Goal: Information Seeking & Learning: Learn about a topic

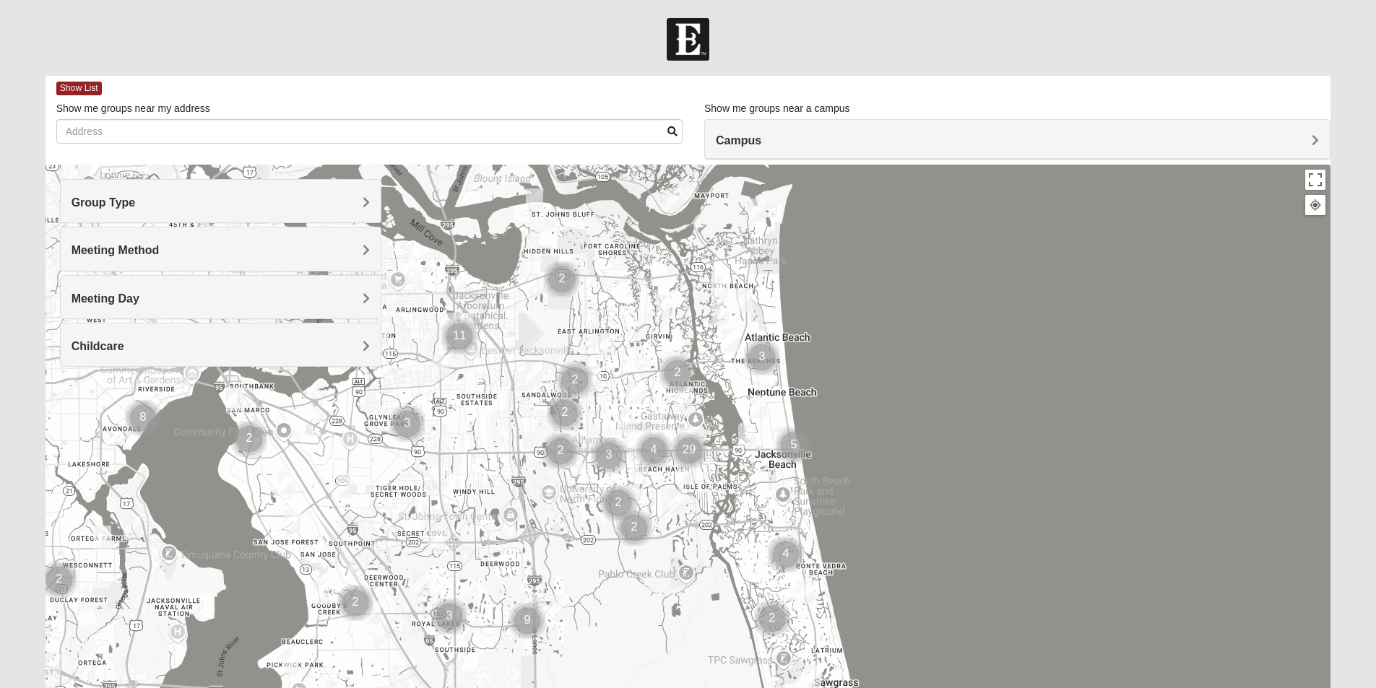
click at [370, 202] on div "Group Type" at bounding box center [221, 201] width 320 height 43
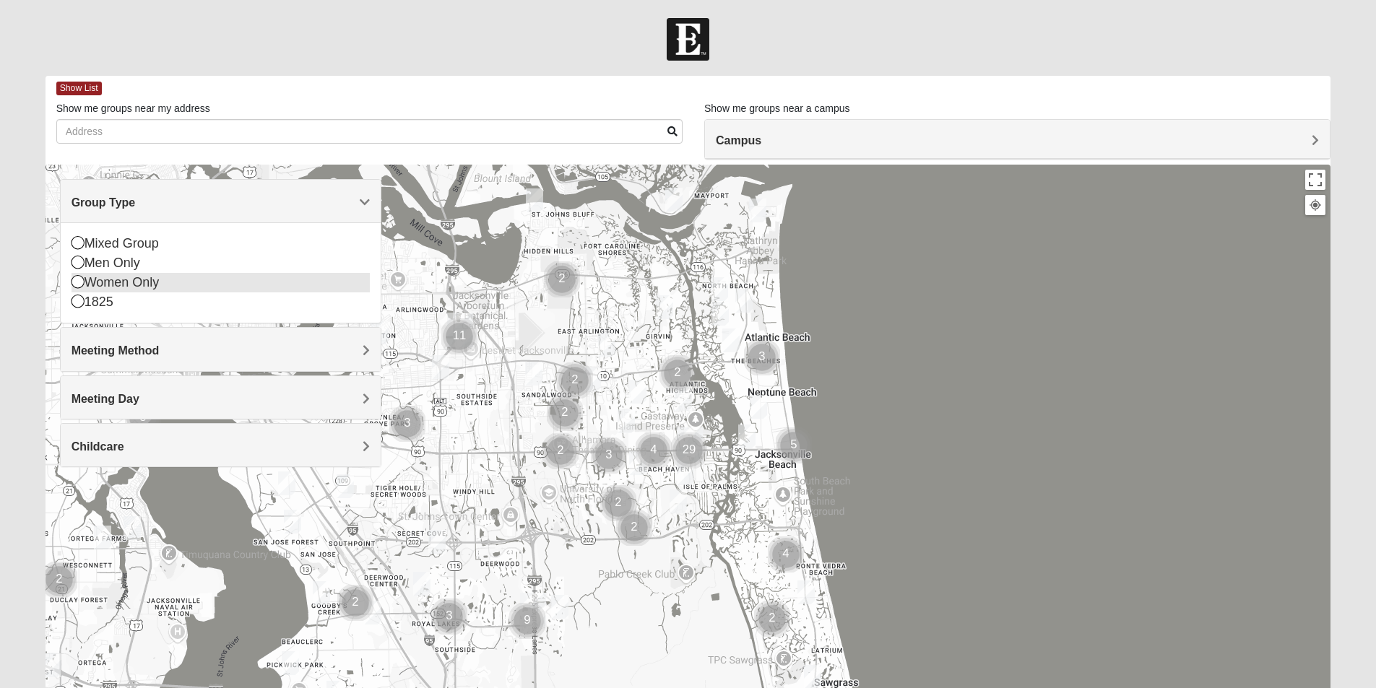
click at [75, 279] on icon at bounding box center [77, 281] width 13 height 13
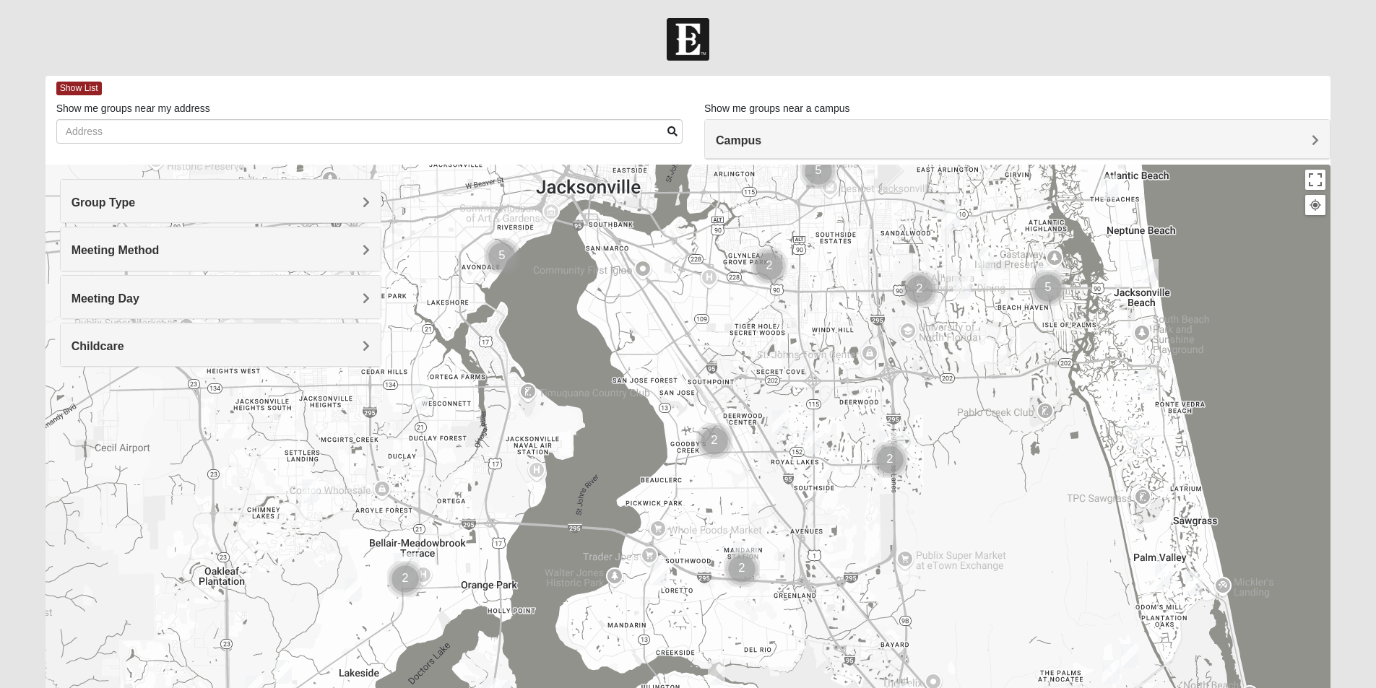
drag, startPoint x: 309, startPoint y: 466, endPoint x: 669, endPoint y: 304, distance: 395.0
click at [669, 304] on div at bounding box center [687, 454] width 1285 height 578
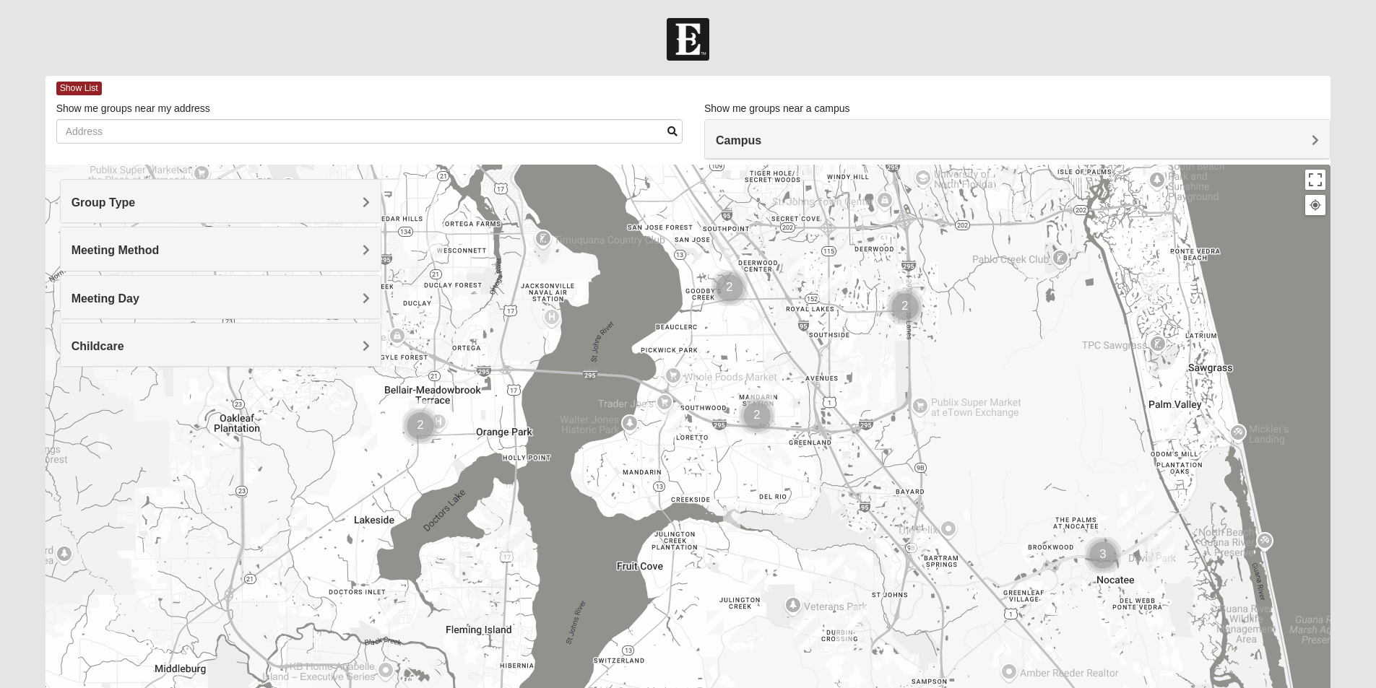
drag, startPoint x: 508, startPoint y: 534, endPoint x: 524, endPoint y: 379, distance: 156.0
click at [524, 379] on div at bounding box center [687, 454] width 1285 height 578
click at [501, 531] on img "Fleming Island" at bounding box center [512, 544] width 26 height 35
click at [139, 293] on span "Meeting Day" at bounding box center [105, 298] width 68 height 12
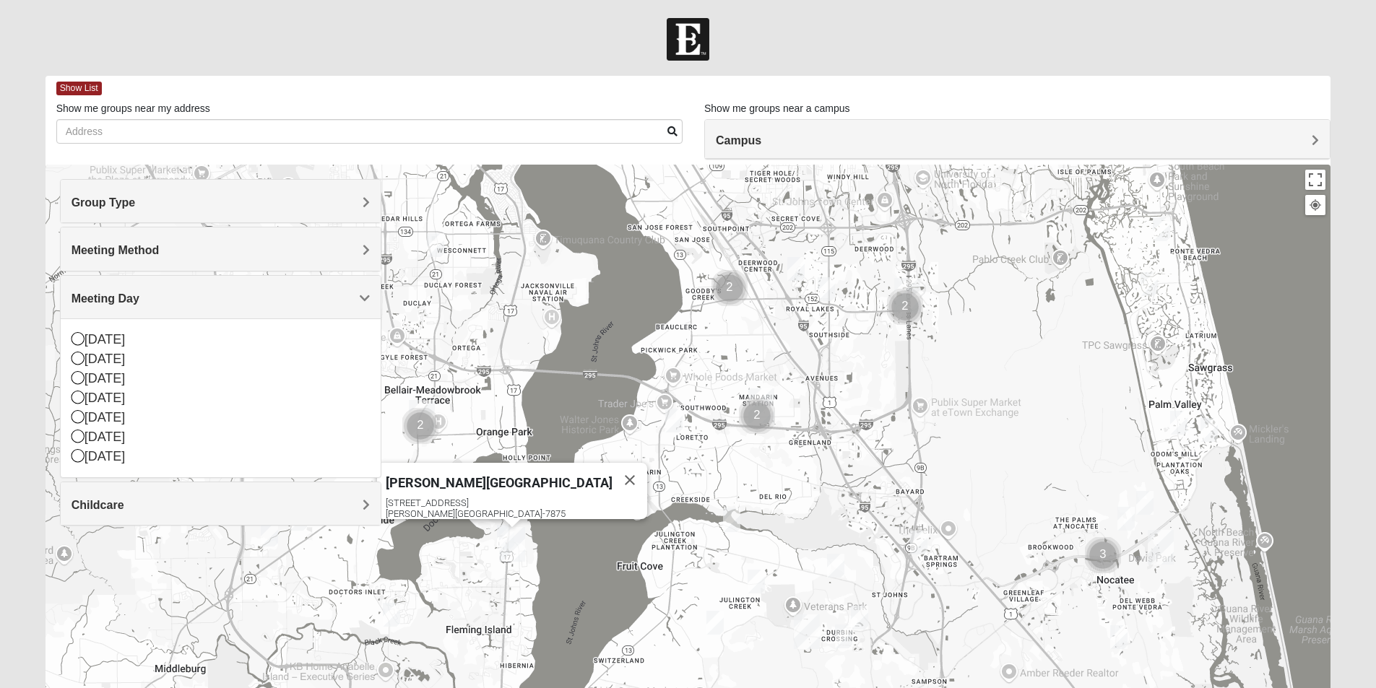
click at [139, 293] on span "Meeting Day" at bounding box center [105, 298] width 68 height 12
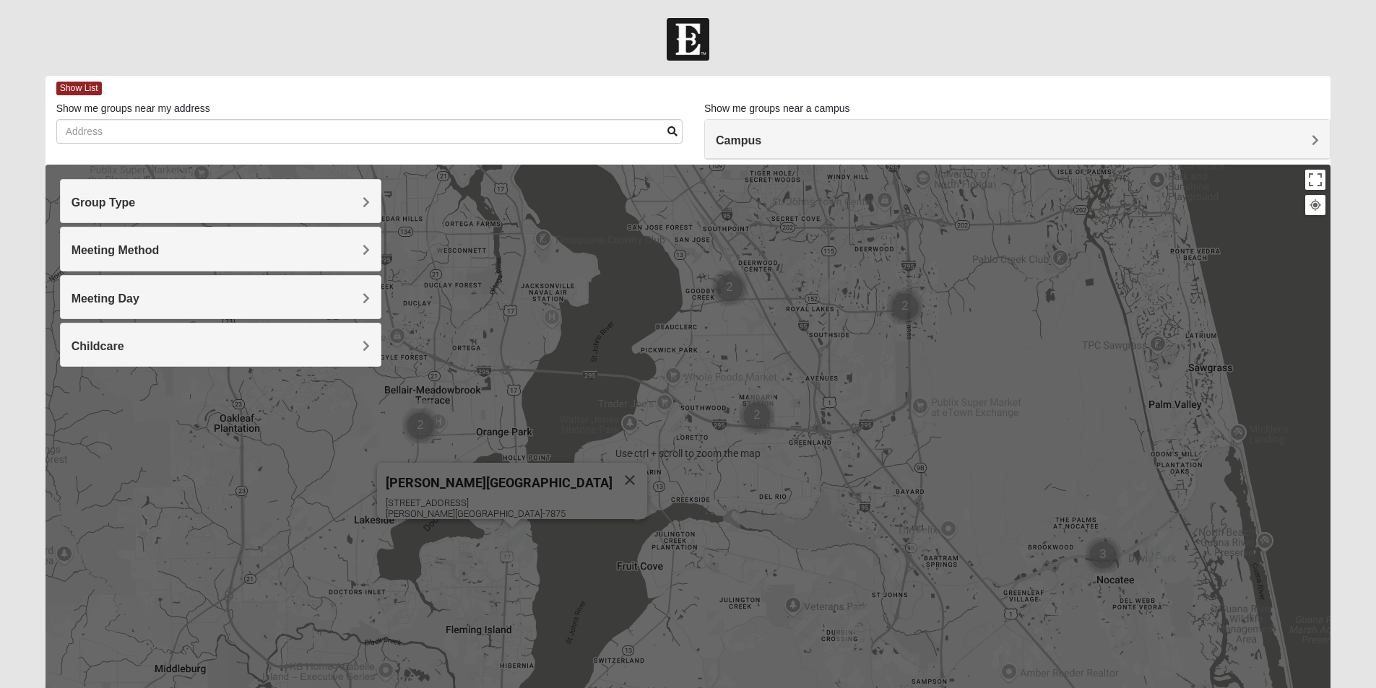
scroll to position [107, 0]
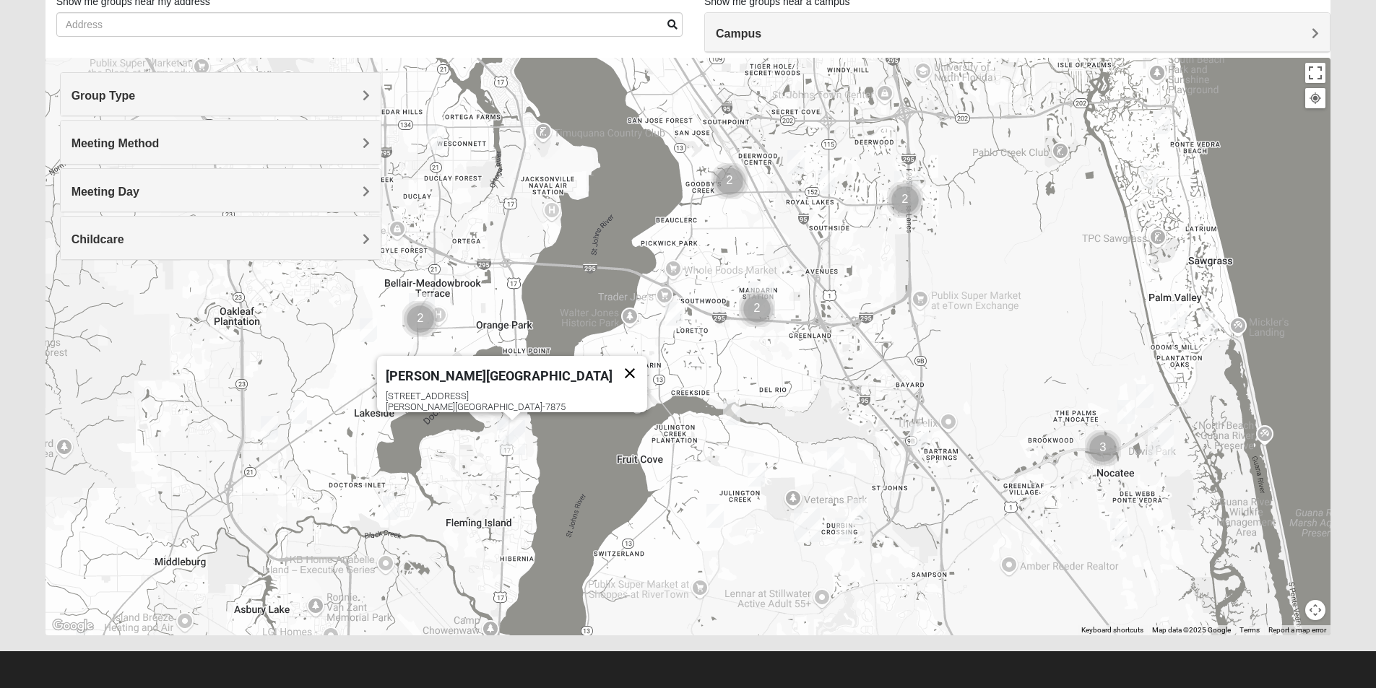
click at [612, 365] on button "Close" at bounding box center [629, 373] width 35 height 35
click at [499, 423] on img "Fleming Island" at bounding box center [512, 437] width 26 height 35
click at [455, 491] on div "Fleming Island 4459 US Highway 17 Fleming Island, FL 32003-7875" at bounding box center [687, 347] width 1285 height 578
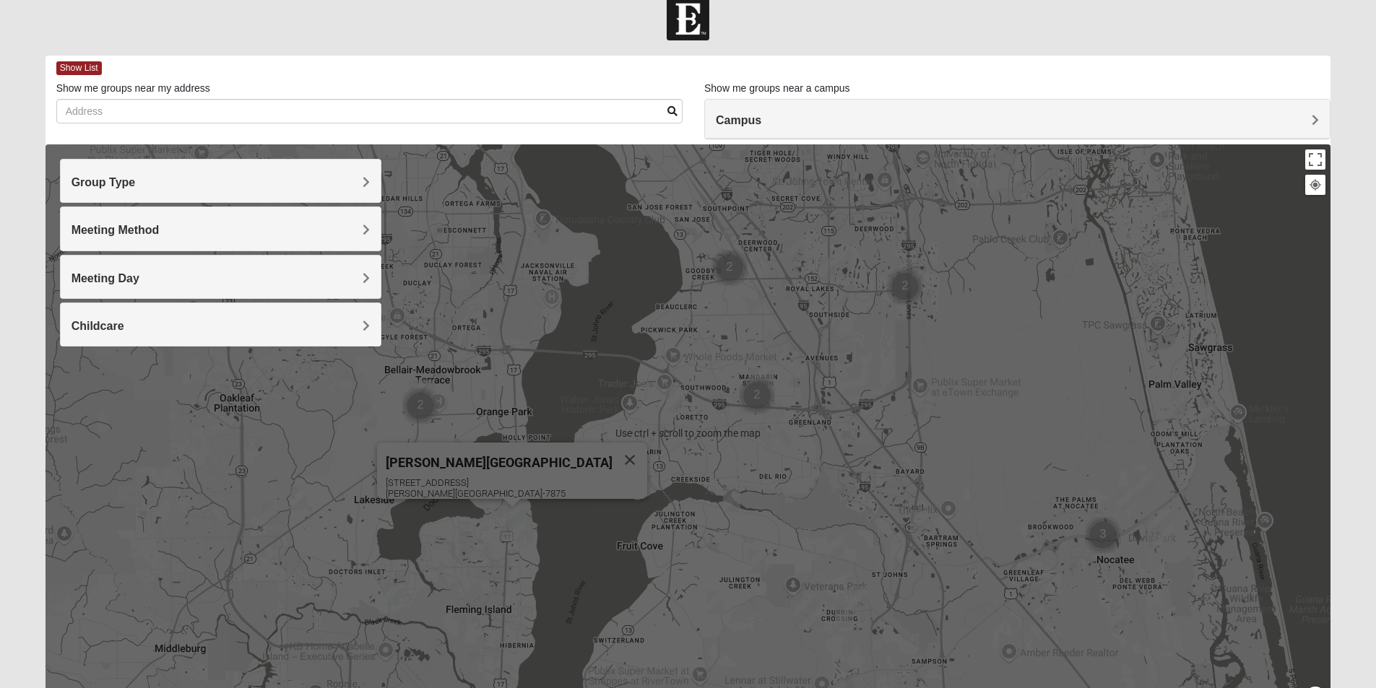
scroll to position [0, 0]
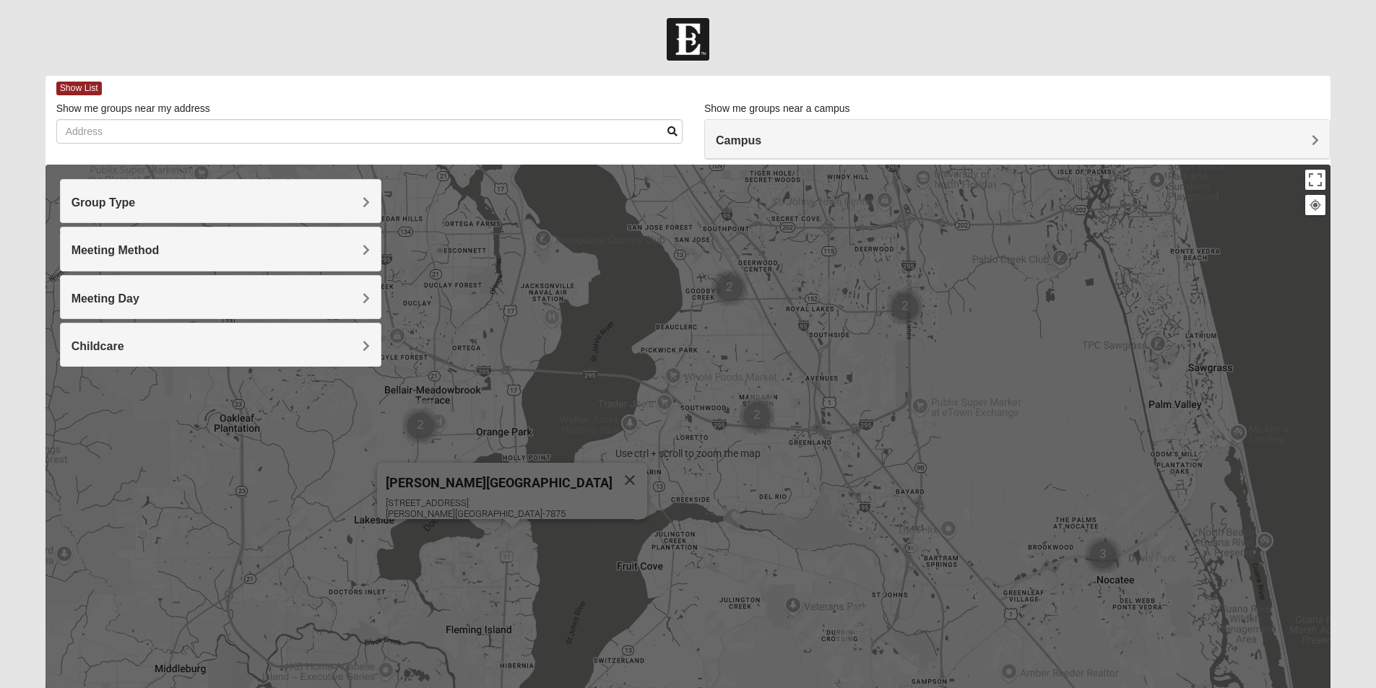
click at [947, 130] on div "Campus" at bounding box center [1017, 139] width 625 height 39
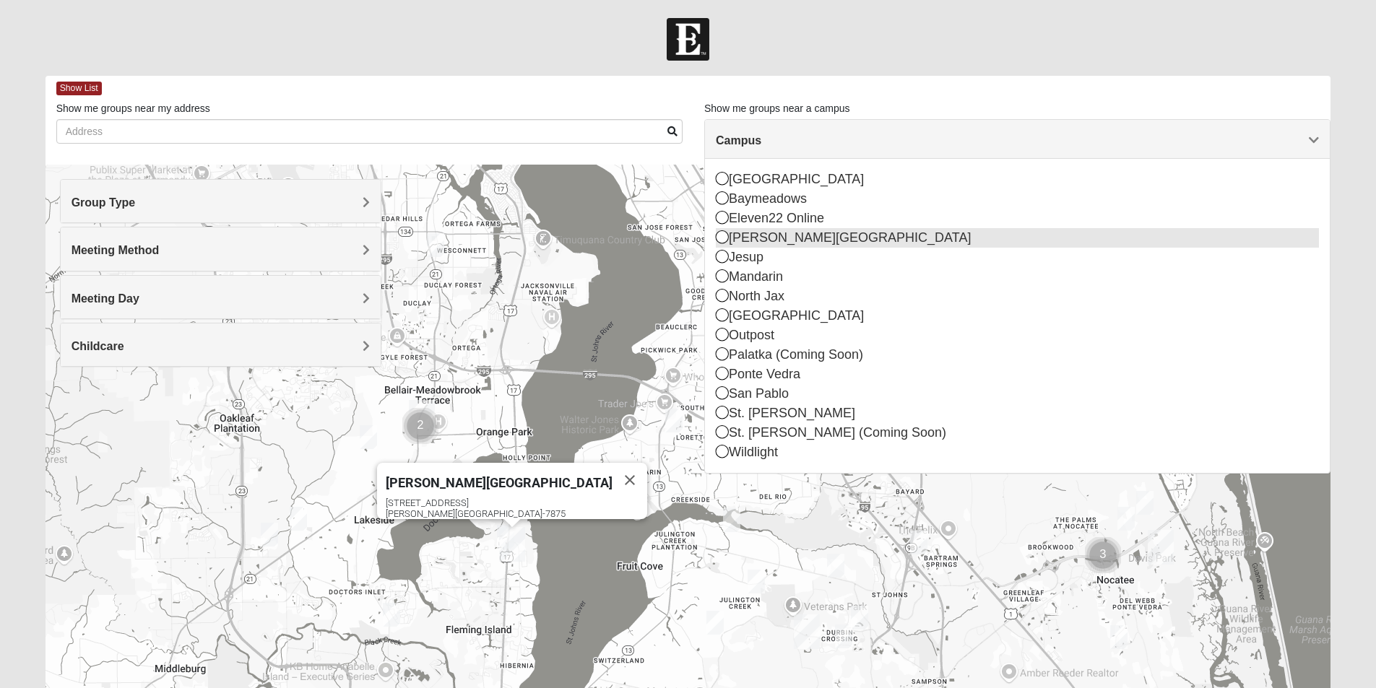
click at [830, 238] on div "[PERSON_NAME][GEOGRAPHIC_DATA]" at bounding box center [1017, 237] width 603 height 19
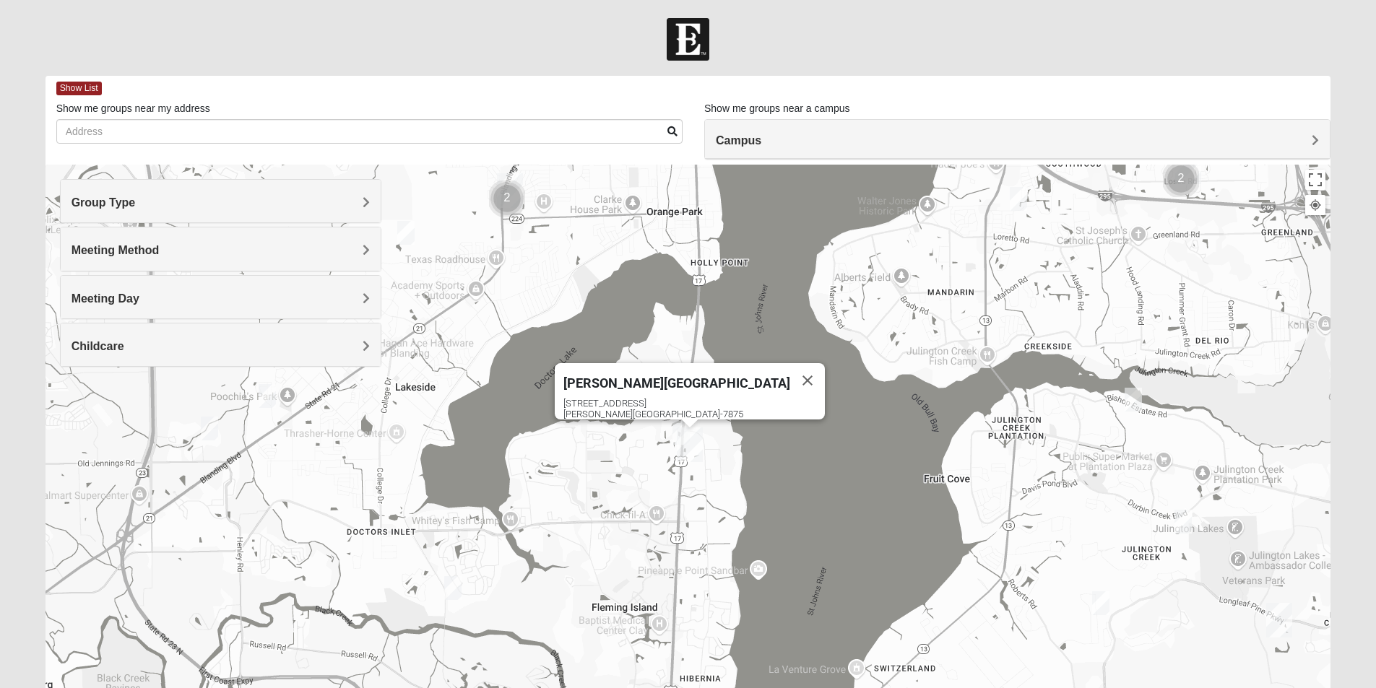
click at [248, 256] on h4 "Meeting Method" at bounding box center [220, 250] width 298 height 14
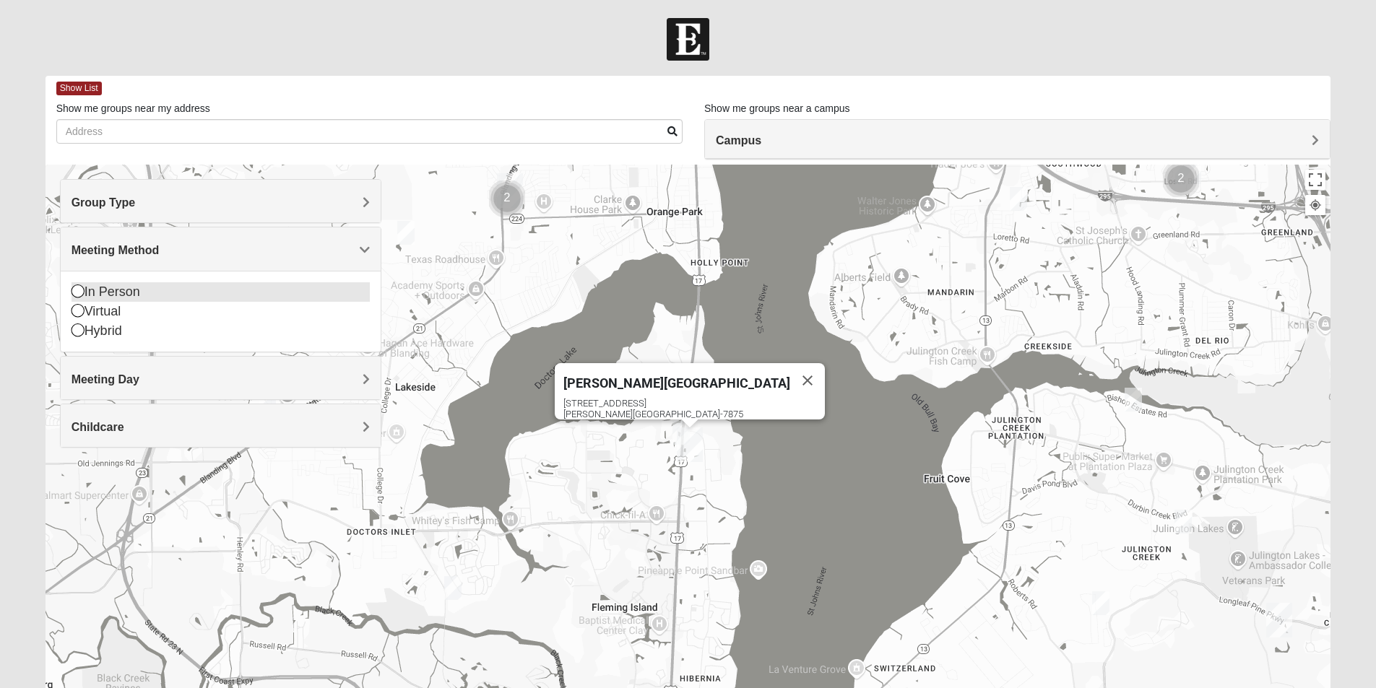
click at [77, 290] on icon at bounding box center [77, 291] width 13 height 13
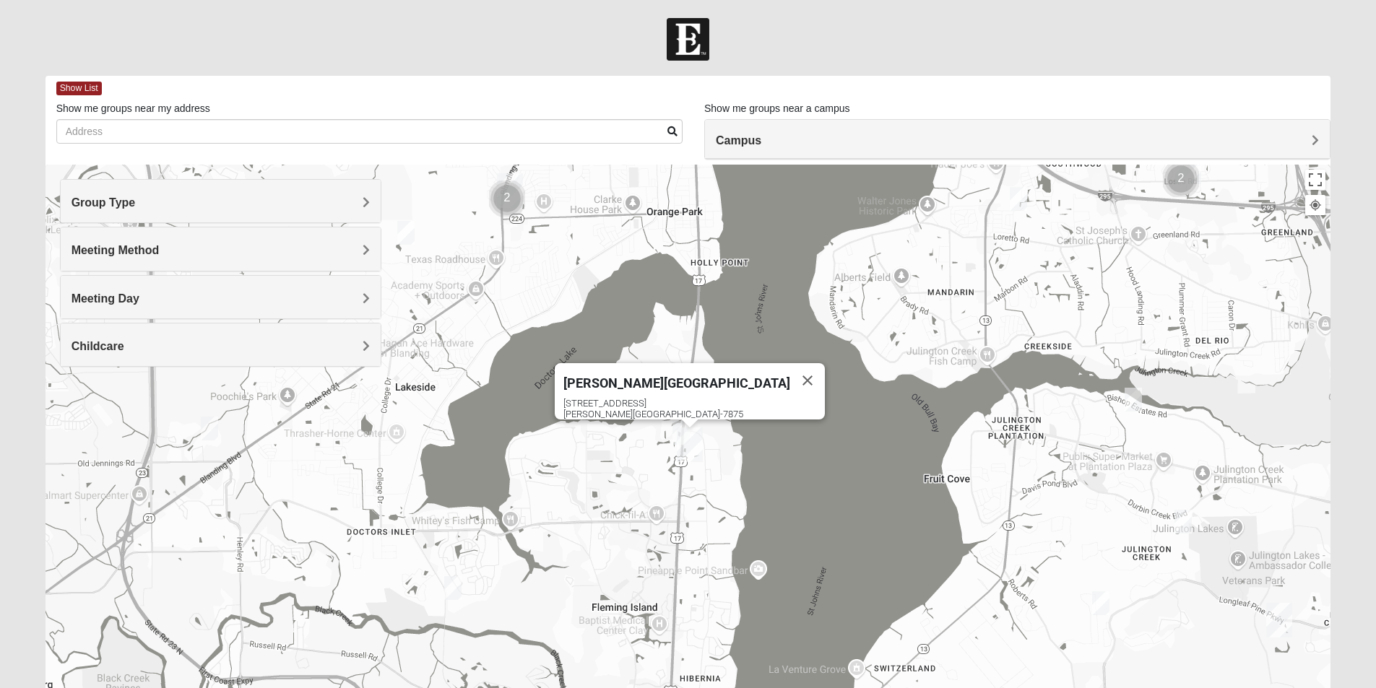
click at [677, 429] on img "Fleming Island" at bounding box center [690, 444] width 26 height 35
click at [616, 519] on div "To navigate, press the arrow keys. Fleming Island 4459 US Highway 17 Fleming Is…" at bounding box center [687, 454] width 1285 height 578
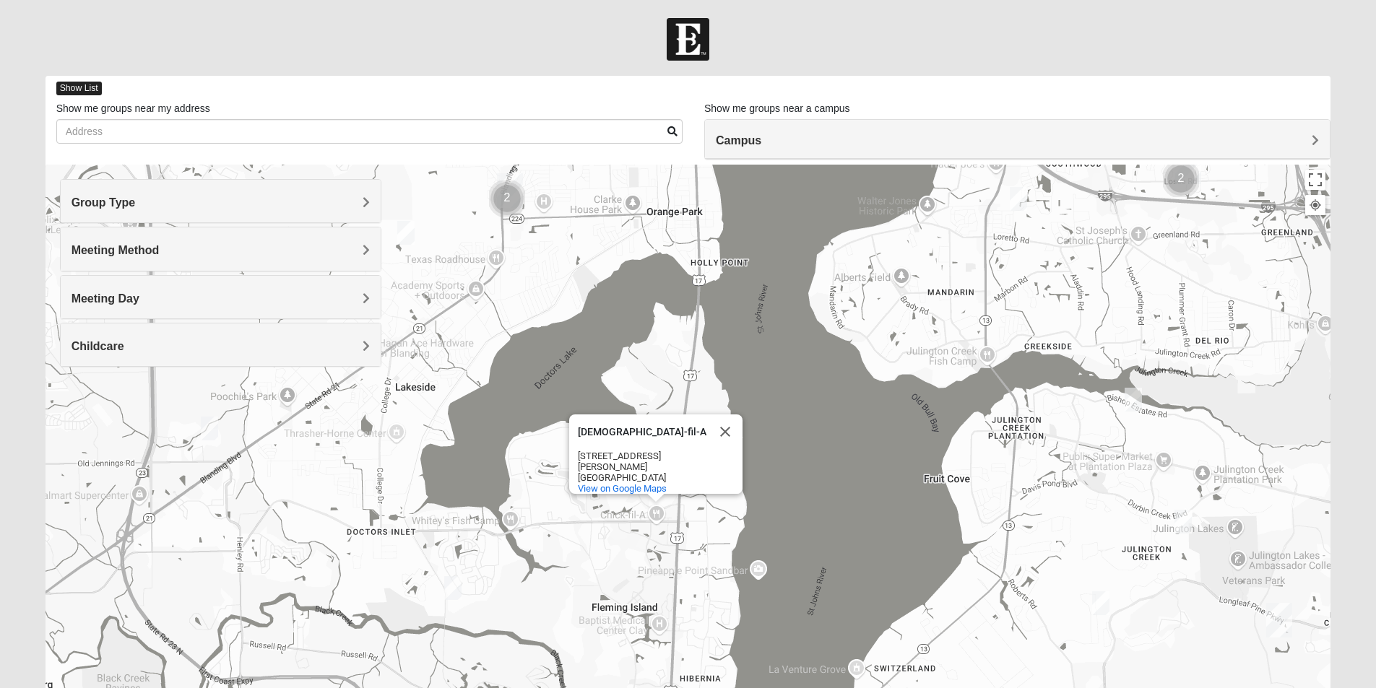
click at [87, 87] on span "Show List" at bounding box center [78, 89] width 45 height 14
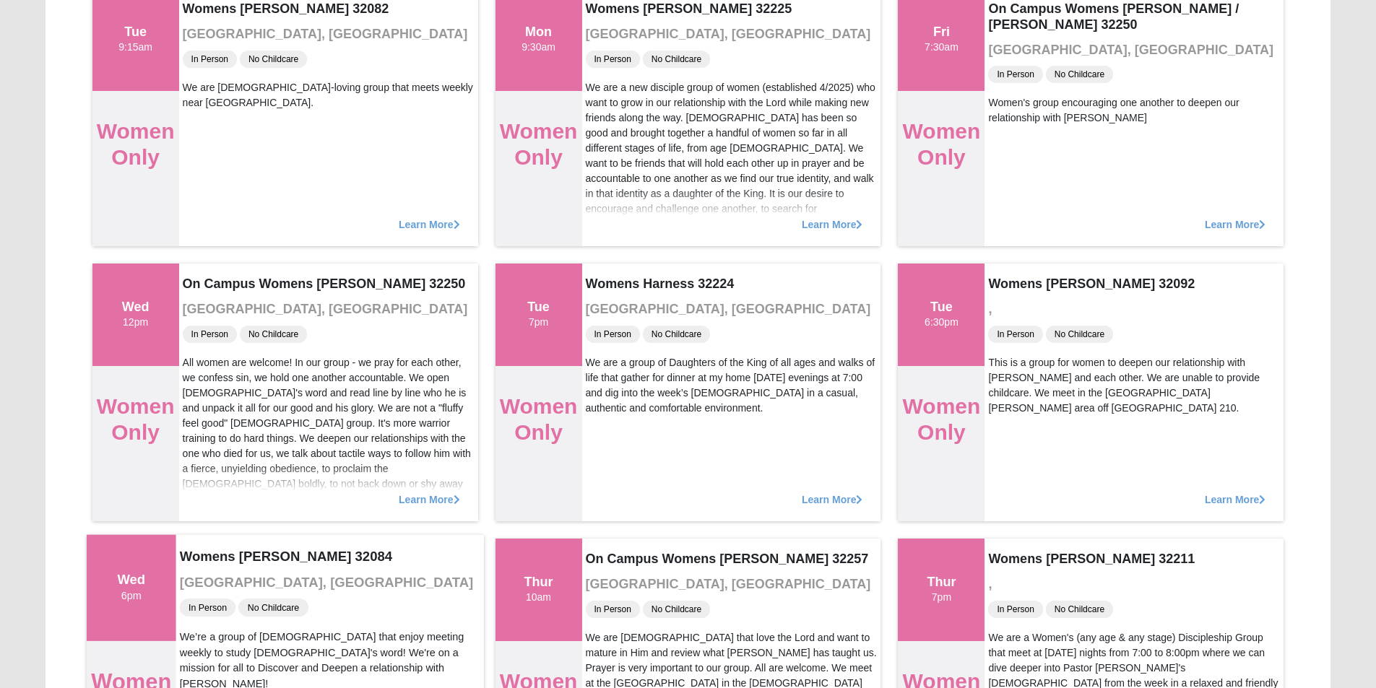
scroll to position [217, 0]
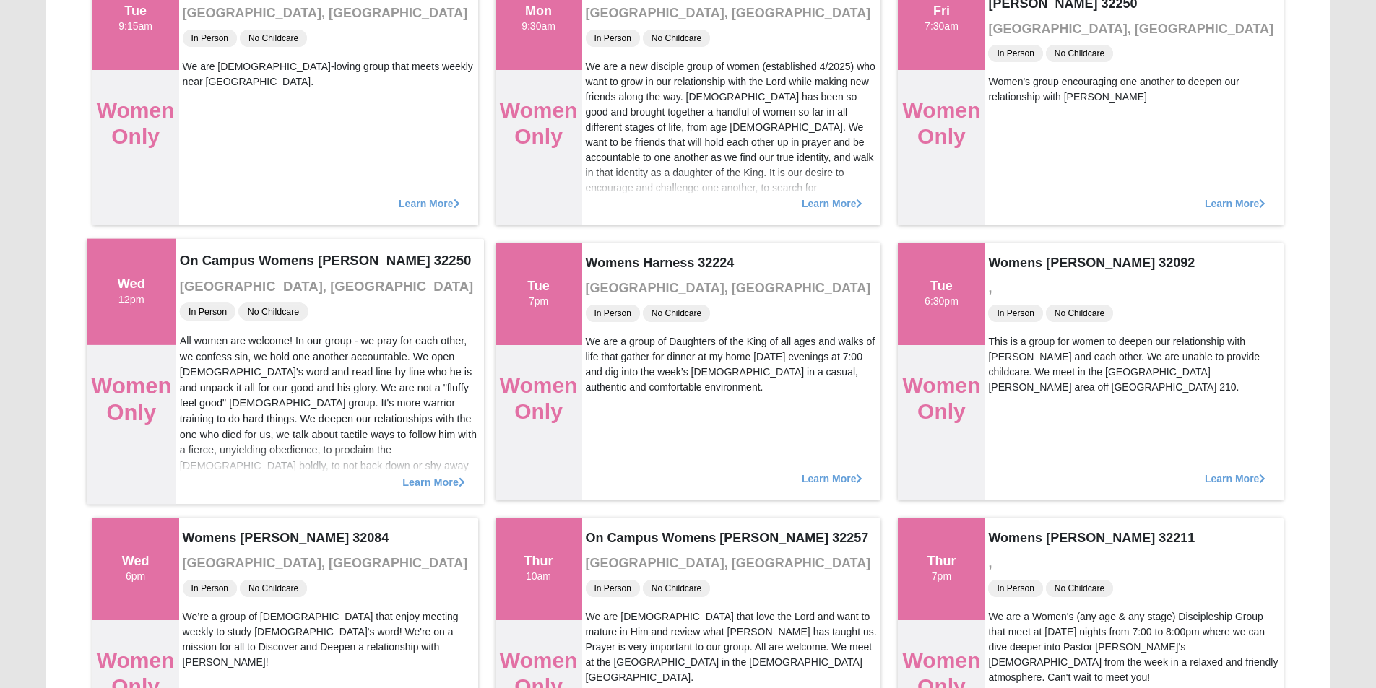
click at [414, 474] on span "Learn More" at bounding box center [433, 474] width 63 height 0
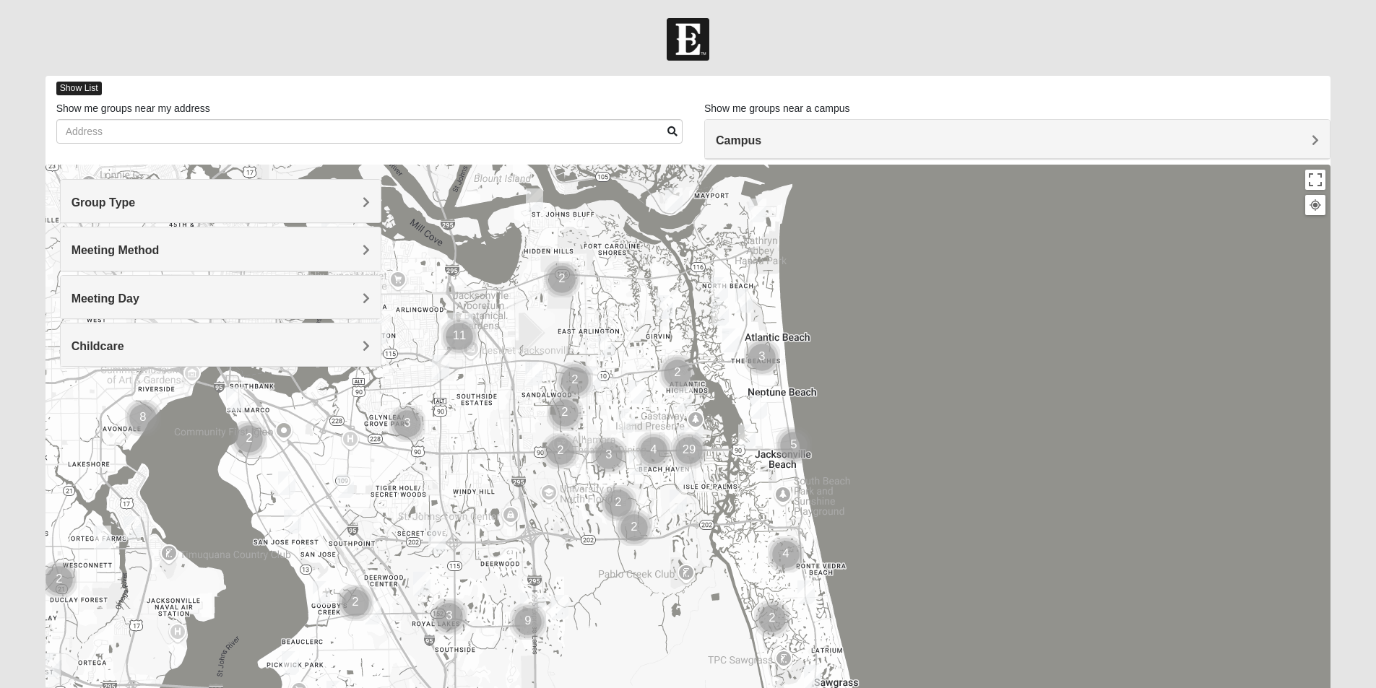
click at [90, 90] on span "Show List" at bounding box center [78, 89] width 45 height 14
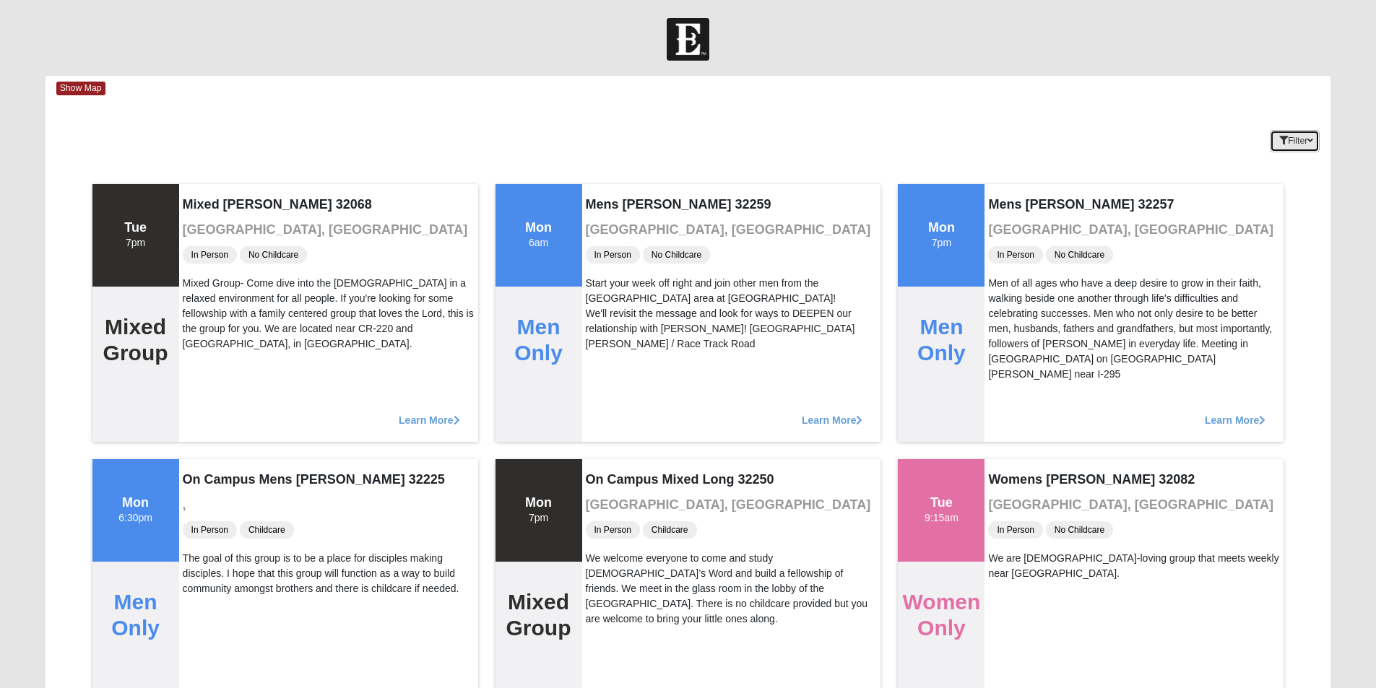
click at [1307, 144] on icon "button" at bounding box center [1310, 140] width 6 height 9
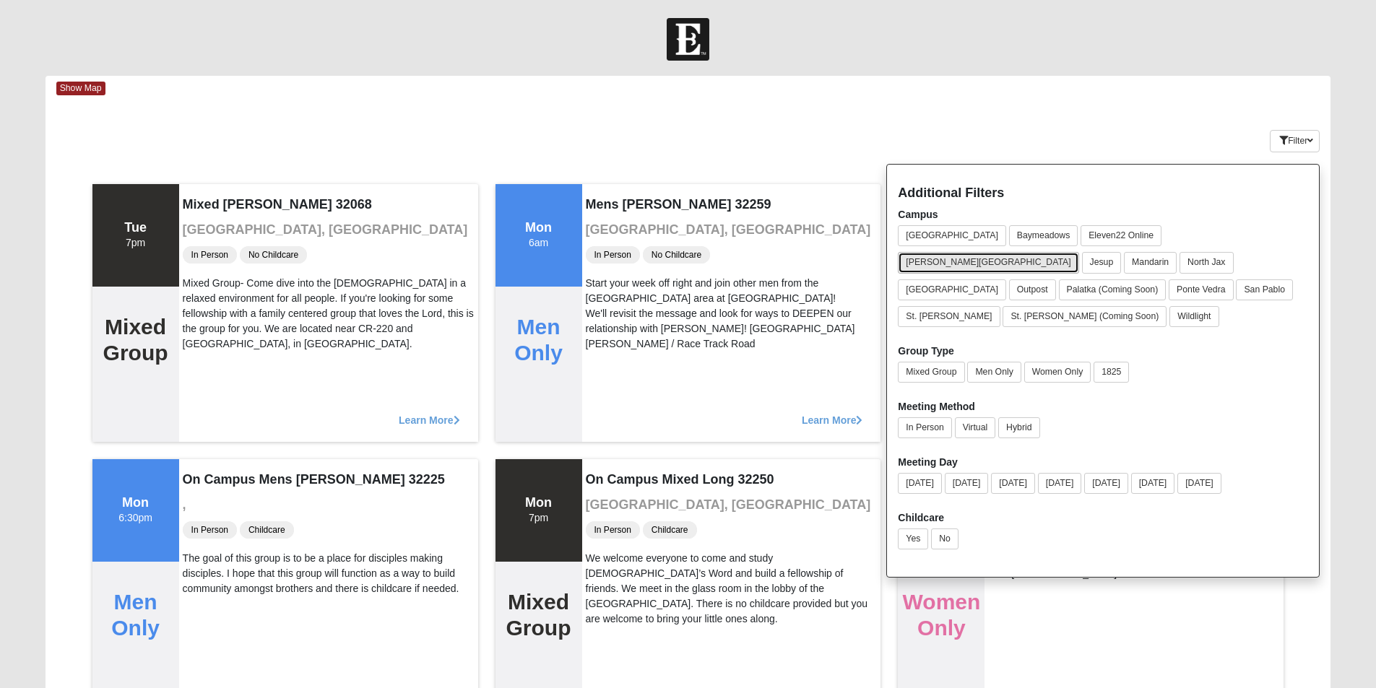
click at [1078, 252] on button "[PERSON_NAME][GEOGRAPHIC_DATA]" at bounding box center [988, 262] width 181 height 21
click at [1059, 362] on button "Women Only" at bounding box center [1057, 372] width 67 height 21
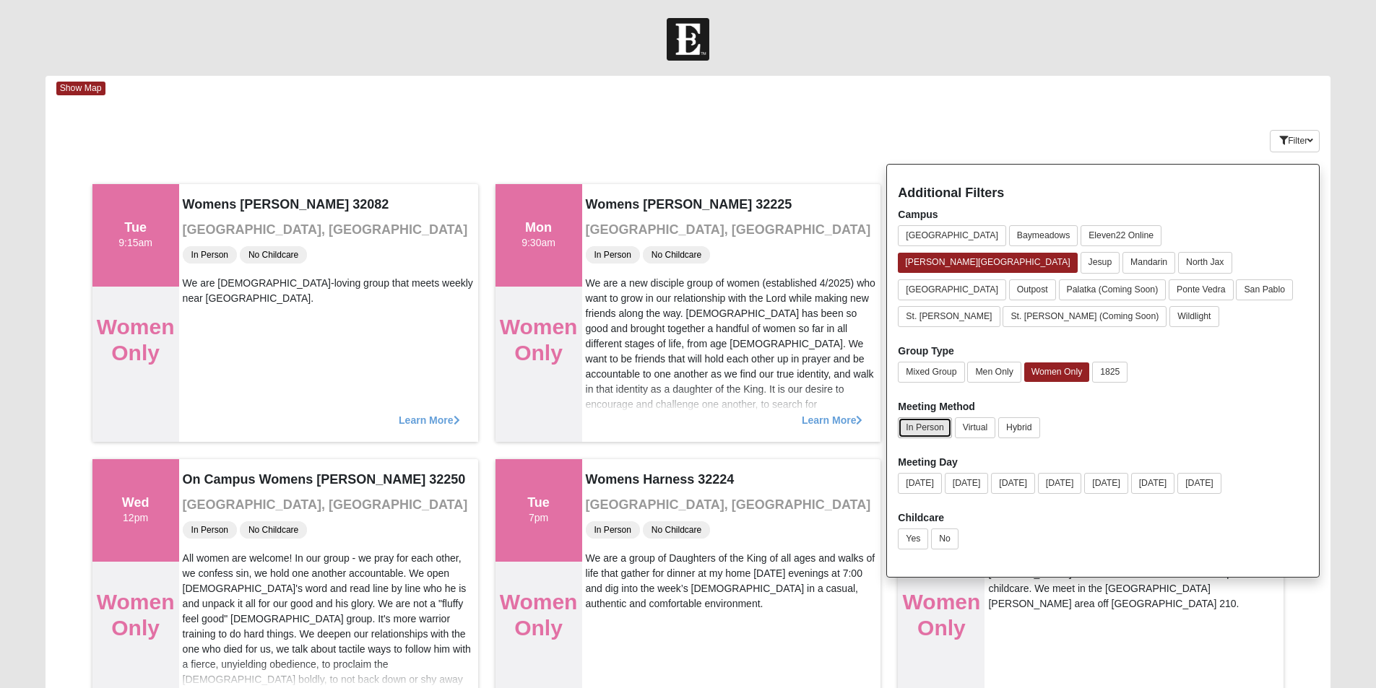
click at [909, 417] on button "In Person" at bounding box center [924, 427] width 53 height 21
click at [947, 529] on button "No" at bounding box center [944, 539] width 27 height 21
click at [1313, 145] on button "Filter" at bounding box center [1294, 141] width 50 height 22
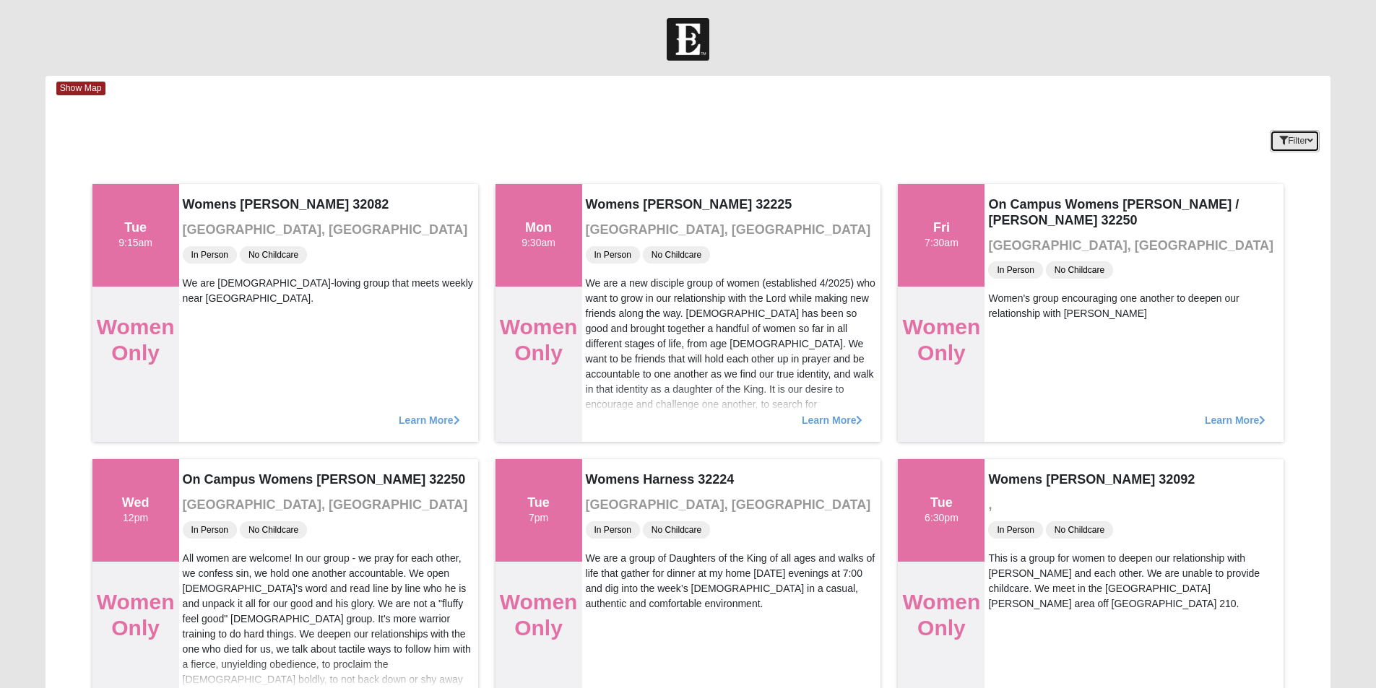
click at [1306, 147] on button "Filter" at bounding box center [1294, 141] width 50 height 22
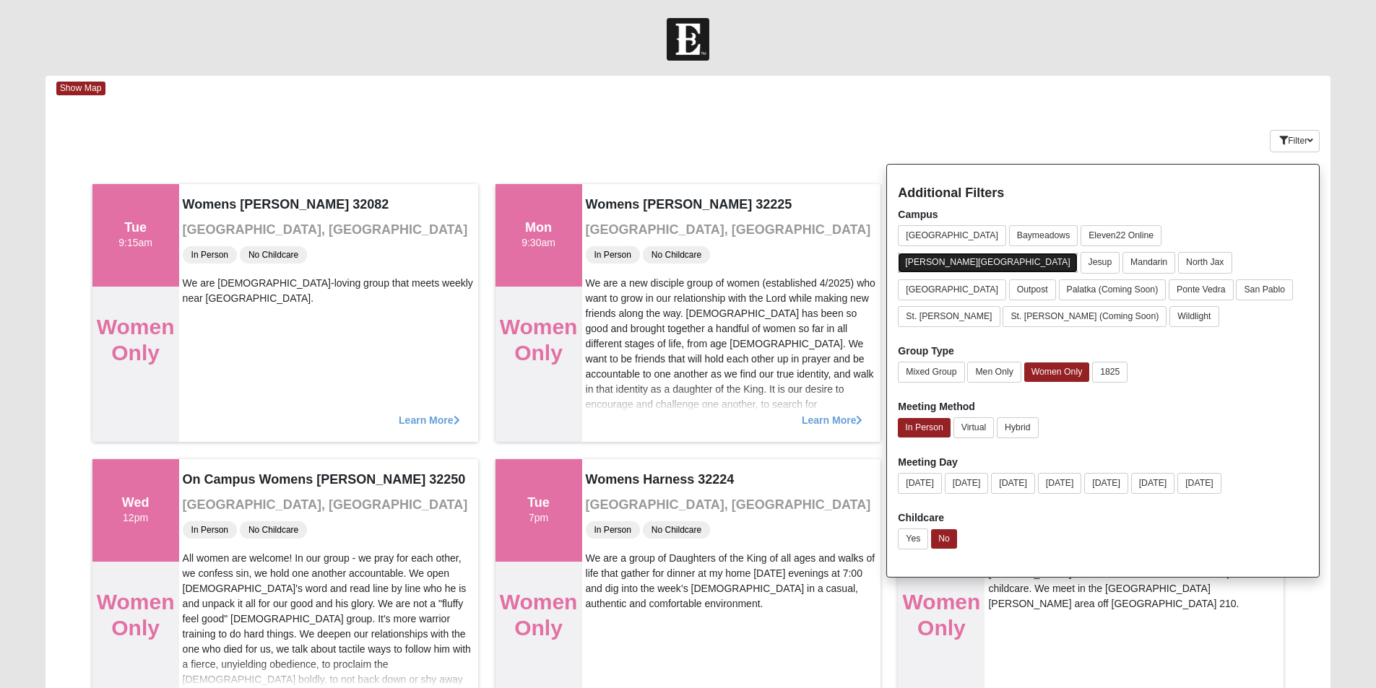
click at [1077, 253] on button "[PERSON_NAME][GEOGRAPHIC_DATA]" at bounding box center [987, 262] width 179 height 19
click at [964, 473] on button "[DATE]" at bounding box center [966, 483] width 44 height 21
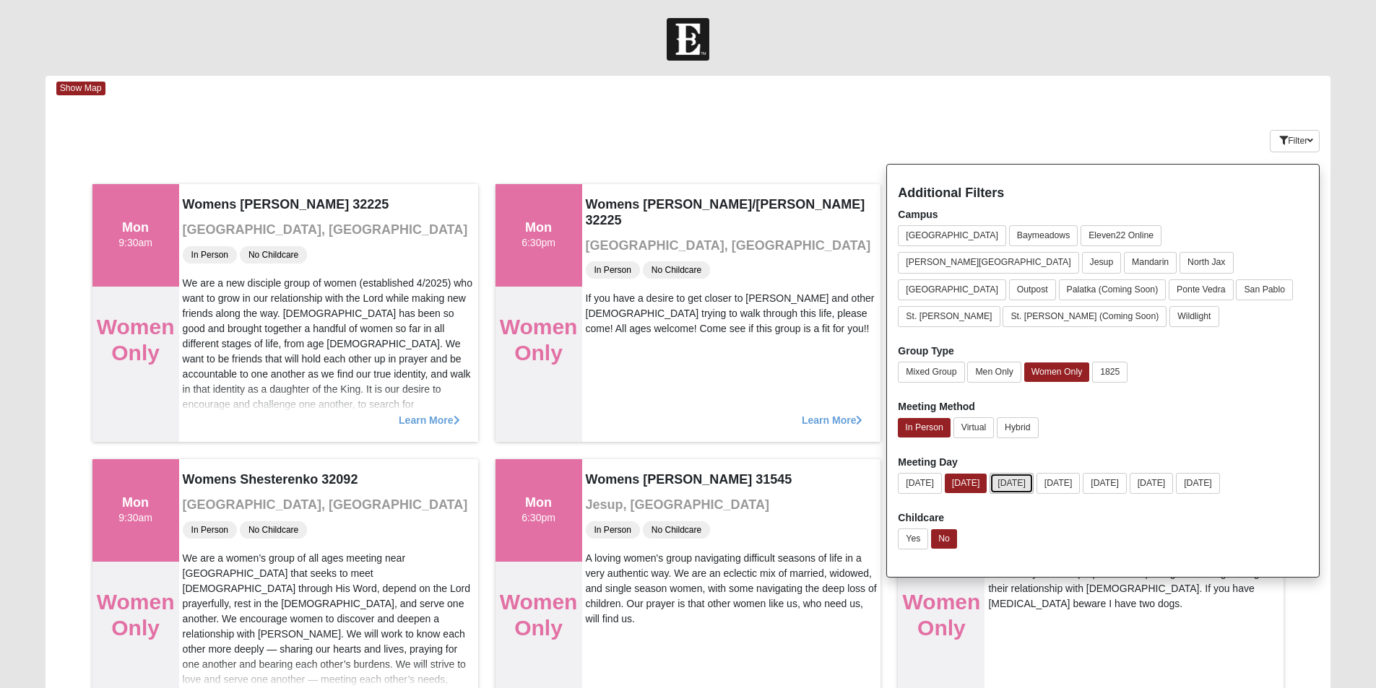
click at [1013, 473] on button "[DATE]" at bounding box center [1011, 483] width 44 height 21
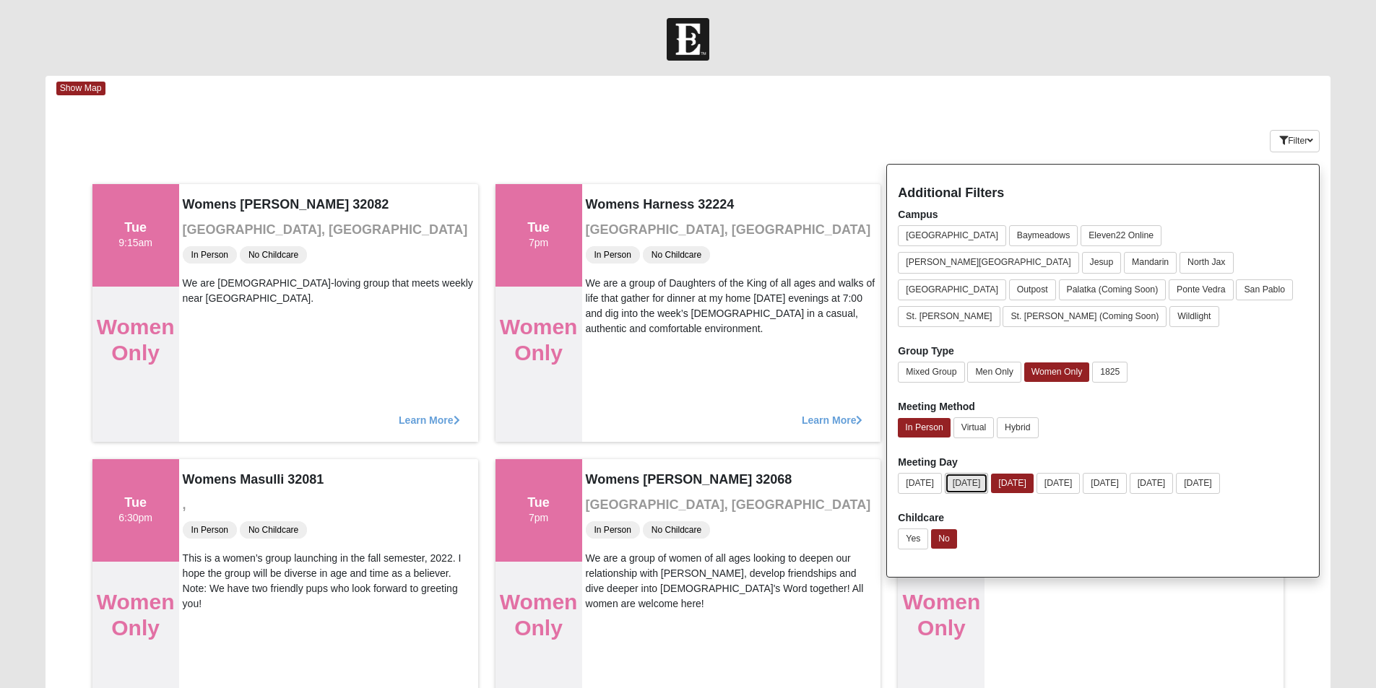
click at [976, 473] on button "[DATE]" at bounding box center [966, 483] width 44 height 21
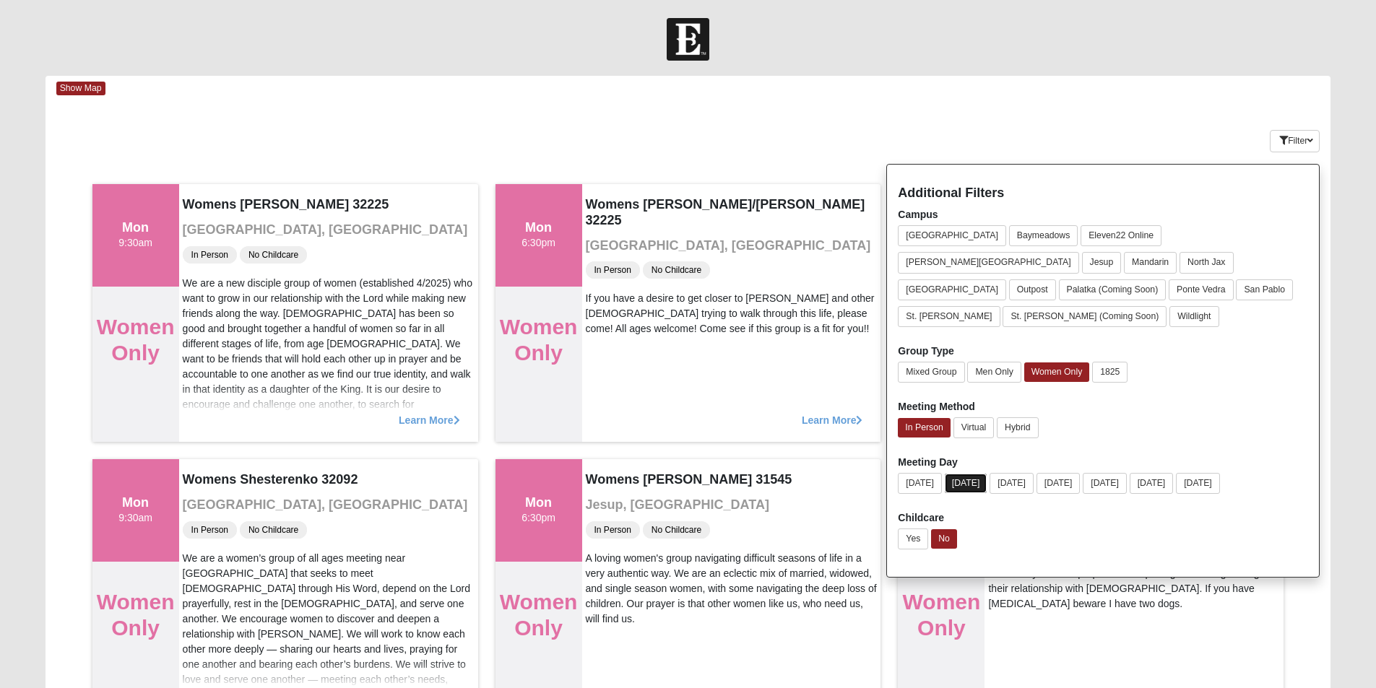
click at [972, 474] on button "[DATE]" at bounding box center [965, 483] width 43 height 19
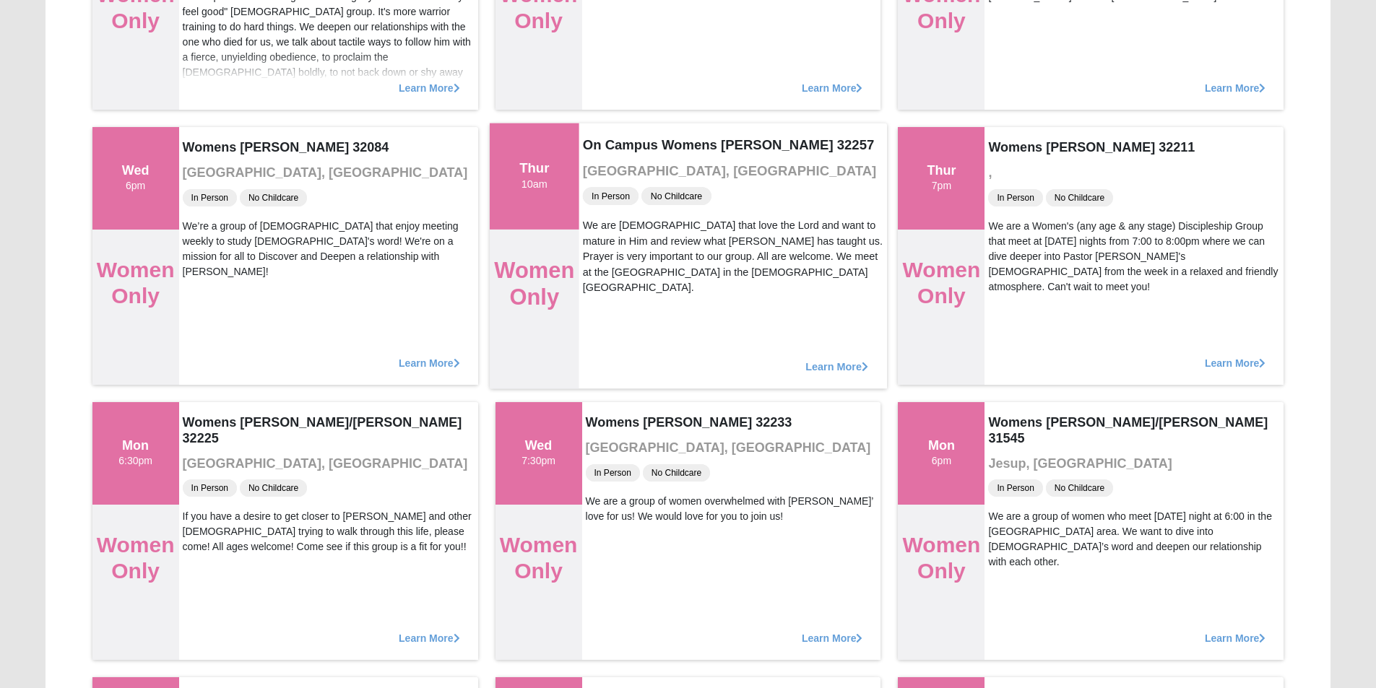
scroll to position [650, 0]
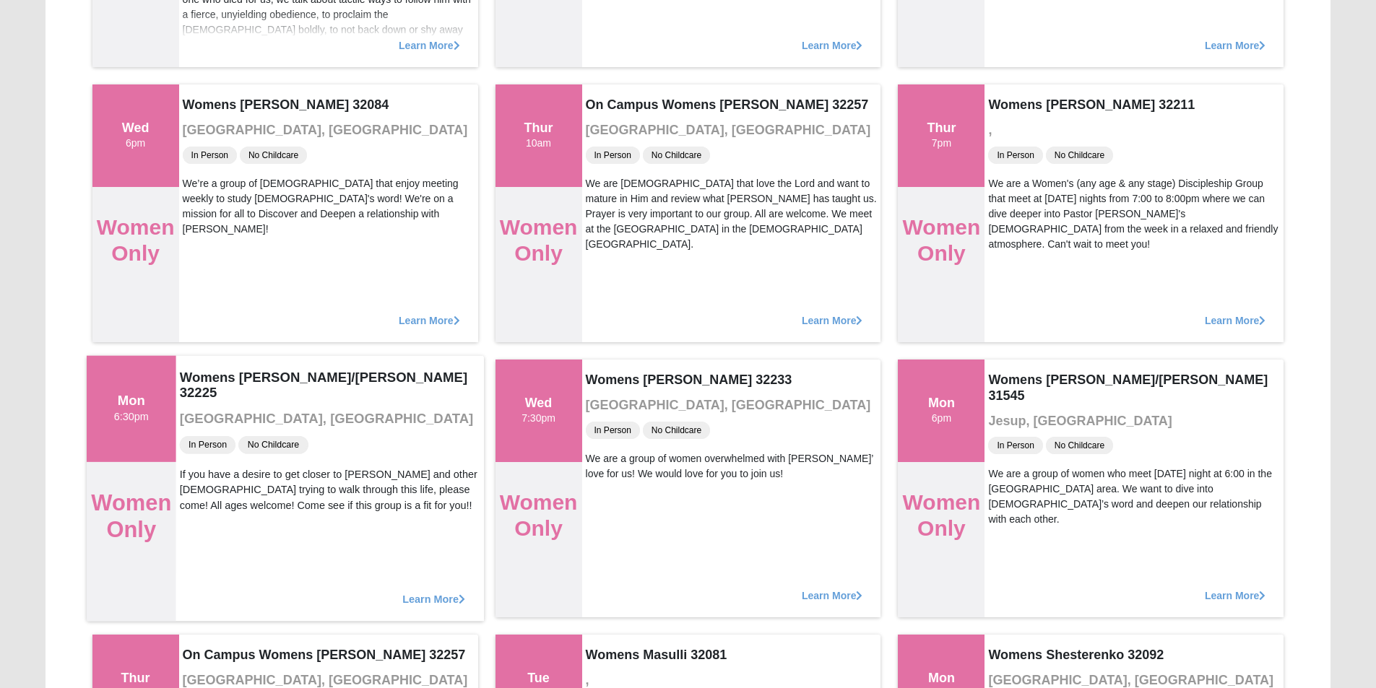
click at [414, 591] on span "Learn More" at bounding box center [433, 591] width 63 height 0
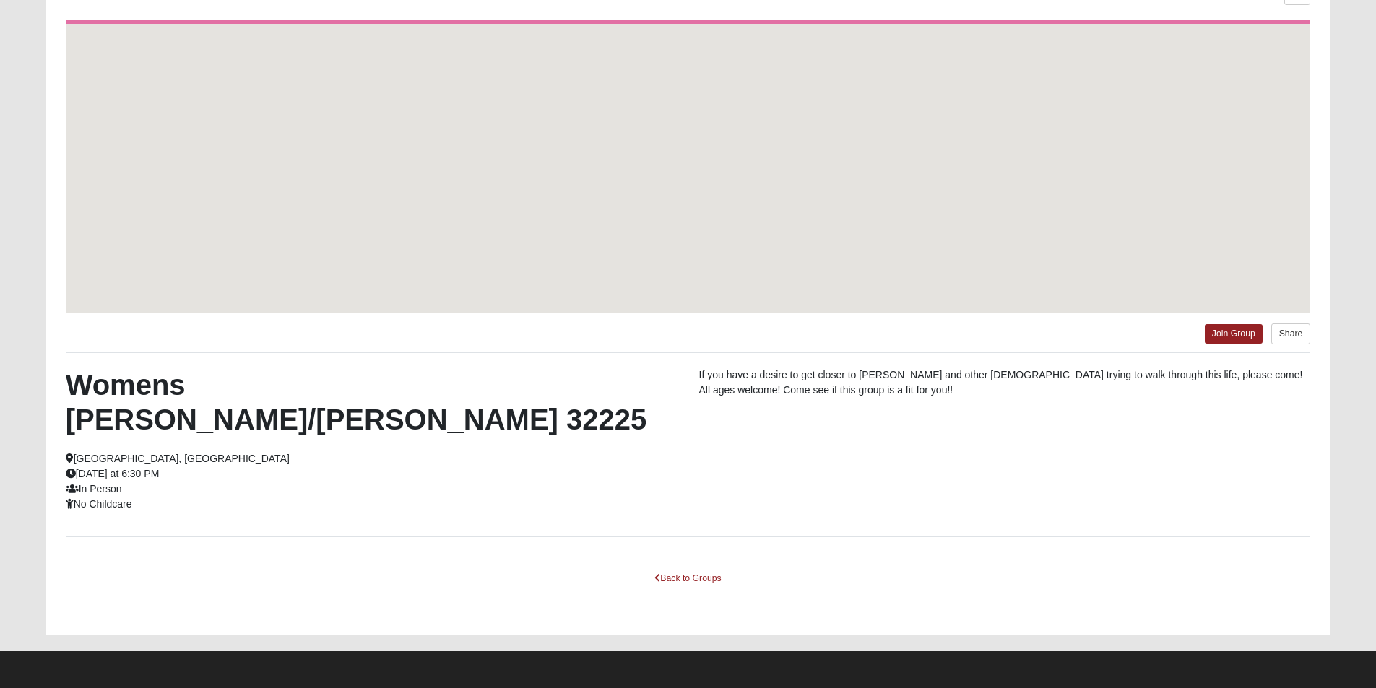
scroll to position [100, 0]
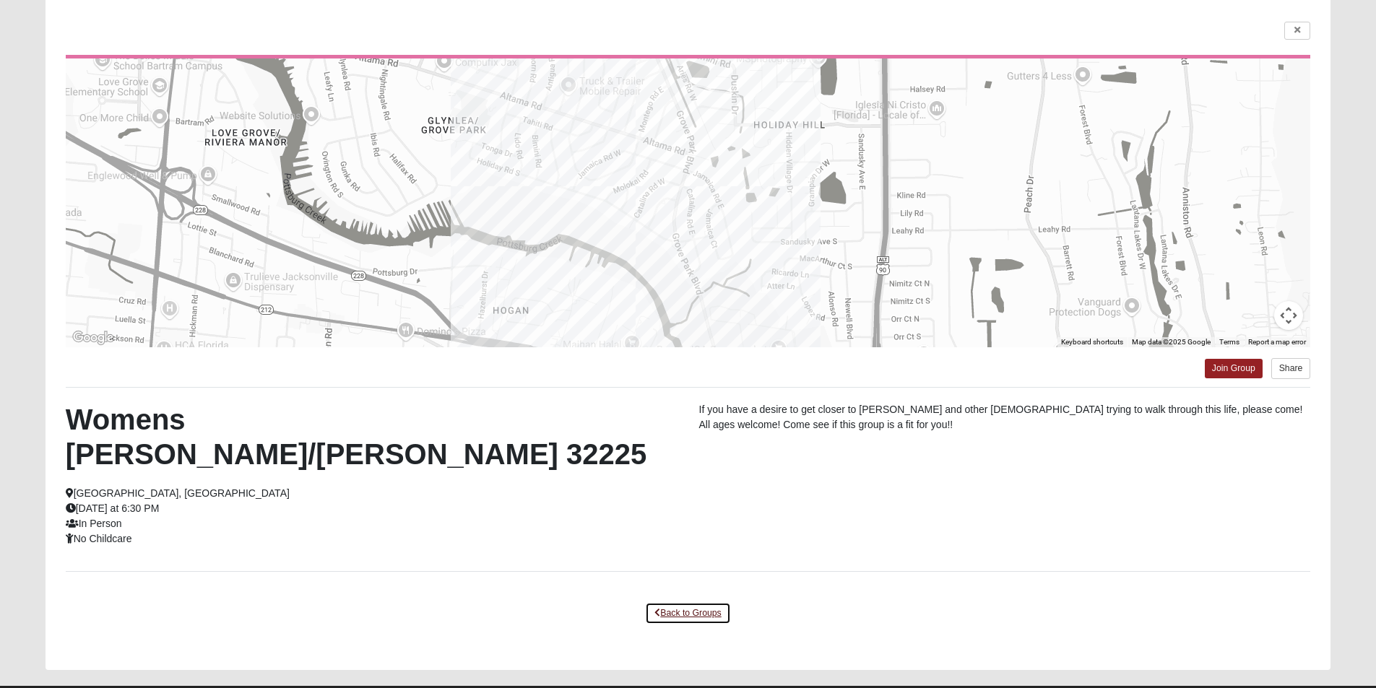
click at [686, 602] on link "Back to Groups" at bounding box center [687, 613] width 85 height 22
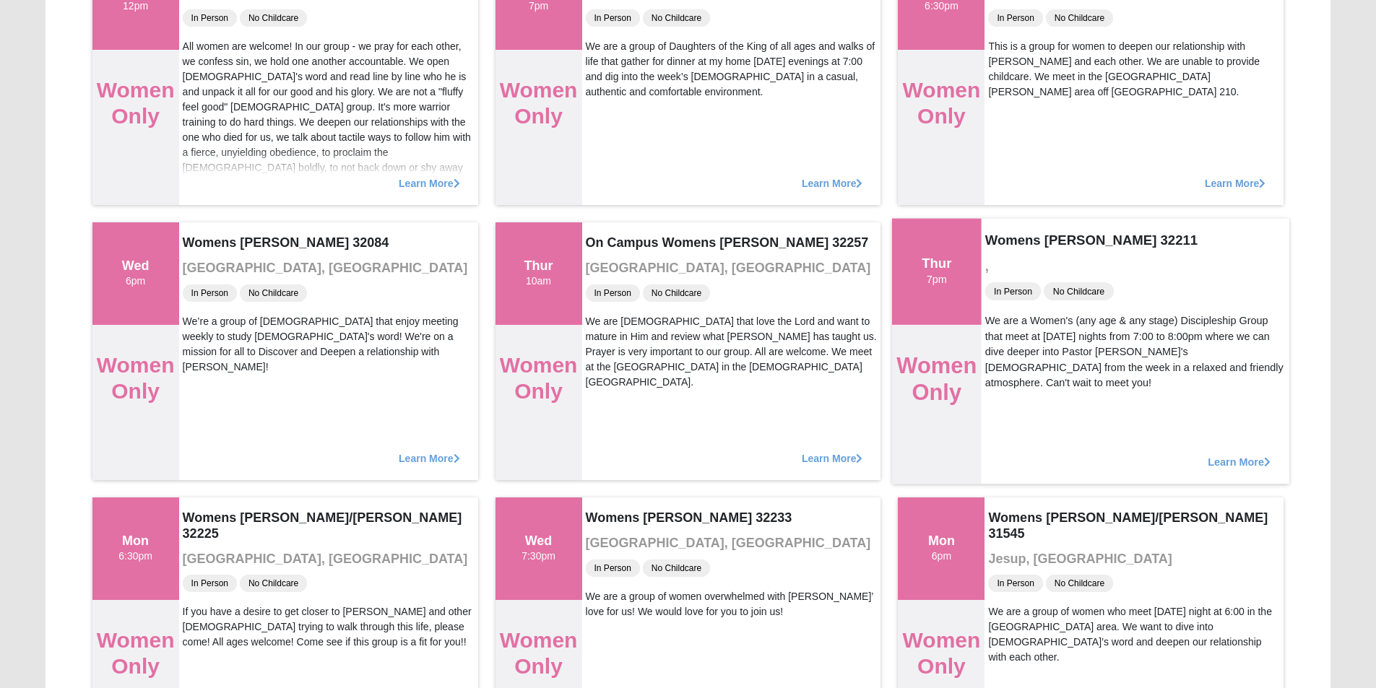
scroll to position [533, 0]
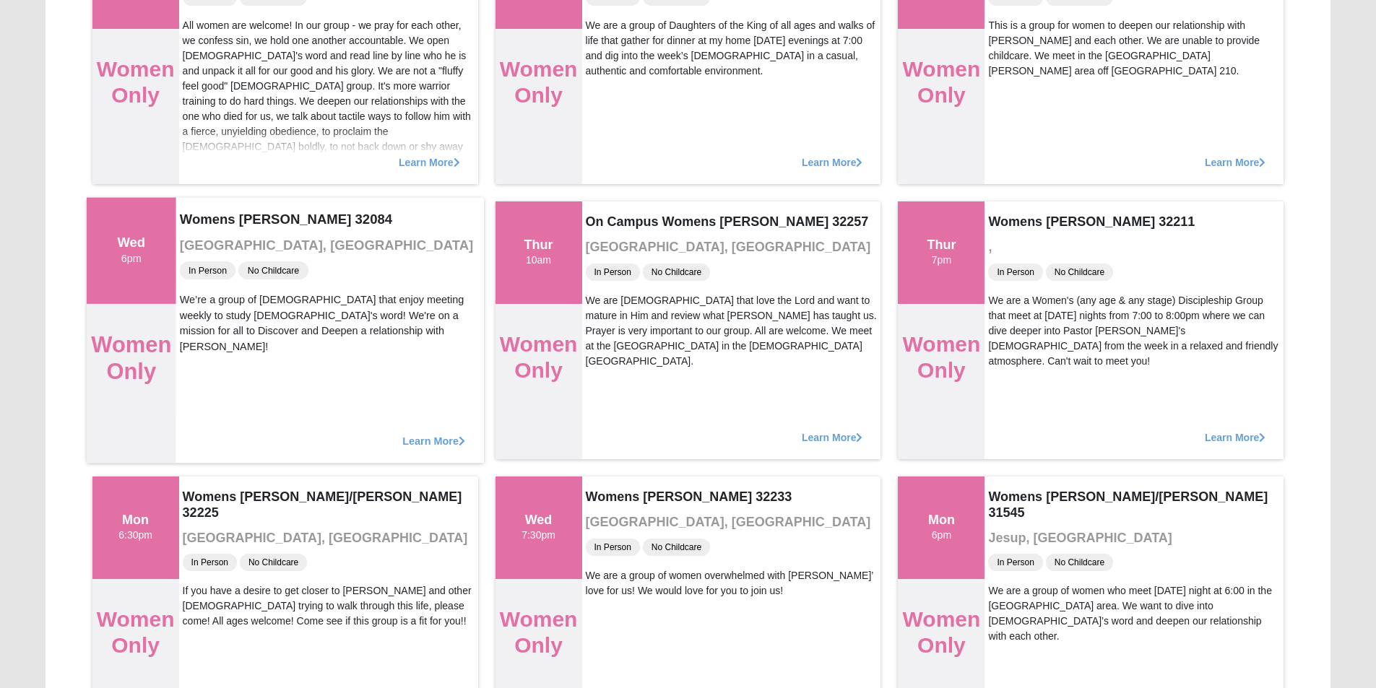
click at [436, 433] on span "Learn More" at bounding box center [433, 433] width 63 height 0
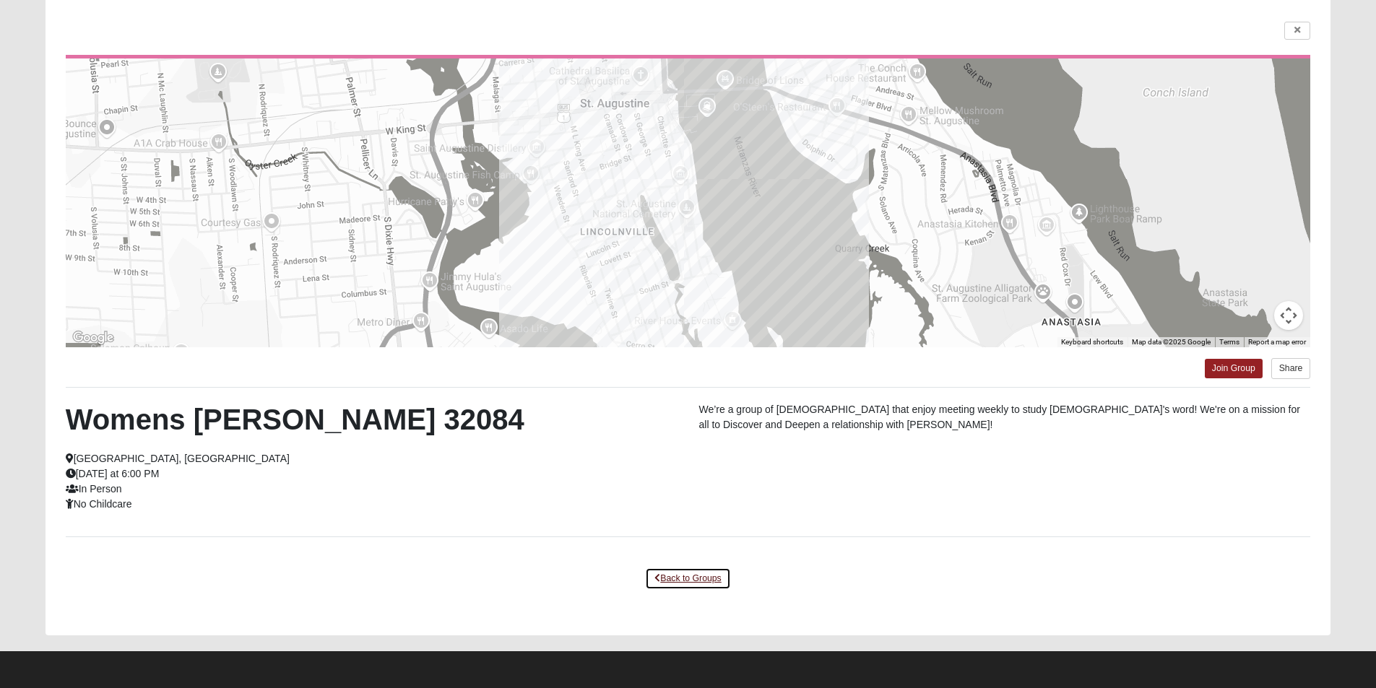
click at [663, 574] on link "Back to Groups" at bounding box center [687, 579] width 85 height 22
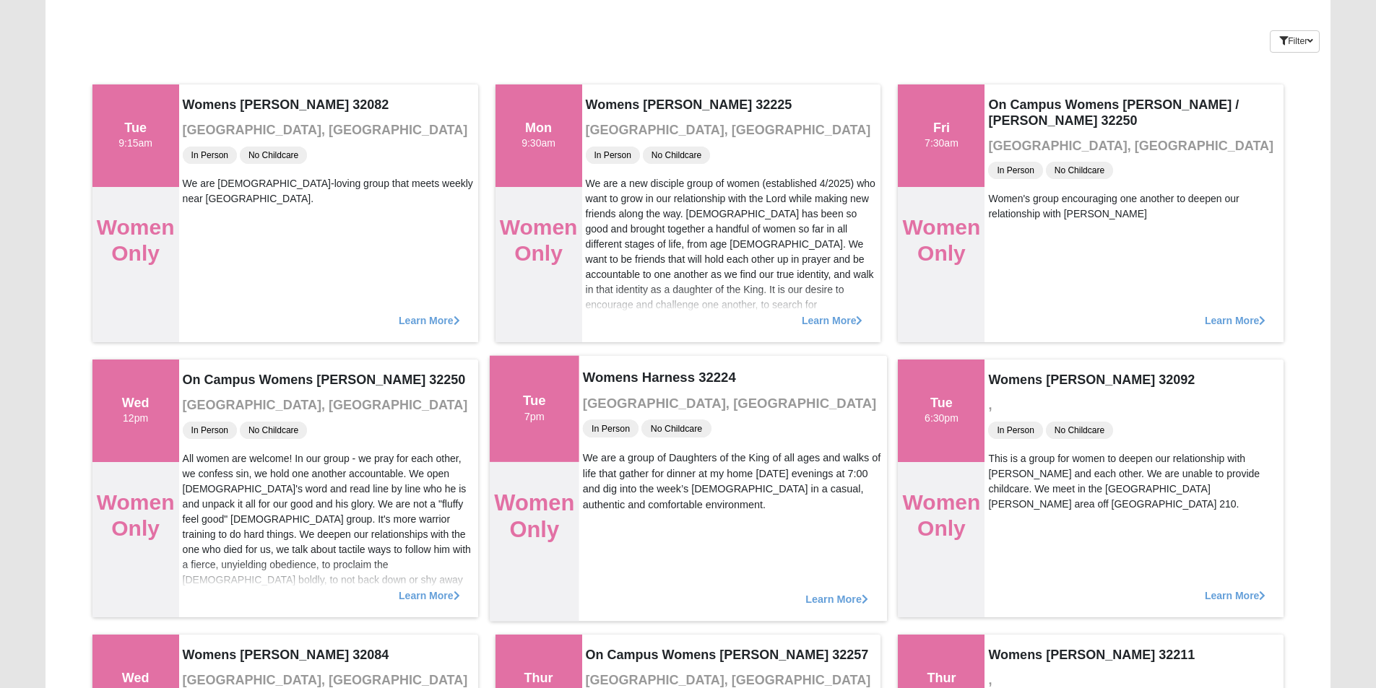
click at [818, 591] on span "Learn More" at bounding box center [836, 591] width 63 height 0
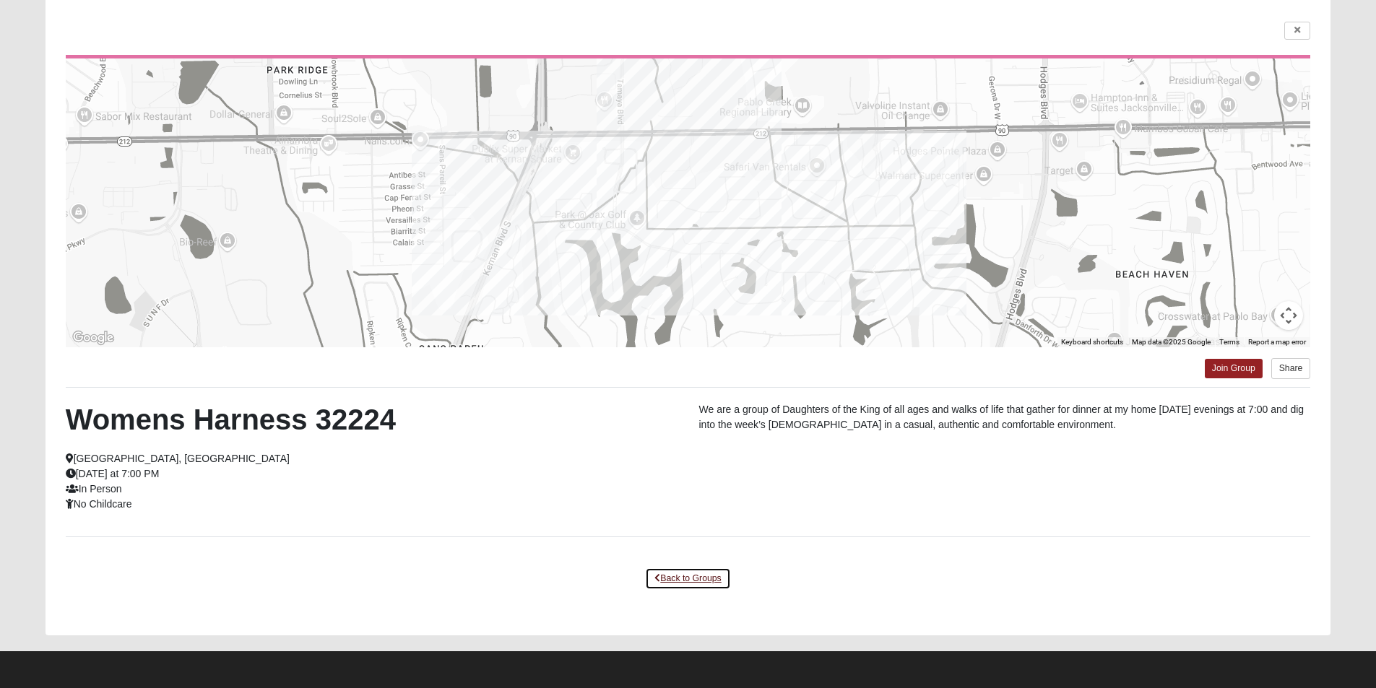
click at [700, 576] on link "Back to Groups" at bounding box center [687, 579] width 85 height 22
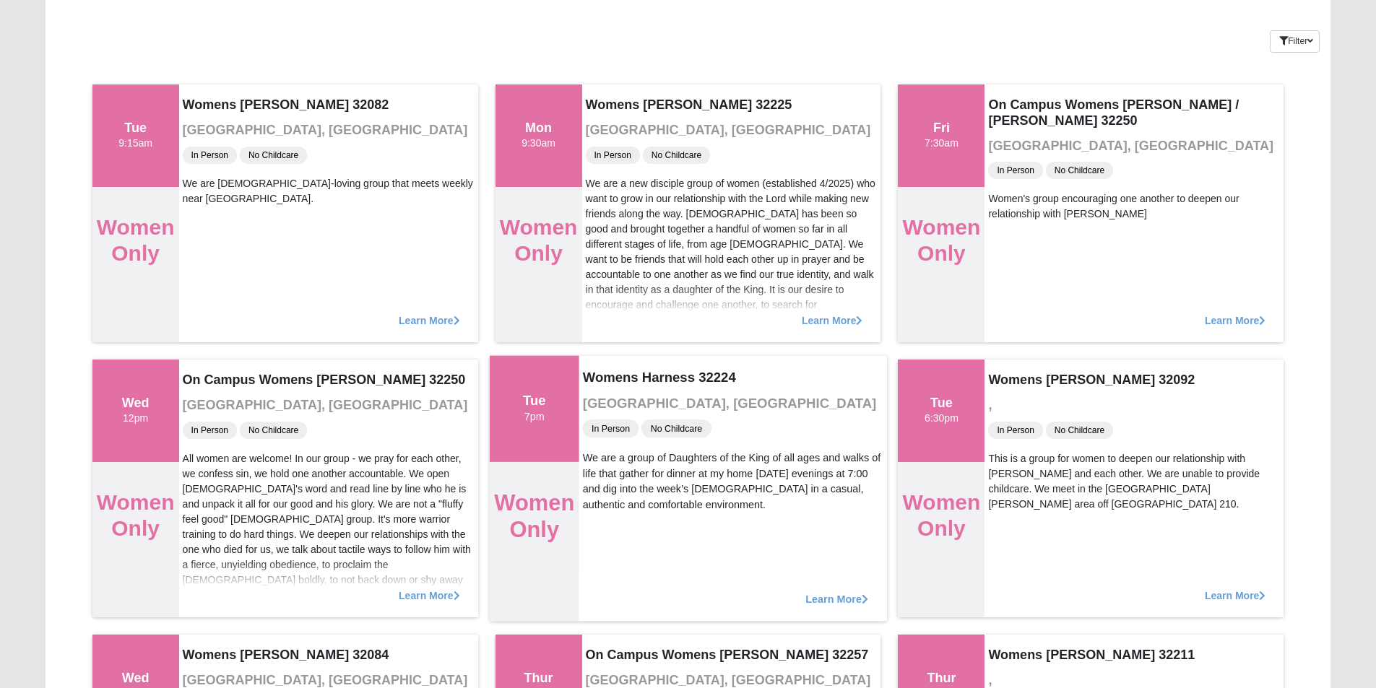
scroll to position [316, 0]
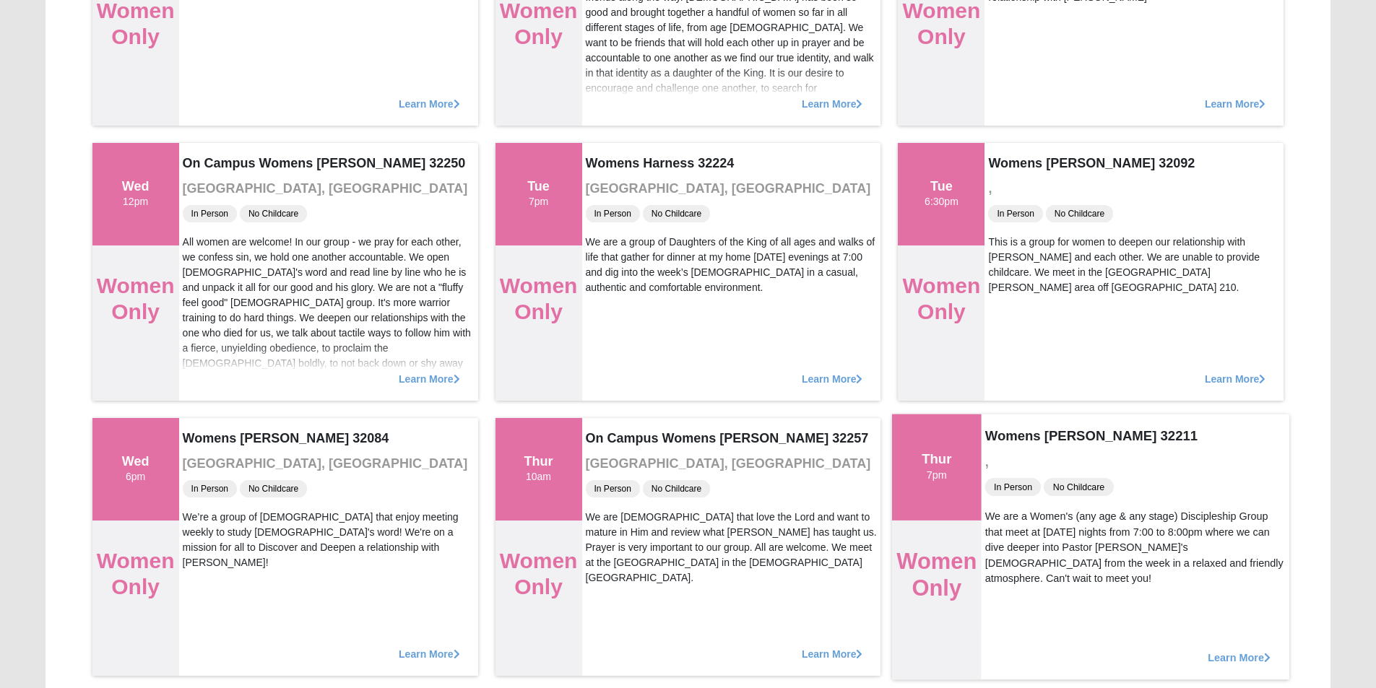
click at [1222, 650] on span "Learn More" at bounding box center [1239, 650] width 63 height 0
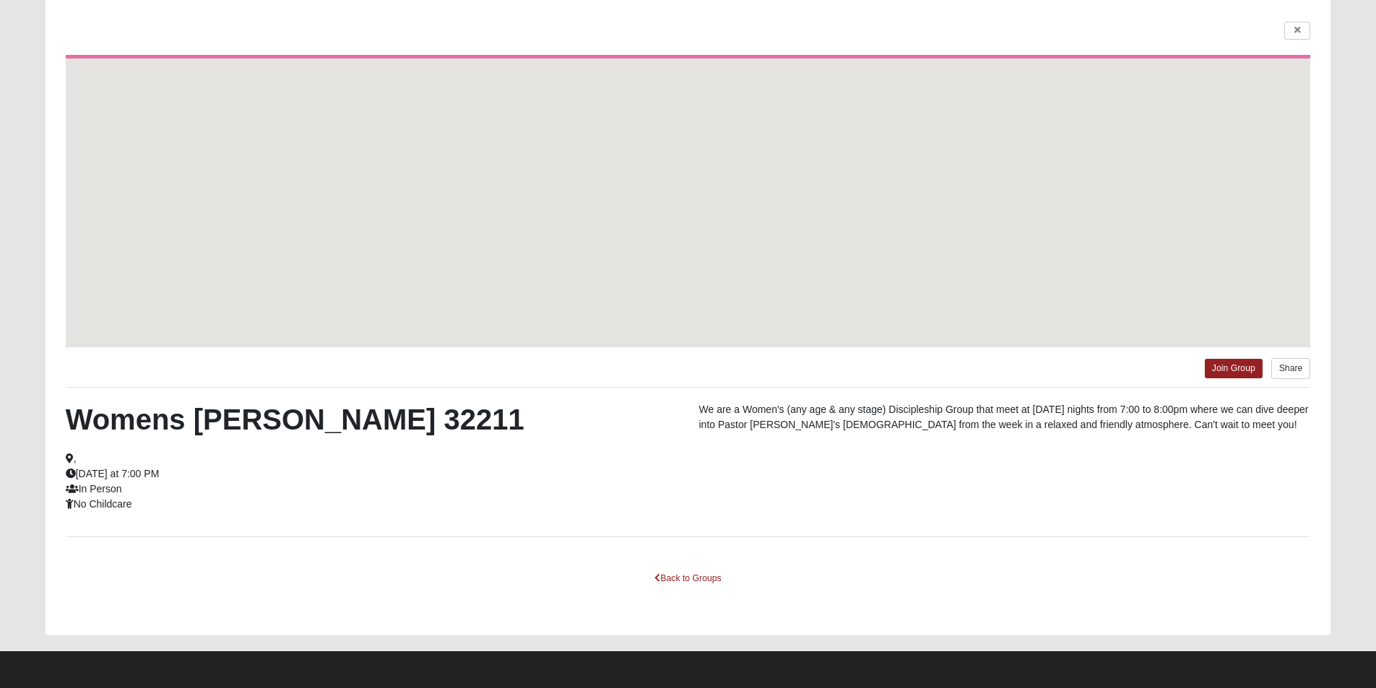
scroll to position [100, 0]
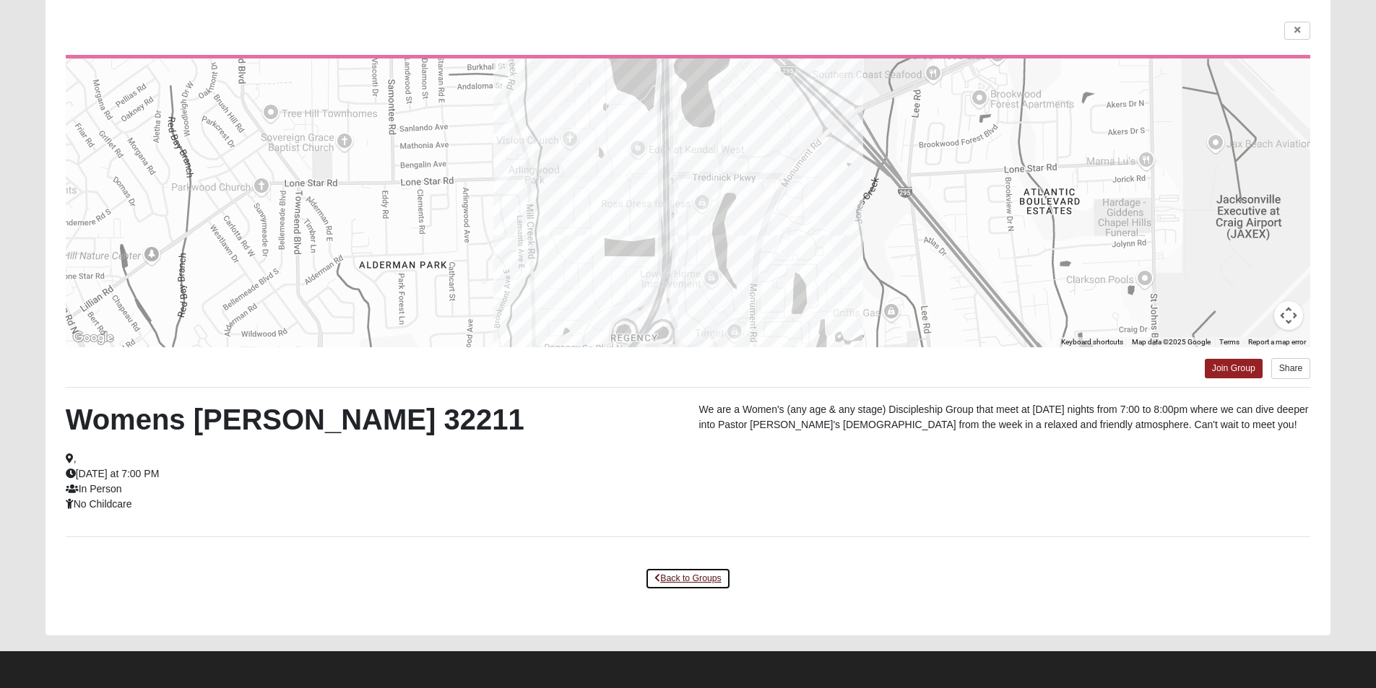
click at [698, 580] on link "Back to Groups" at bounding box center [687, 579] width 85 height 22
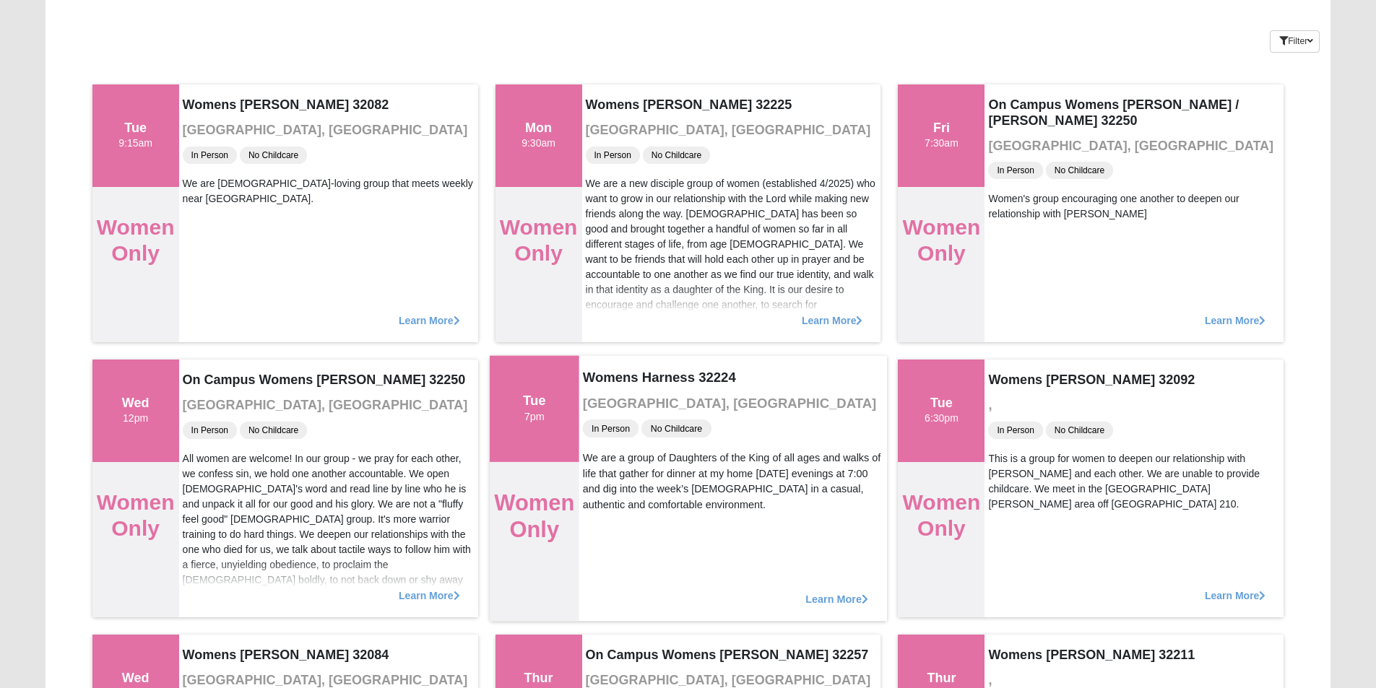
scroll to position [316, 0]
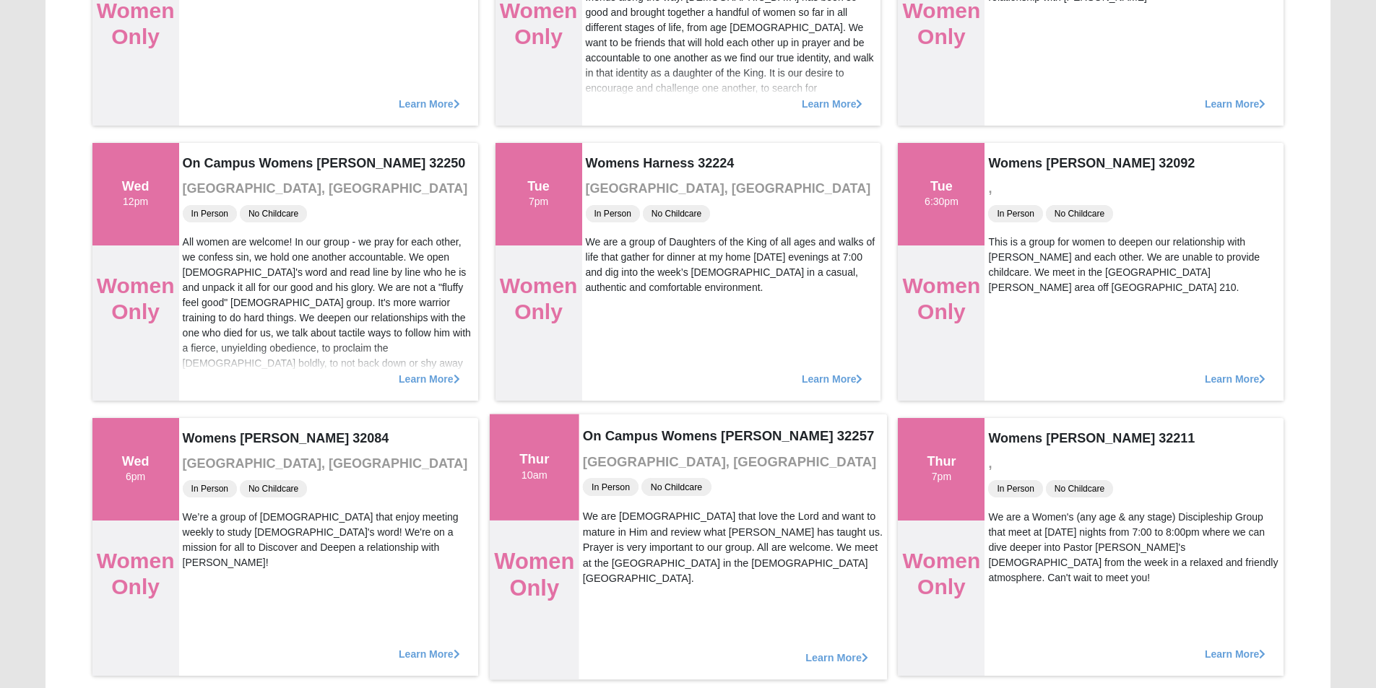
click at [832, 650] on span "Learn More" at bounding box center [836, 650] width 63 height 0
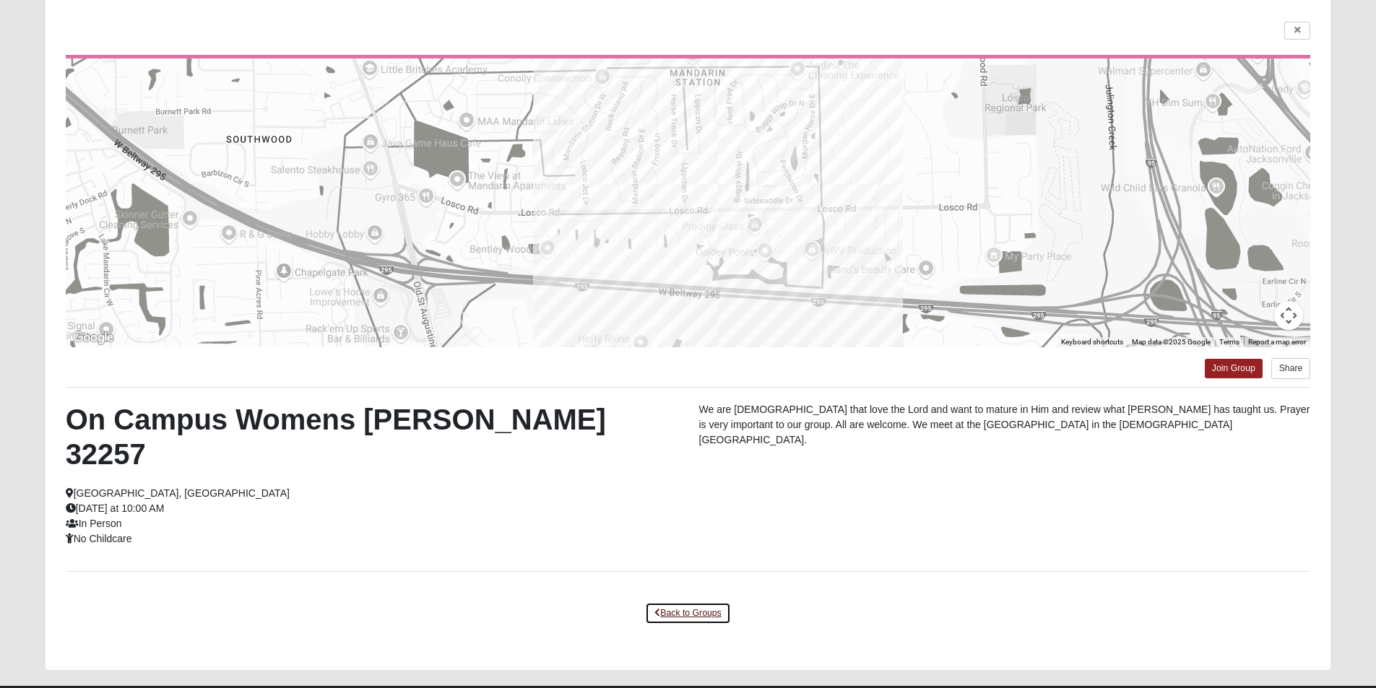
click at [677, 602] on link "Back to Groups" at bounding box center [687, 613] width 85 height 22
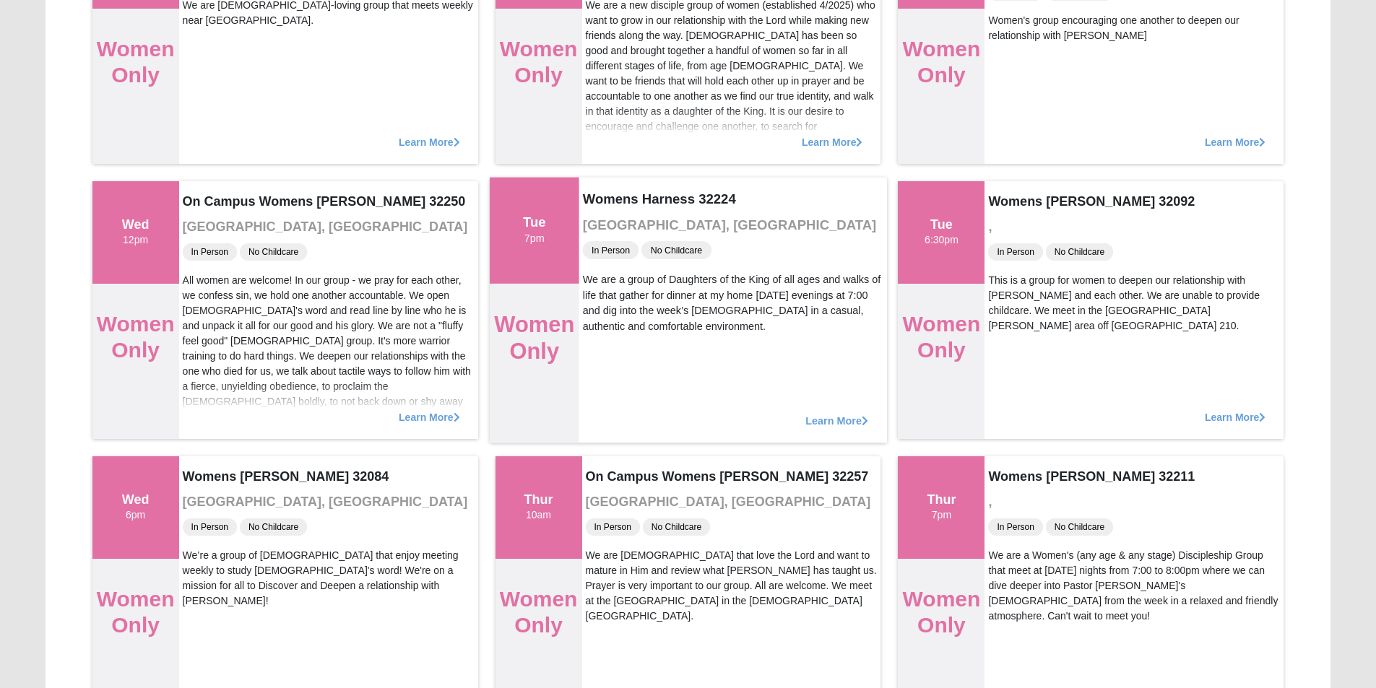
scroll to position [316, 0]
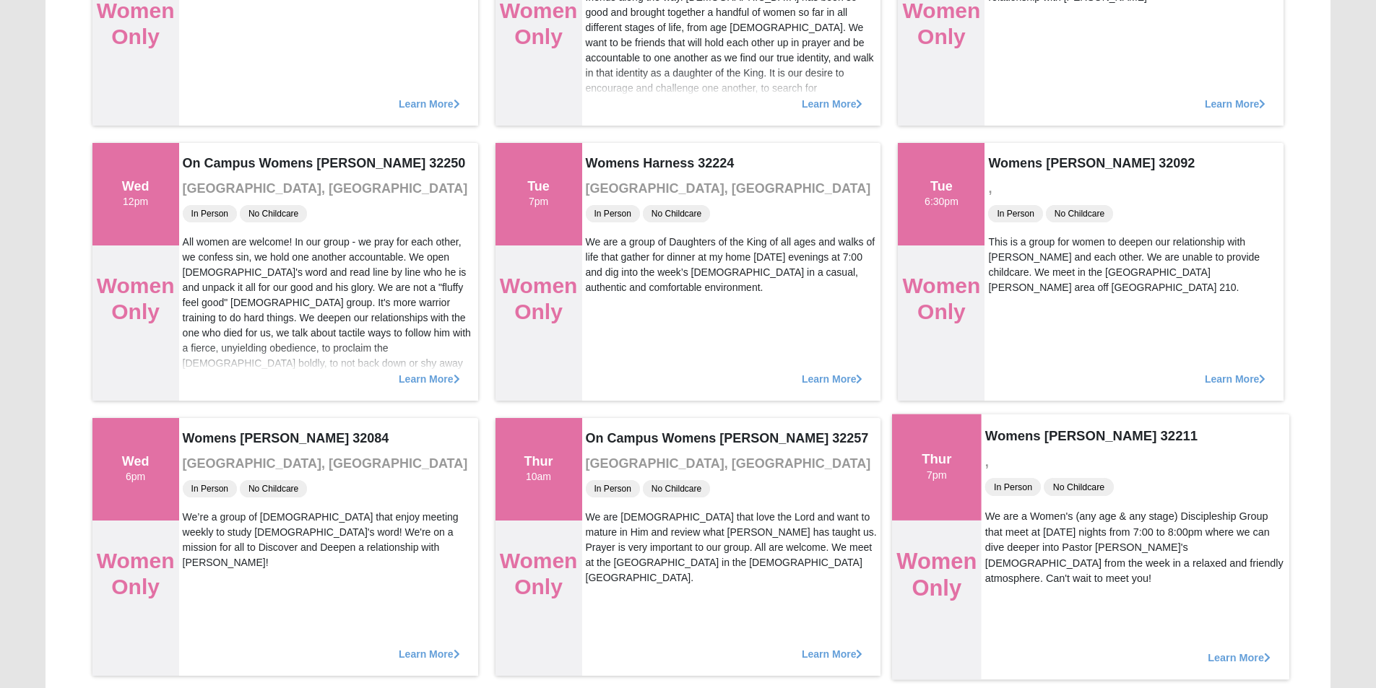
click at [1221, 650] on span "Learn More" at bounding box center [1239, 650] width 63 height 0
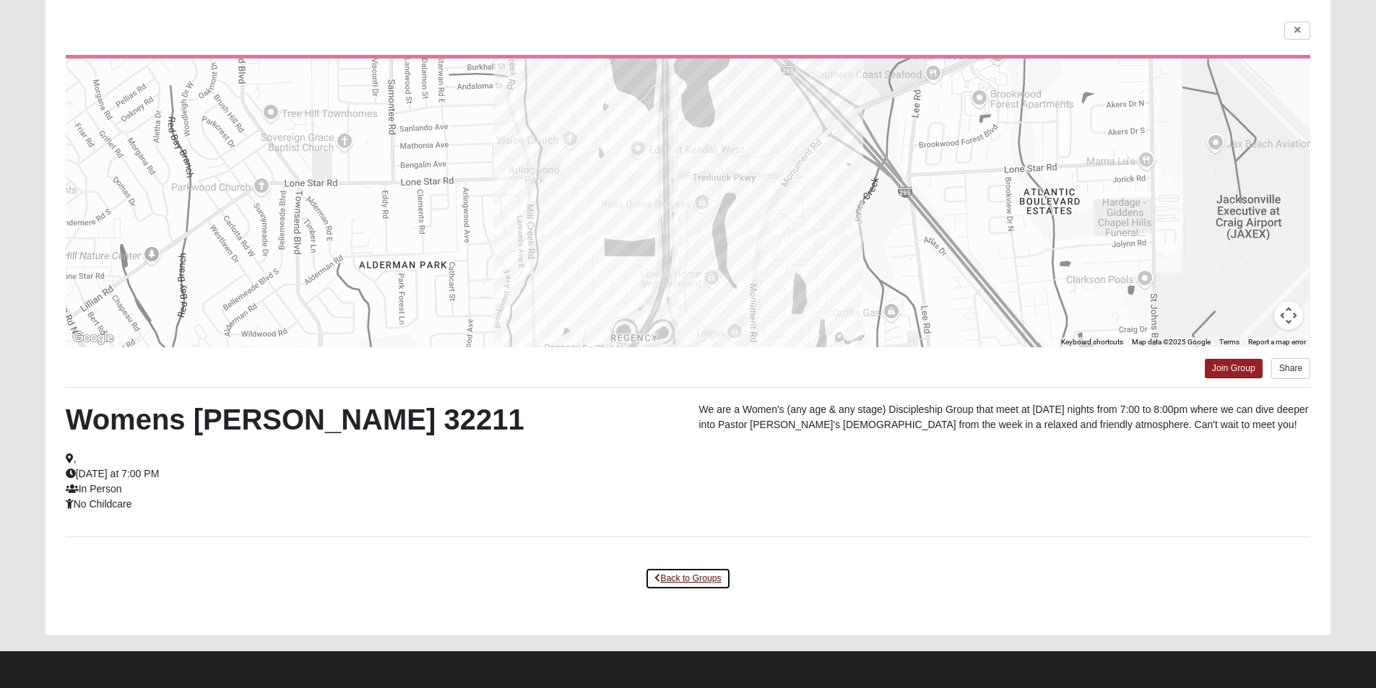
click at [684, 578] on link "Back to Groups" at bounding box center [687, 579] width 85 height 22
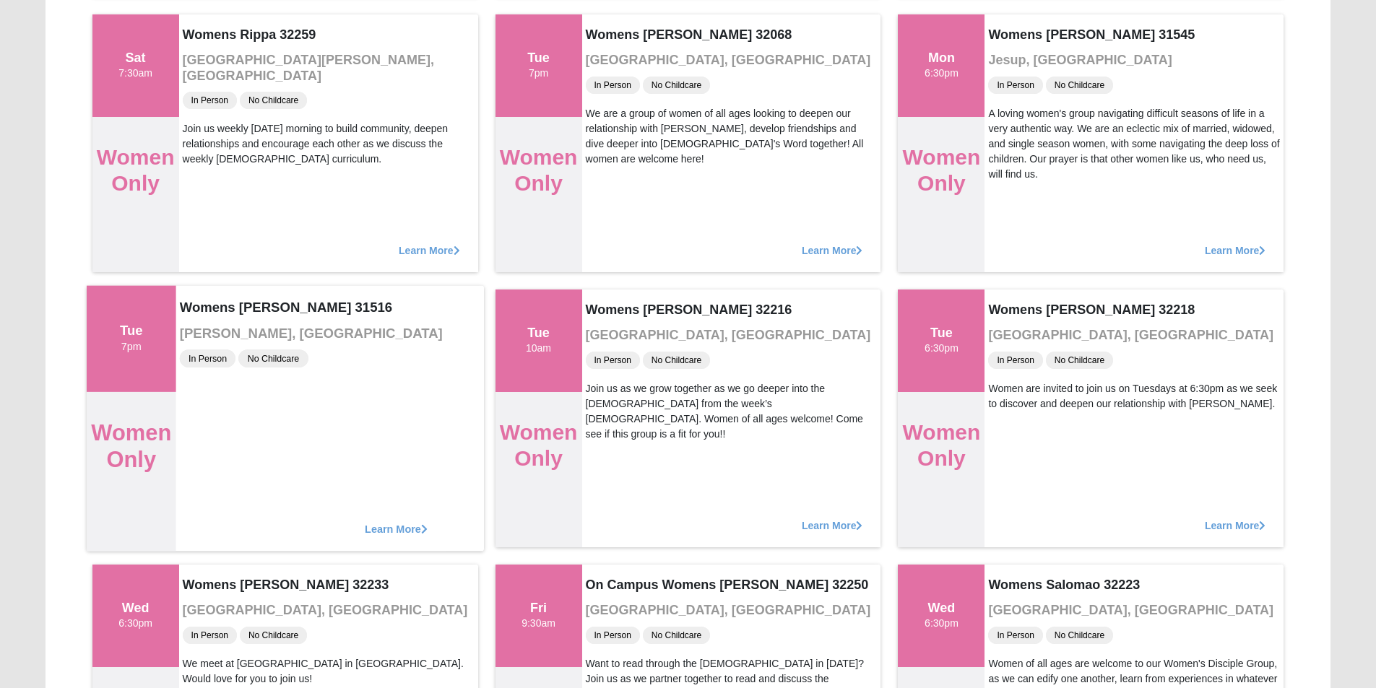
scroll to position [1833, 0]
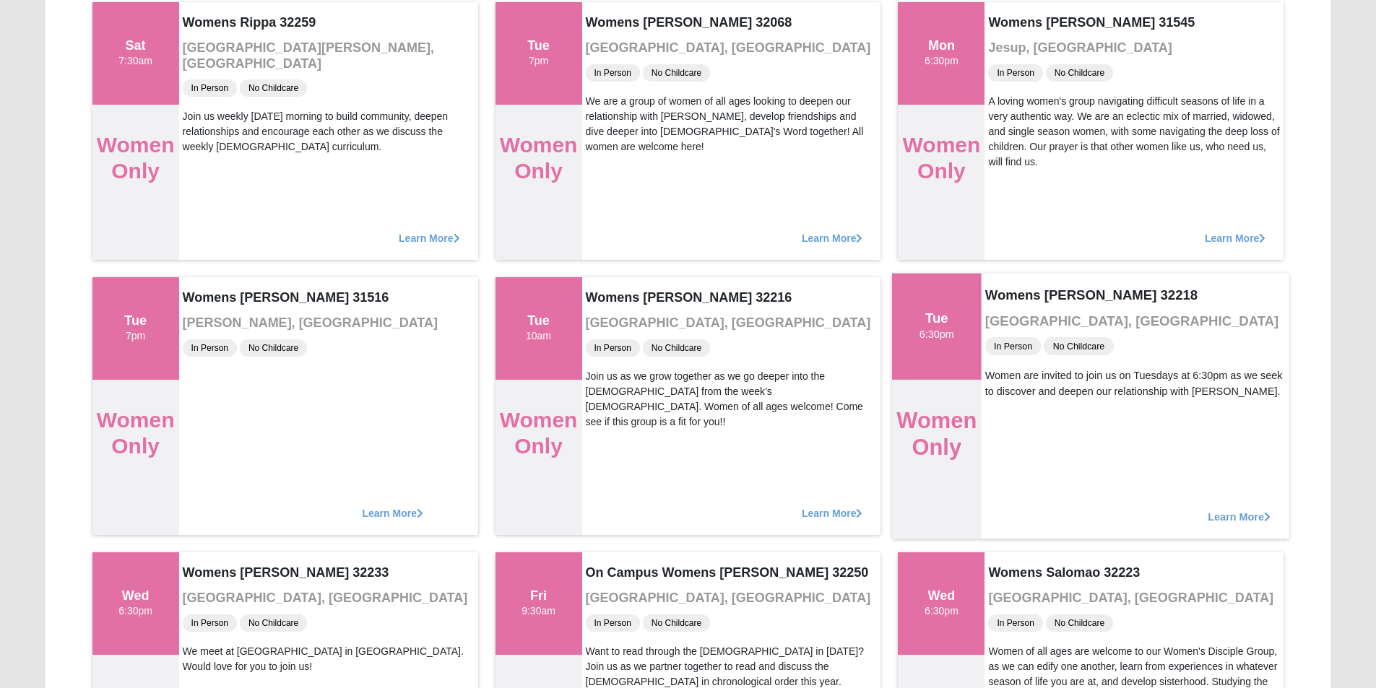
click at [1234, 509] on span "Learn More" at bounding box center [1239, 509] width 63 height 0
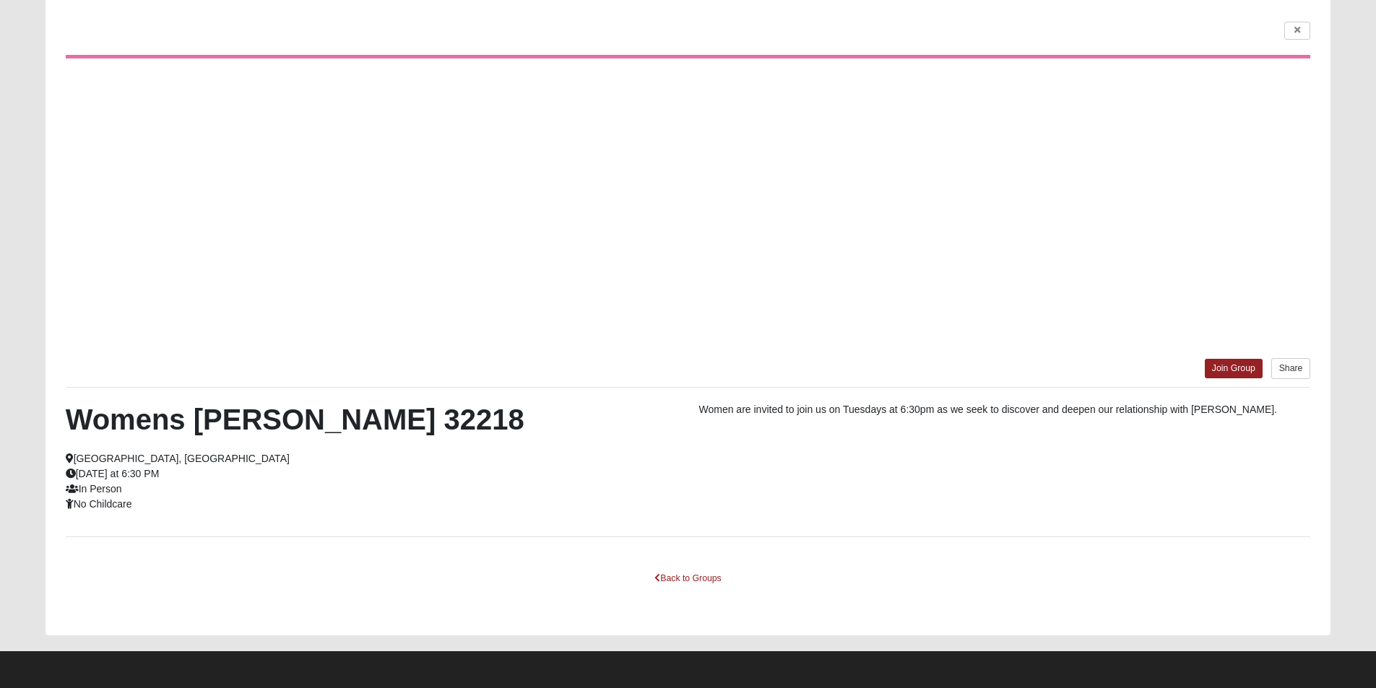
scroll to position [100, 0]
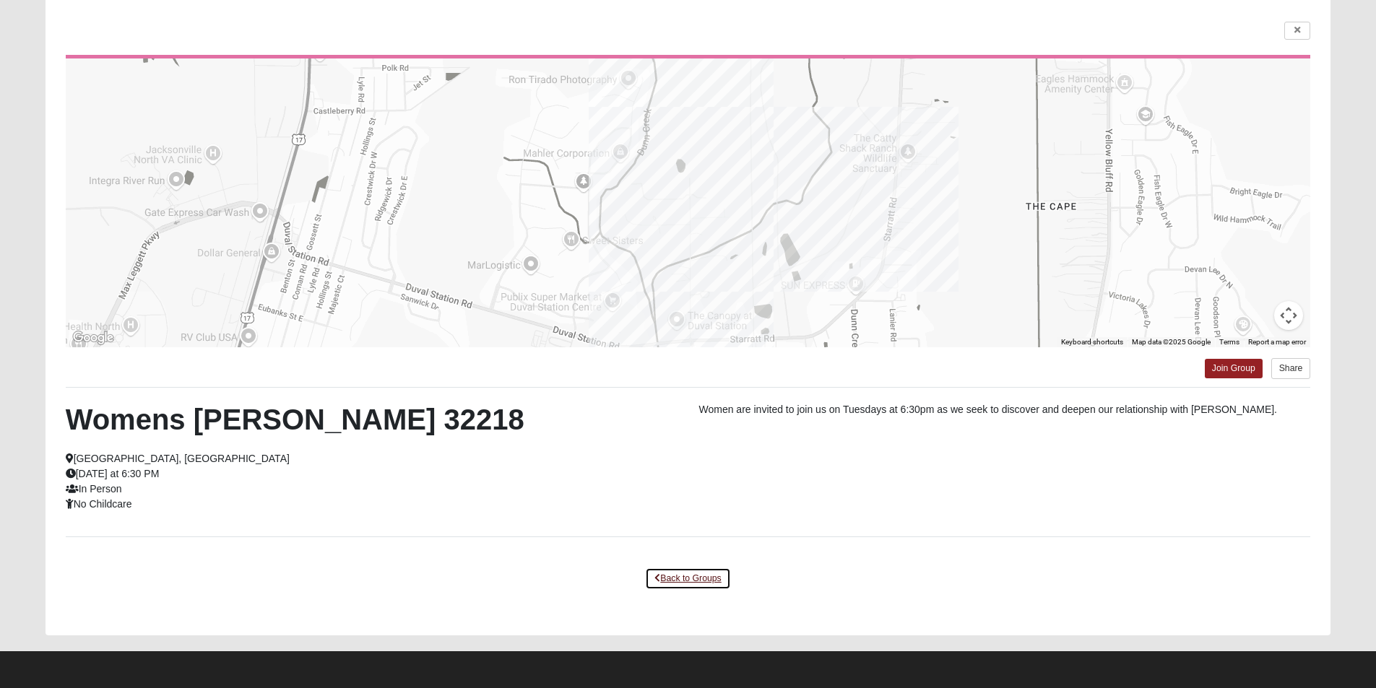
click at [714, 584] on link "Back to Groups" at bounding box center [687, 579] width 85 height 22
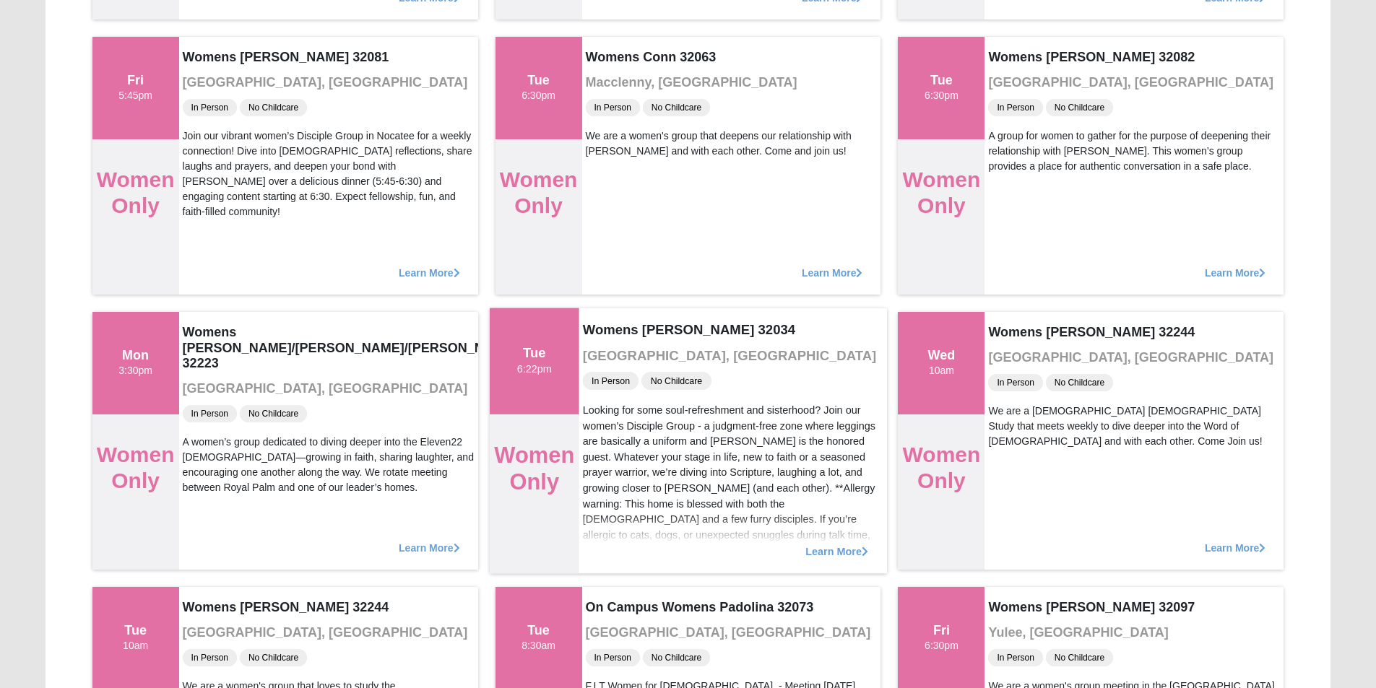
scroll to position [5610, 0]
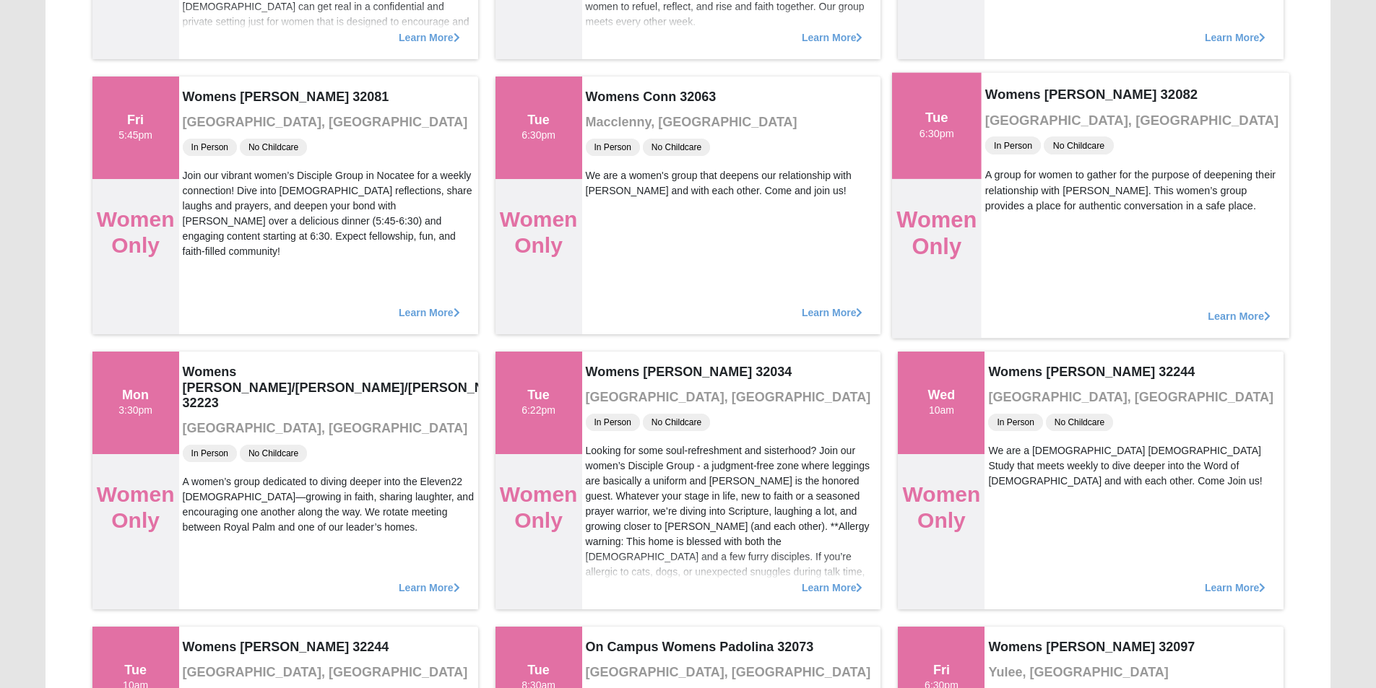
click at [1243, 308] on span "Learn More" at bounding box center [1239, 308] width 63 height 0
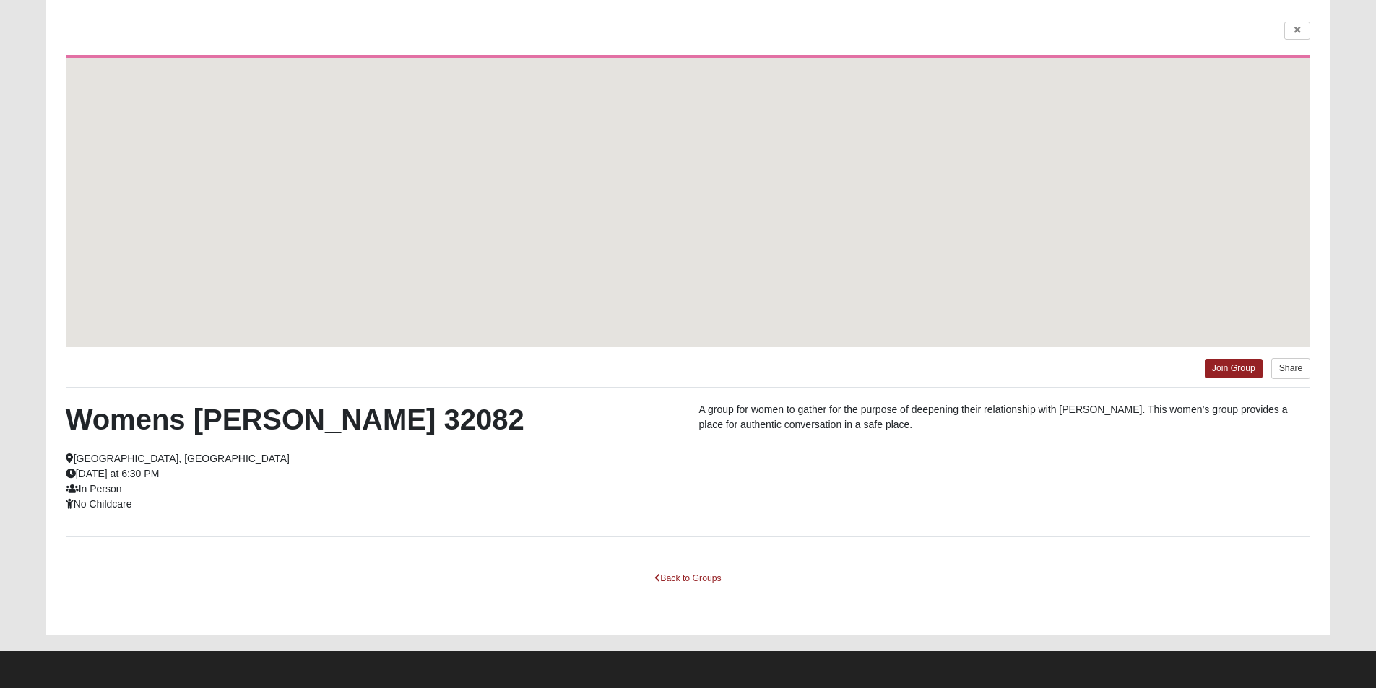
scroll to position [100, 0]
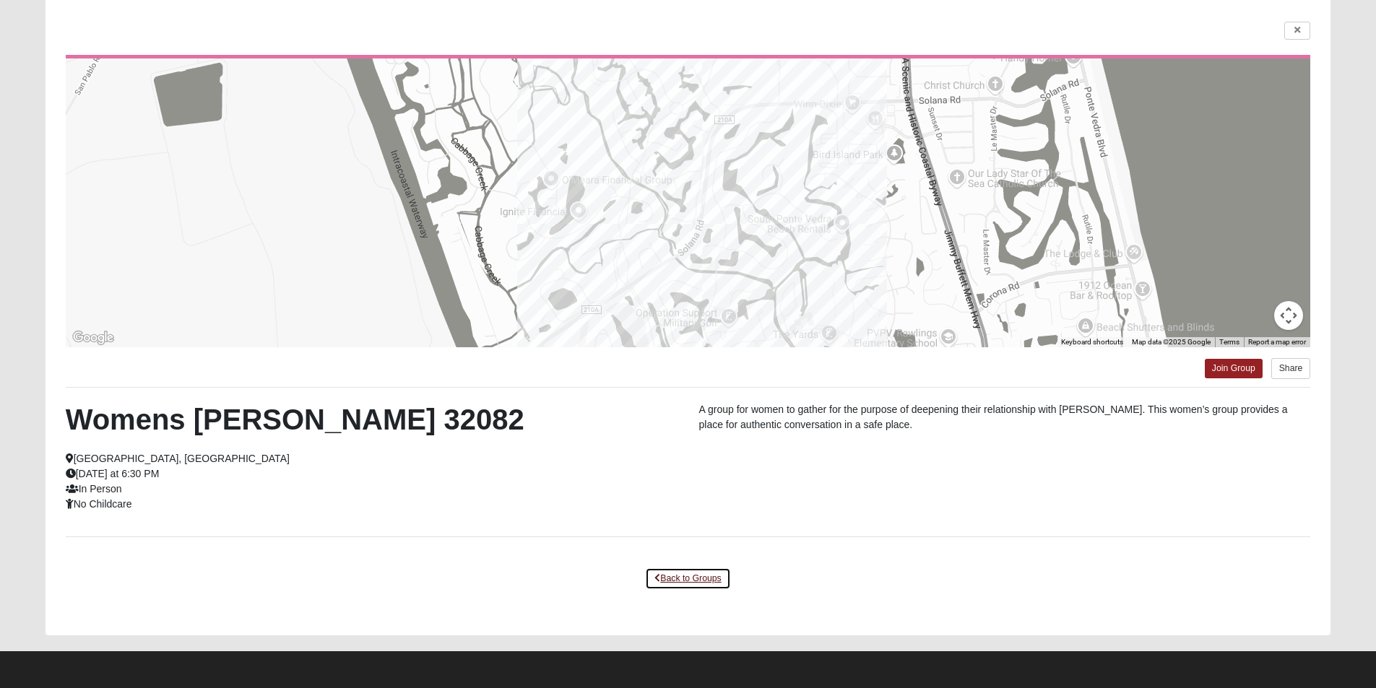
click at [703, 582] on link "Back to Groups" at bounding box center [687, 579] width 85 height 22
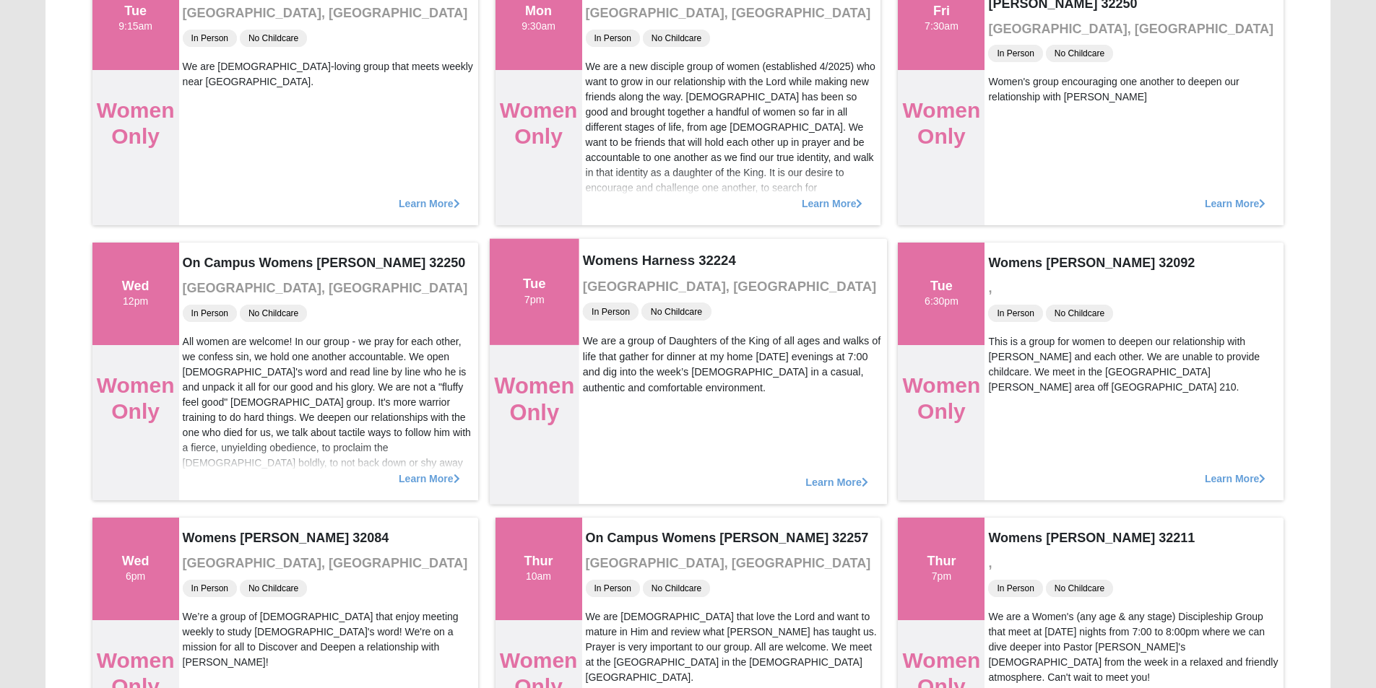
scroll to position [0, 0]
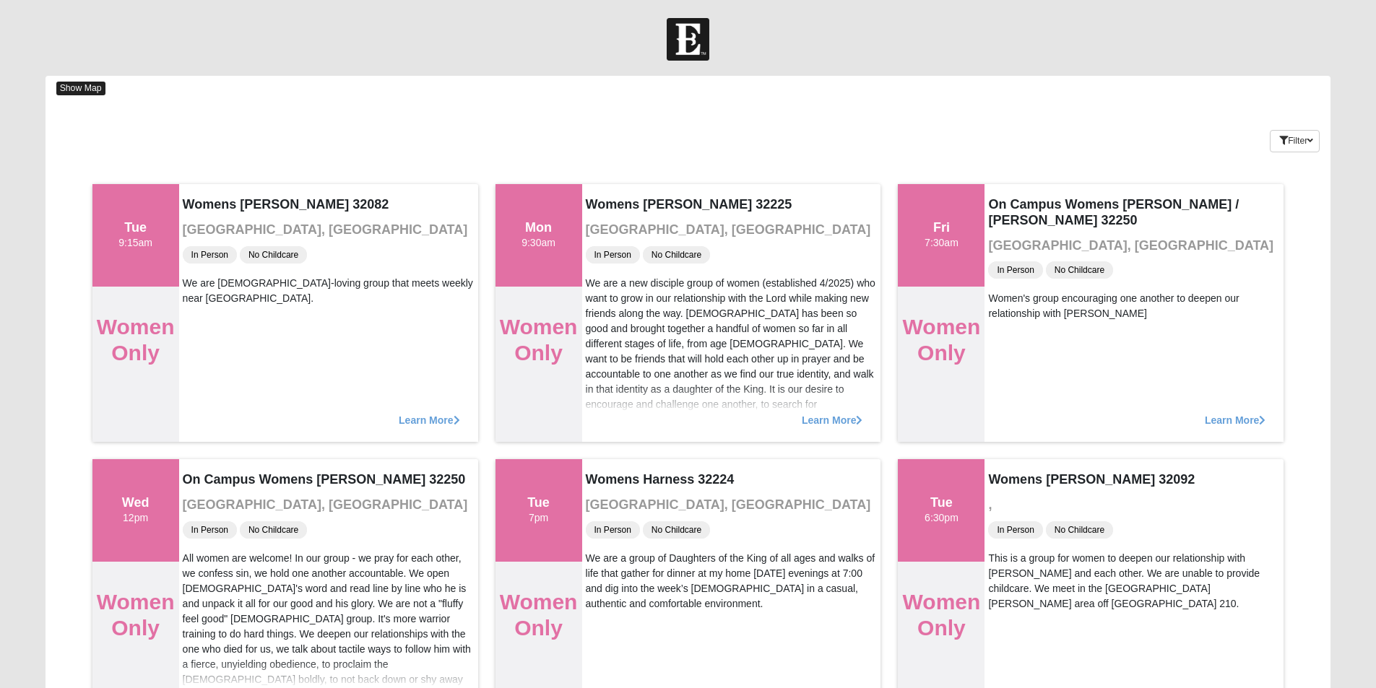
click at [80, 88] on span "Show Map" at bounding box center [80, 89] width 49 height 14
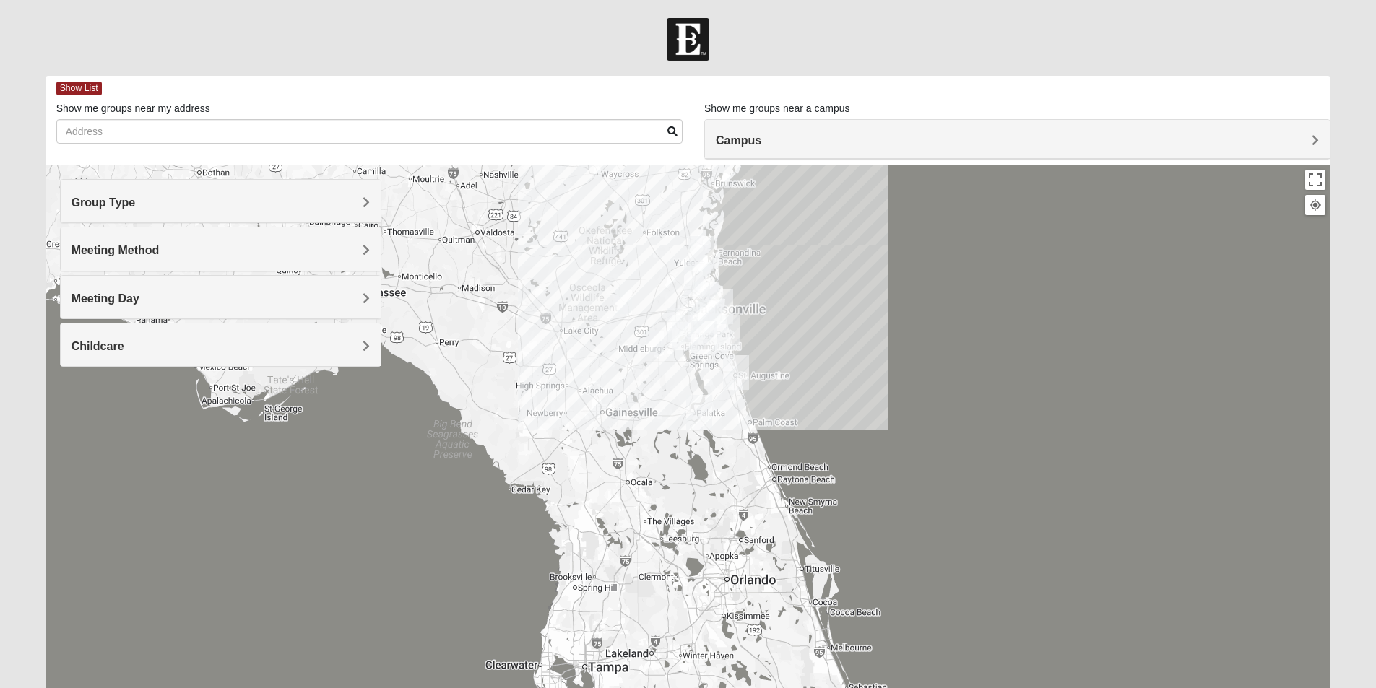
drag, startPoint x: 963, startPoint y: 648, endPoint x: 625, endPoint y: 431, distance: 401.2
click at [625, 431] on div at bounding box center [687, 454] width 1285 height 578
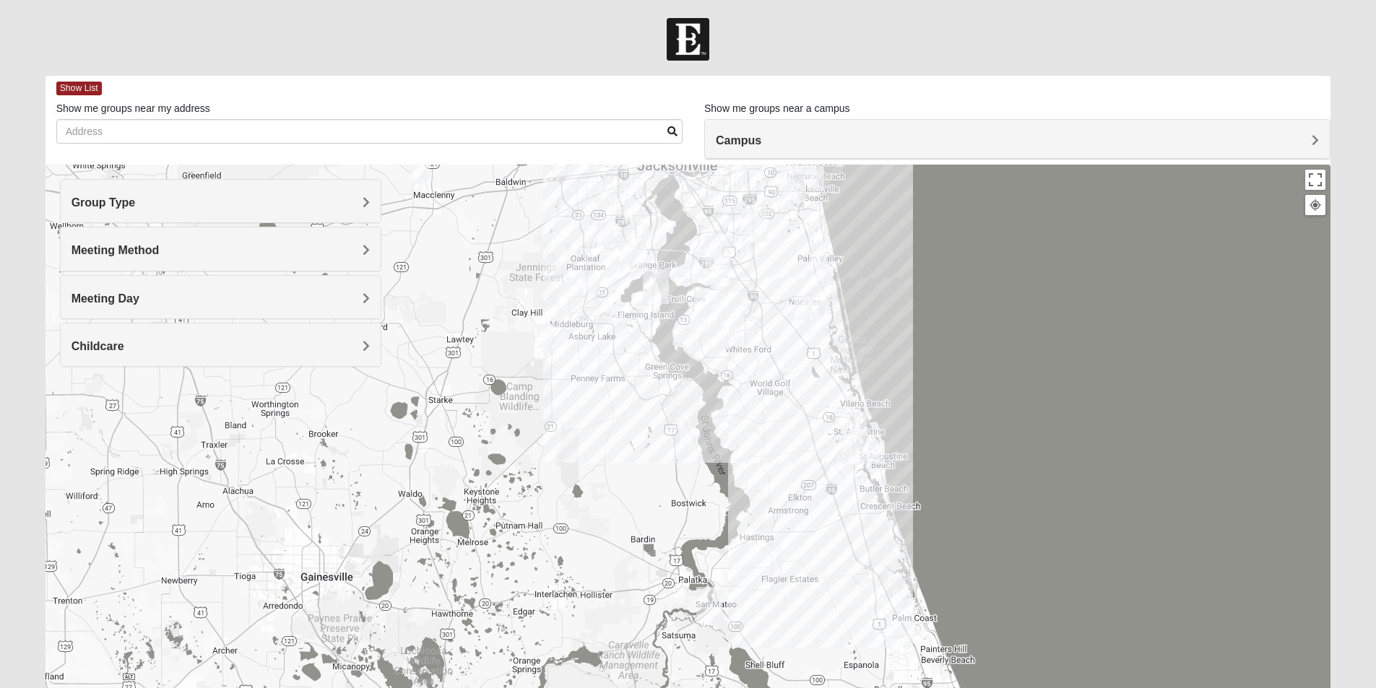
drag, startPoint x: 677, startPoint y: 326, endPoint x: 642, endPoint y: 711, distance: 386.5
click at [642, 687] on html "Log In Find A Group Error Show List Loading Groups" at bounding box center [688, 397] width 1376 height 795
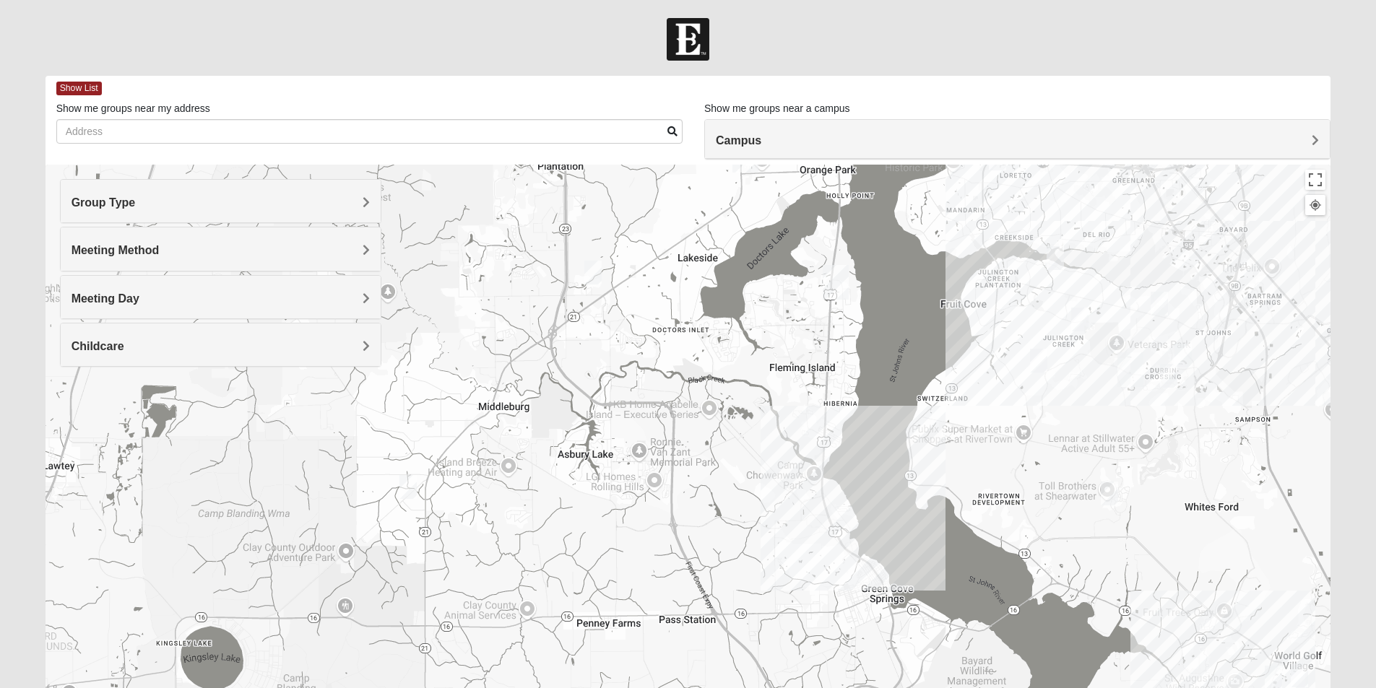
drag, startPoint x: 523, startPoint y: 336, endPoint x: 873, endPoint y: 567, distance: 419.2
click at [873, 567] on div at bounding box center [687, 454] width 1285 height 578
click at [832, 279] on img "Fleming Island" at bounding box center [835, 282] width 26 height 35
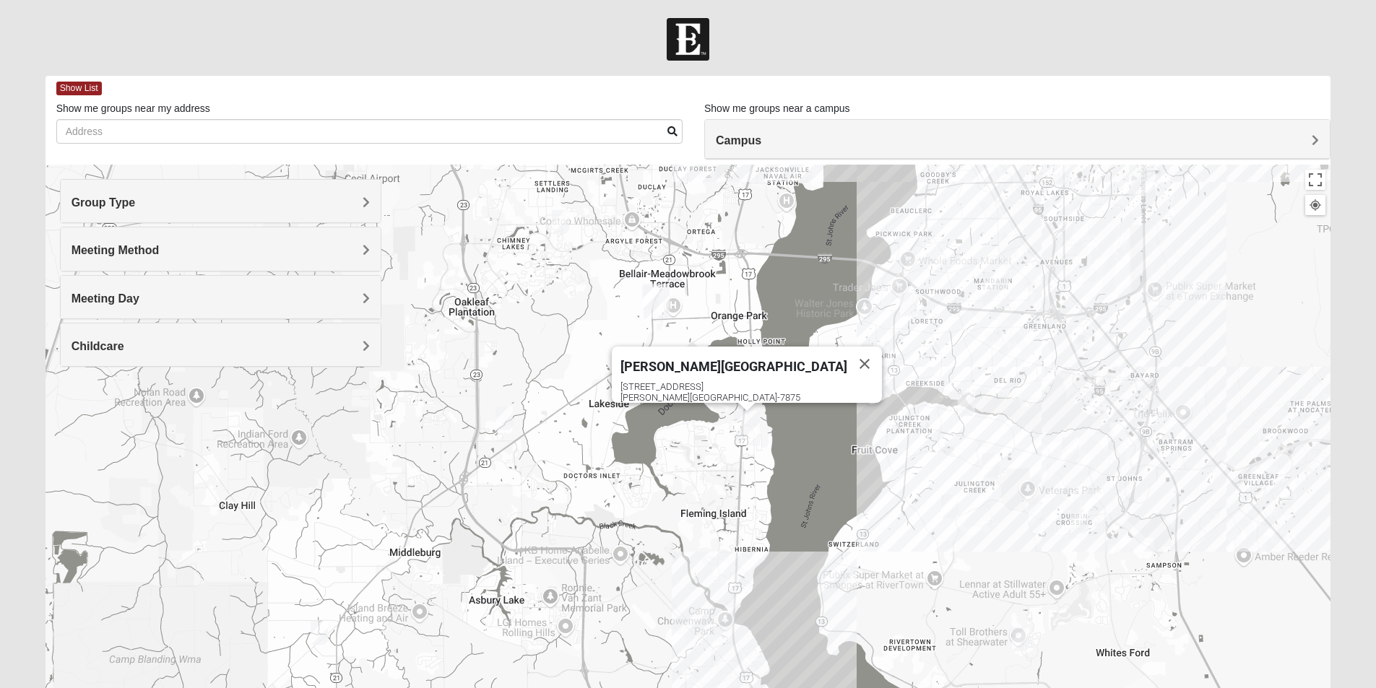
drag, startPoint x: 806, startPoint y: 347, endPoint x: 717, endPoint y: 479, distance: 159.2
click at [717, 479] on div "Fleming Island 4459 US Highway 17 Fleming Island, FL 32003-7875" at bounding box center [687, 454] width 1285 height 578
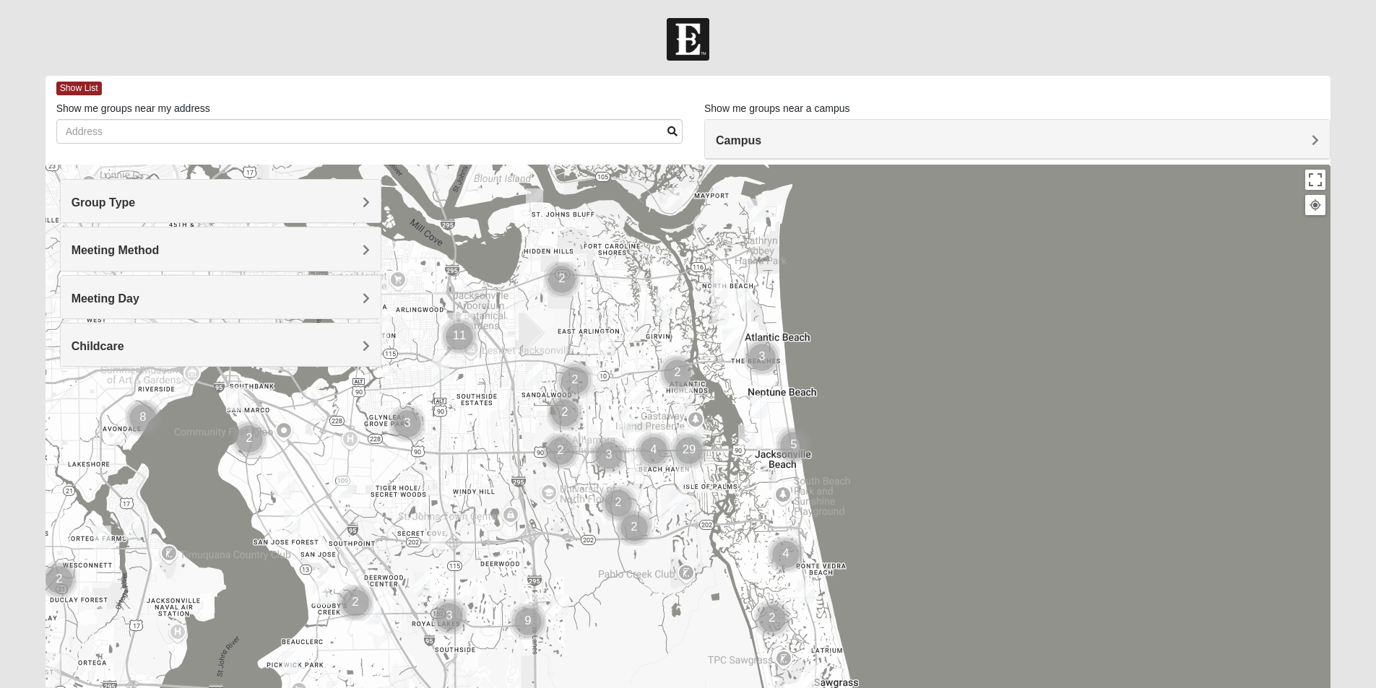
click at [214, 208] on h4 "Group Type" at bounding box center [220, 203] width 298 height 14
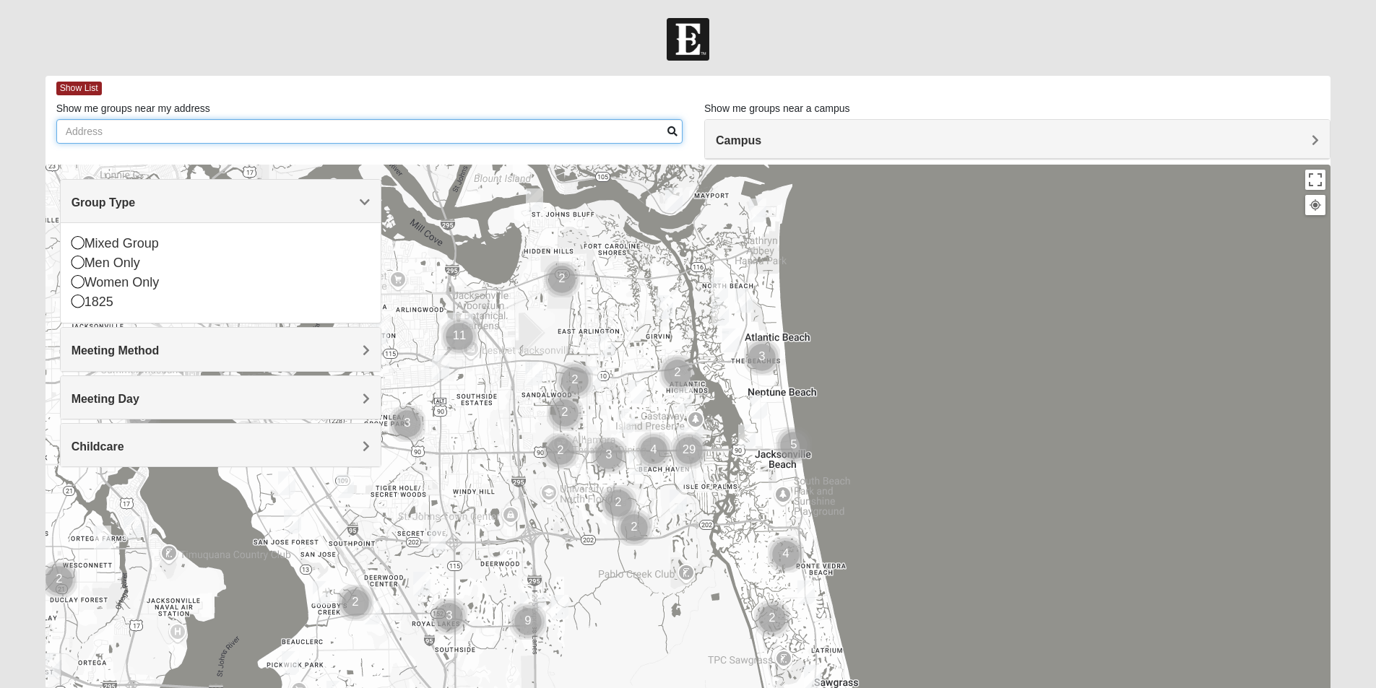
click at [253, 130] on input "Show me groups near my address" at bounding box center [369, 131] width 626 height 25
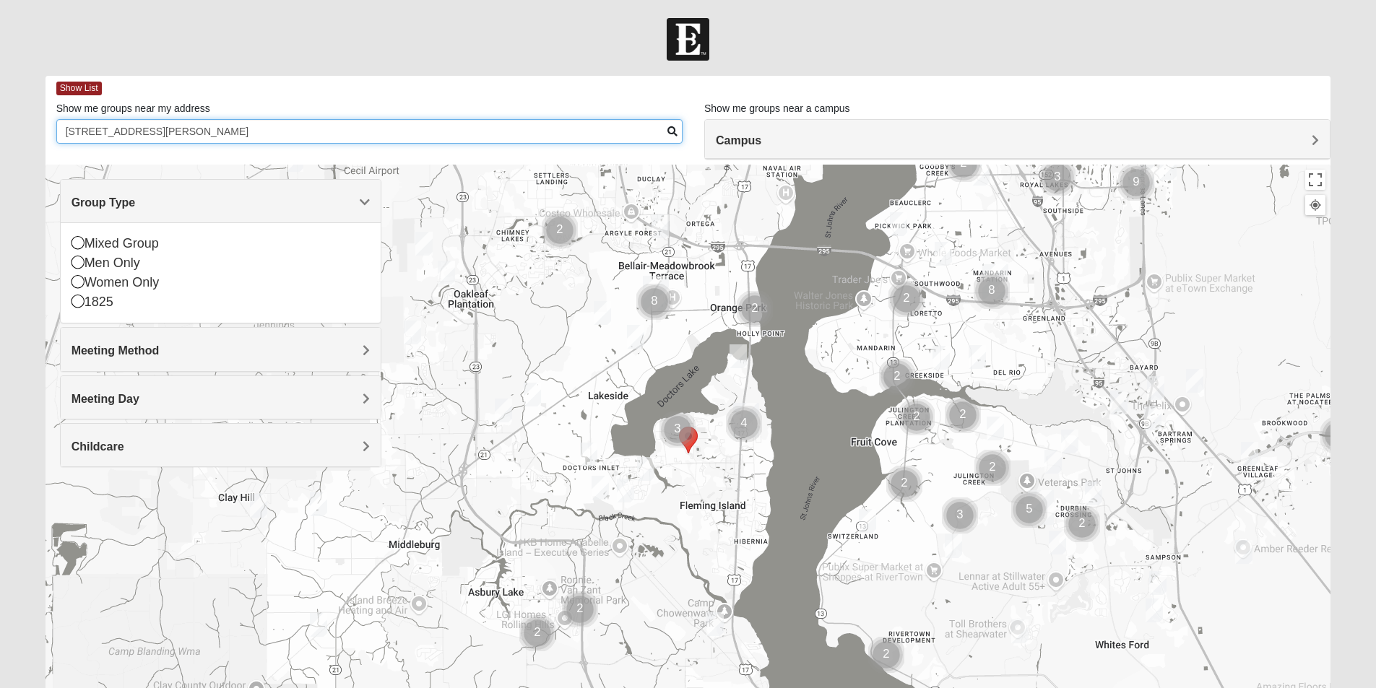
type input "[STREET_ADDRESS][PERSON_NAME]"
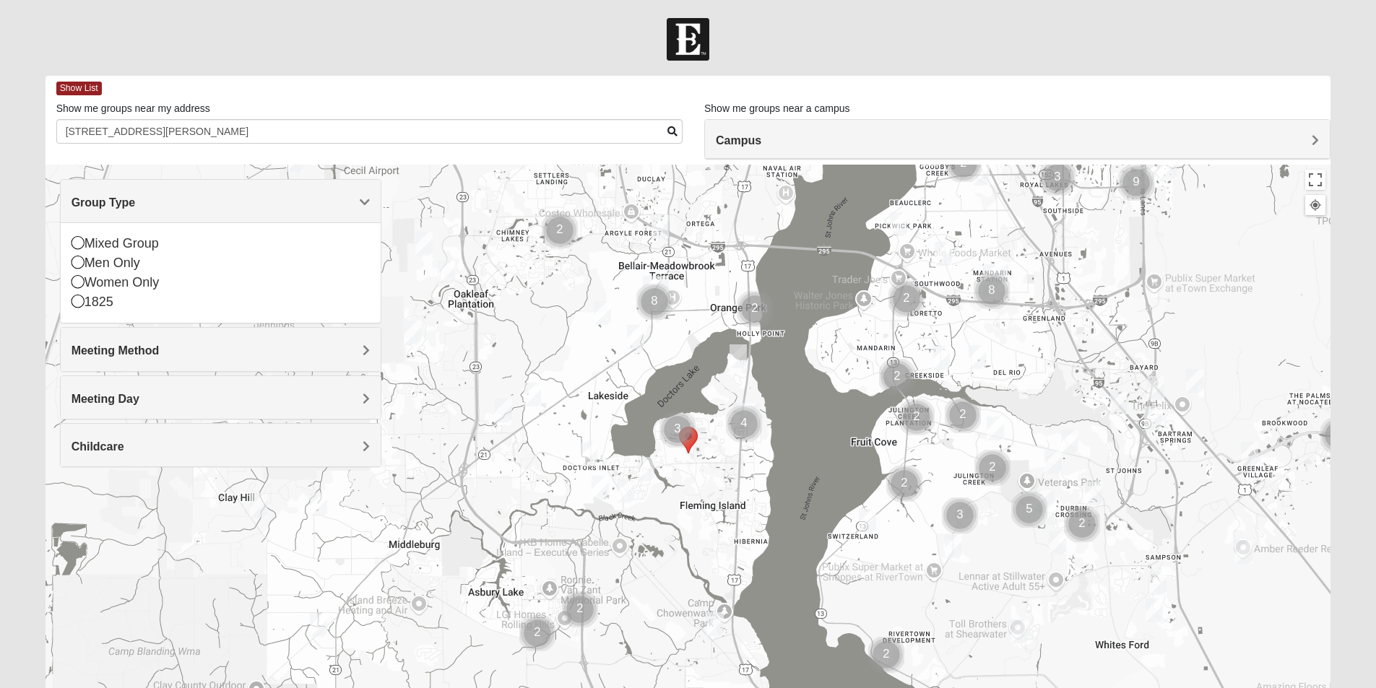
click at [681, 432] on img "Cluster of 3 groups" at bounding box center [677, 430] width 36 height 36
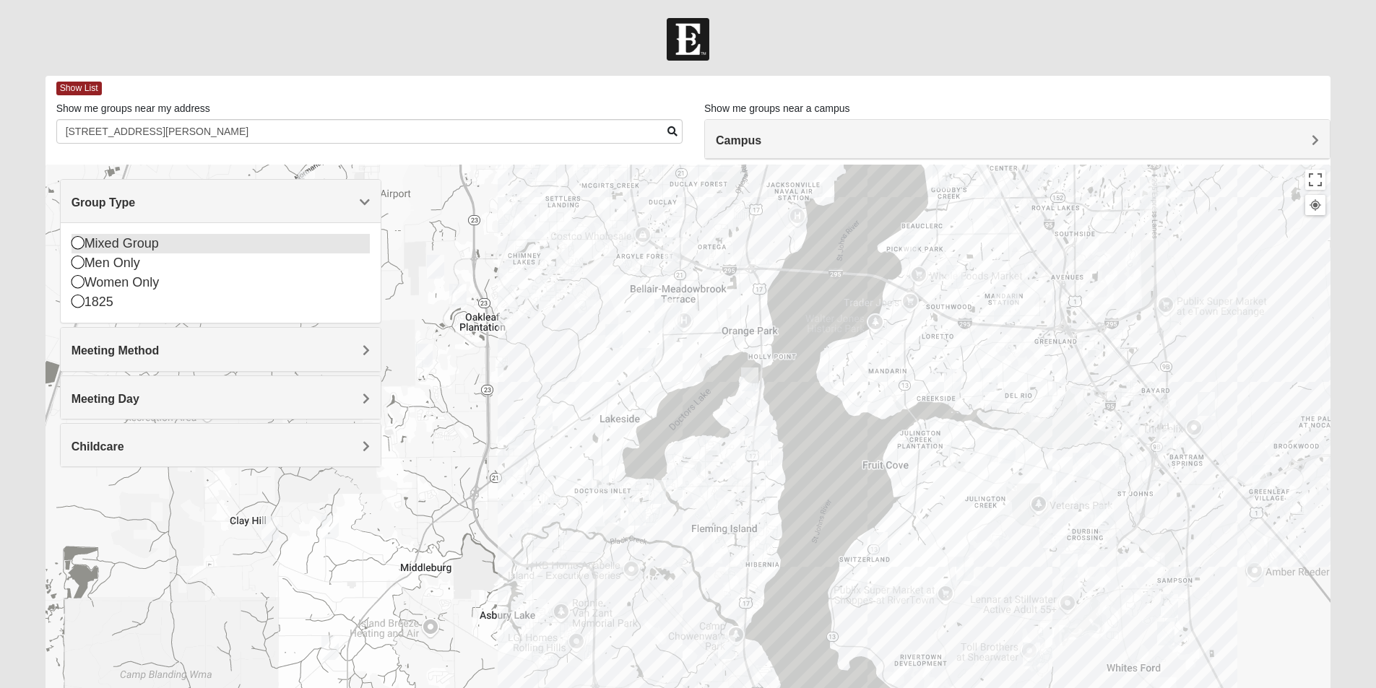
click at [79, 241] on icon at bounding box center [77, 242] width 13 height 13
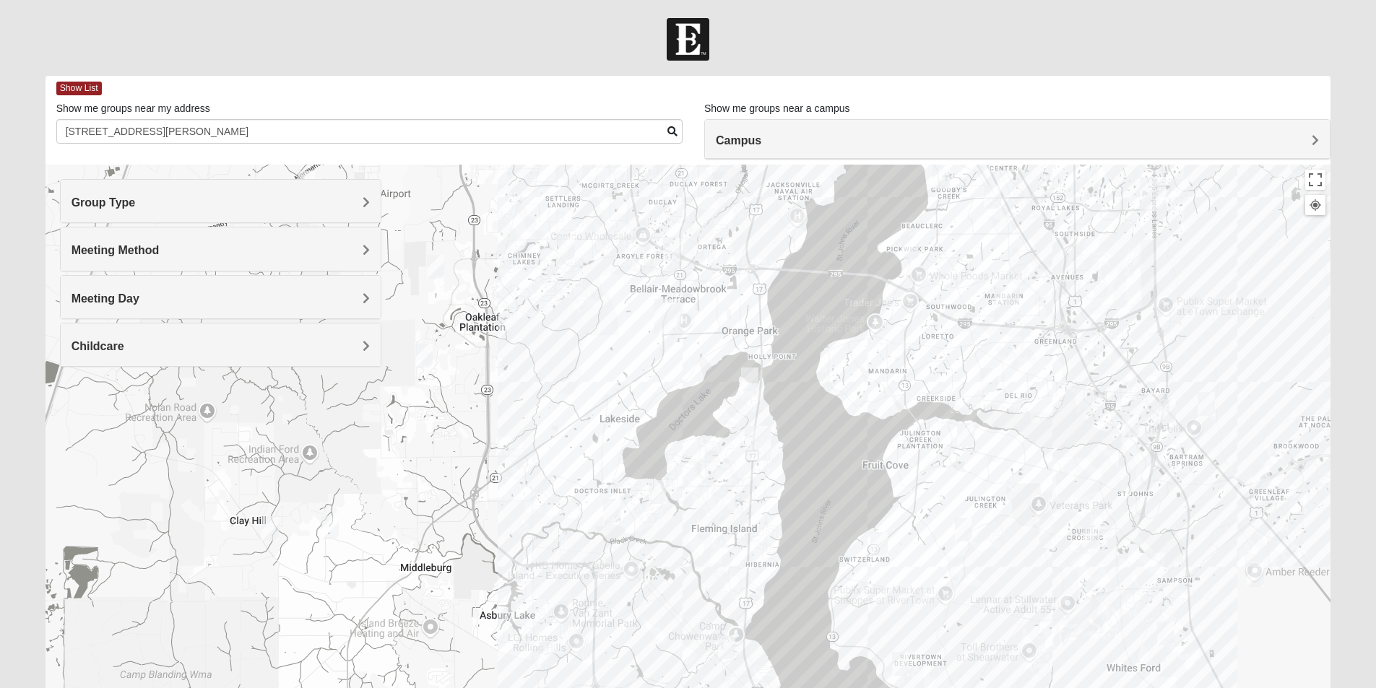
click at [88, 206] on span "Group Type" at bounding box center [103, 202] width 64 height 12
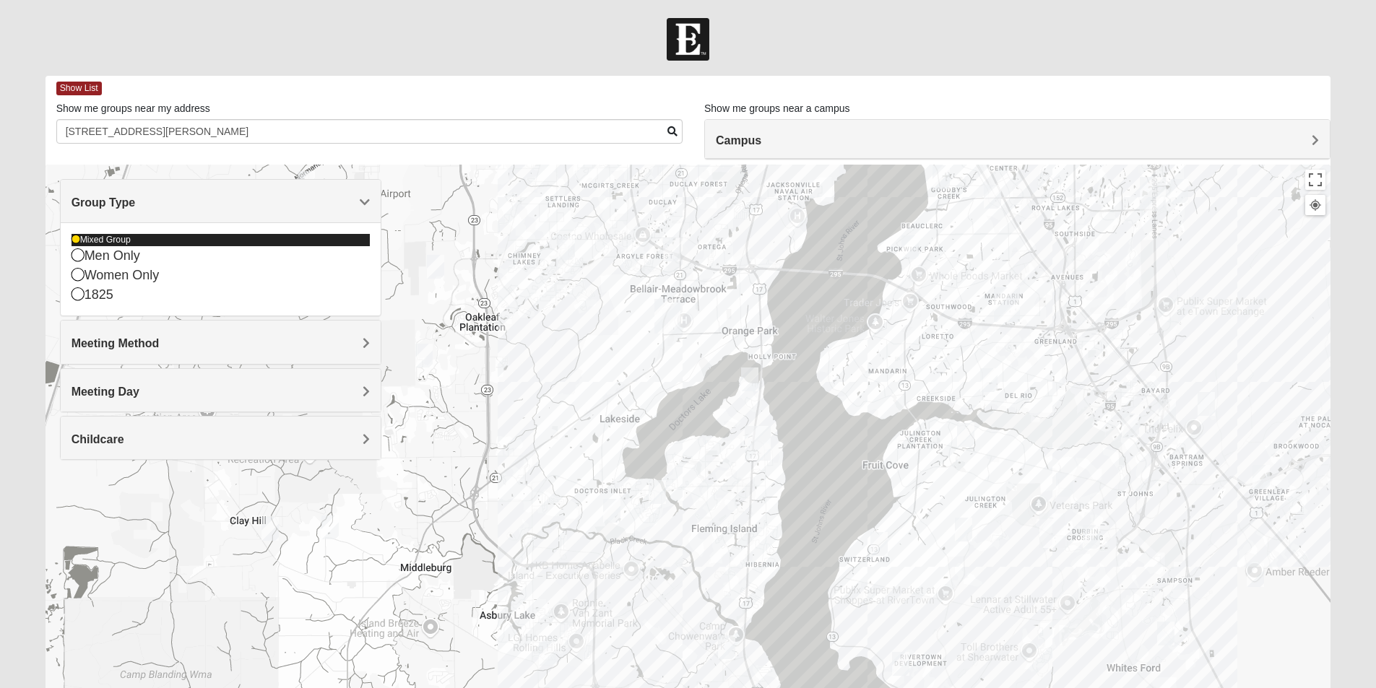
click at [76, 237] on icon at bounding box center [75, 239] width 9 height 9
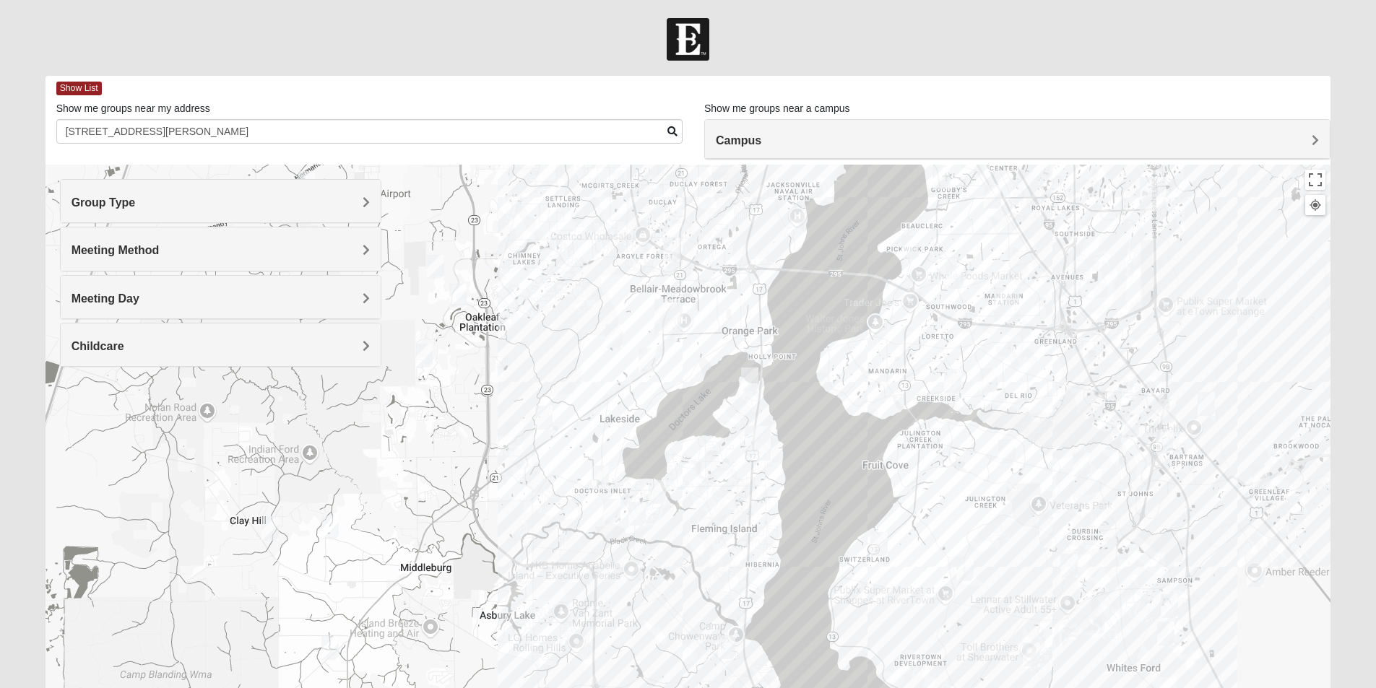
click at [116, 207] on span "Group Type" at bounding box center [103, 202] width 64 height 12
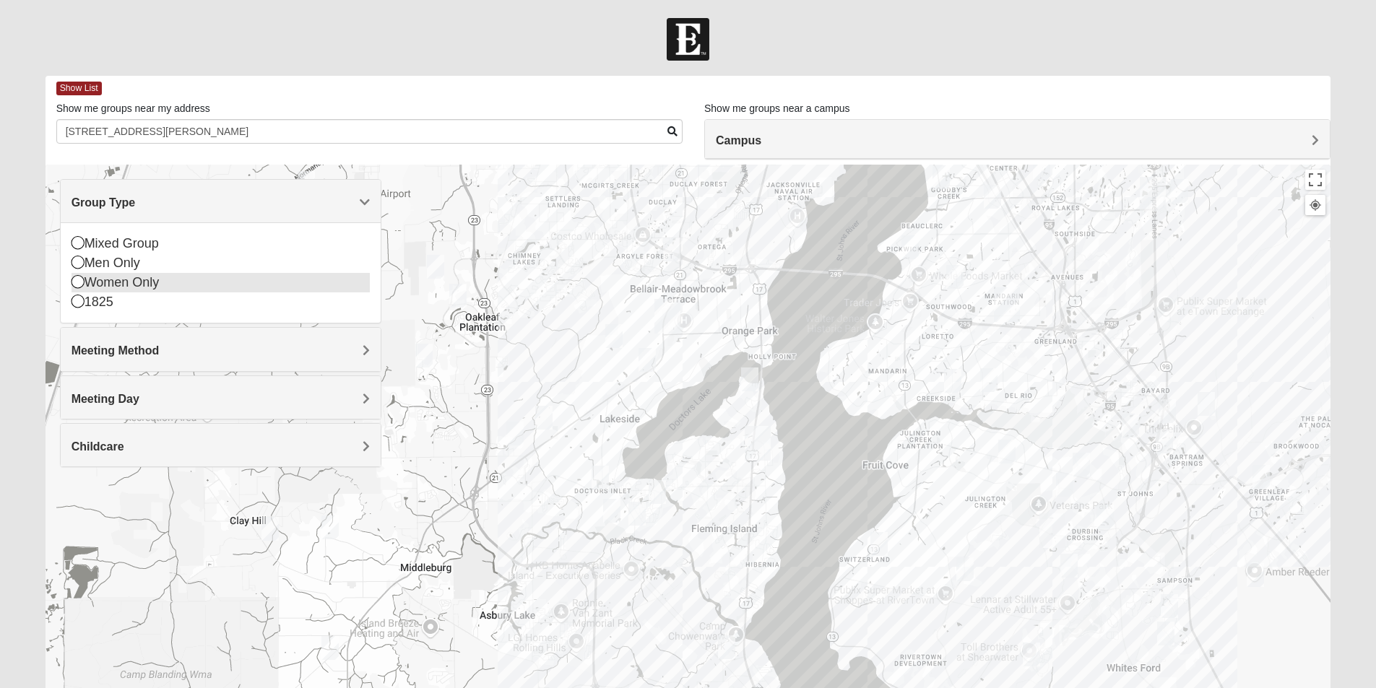
click at [78, 281] on icon at bounding box center [77, 281] width 13 height 13
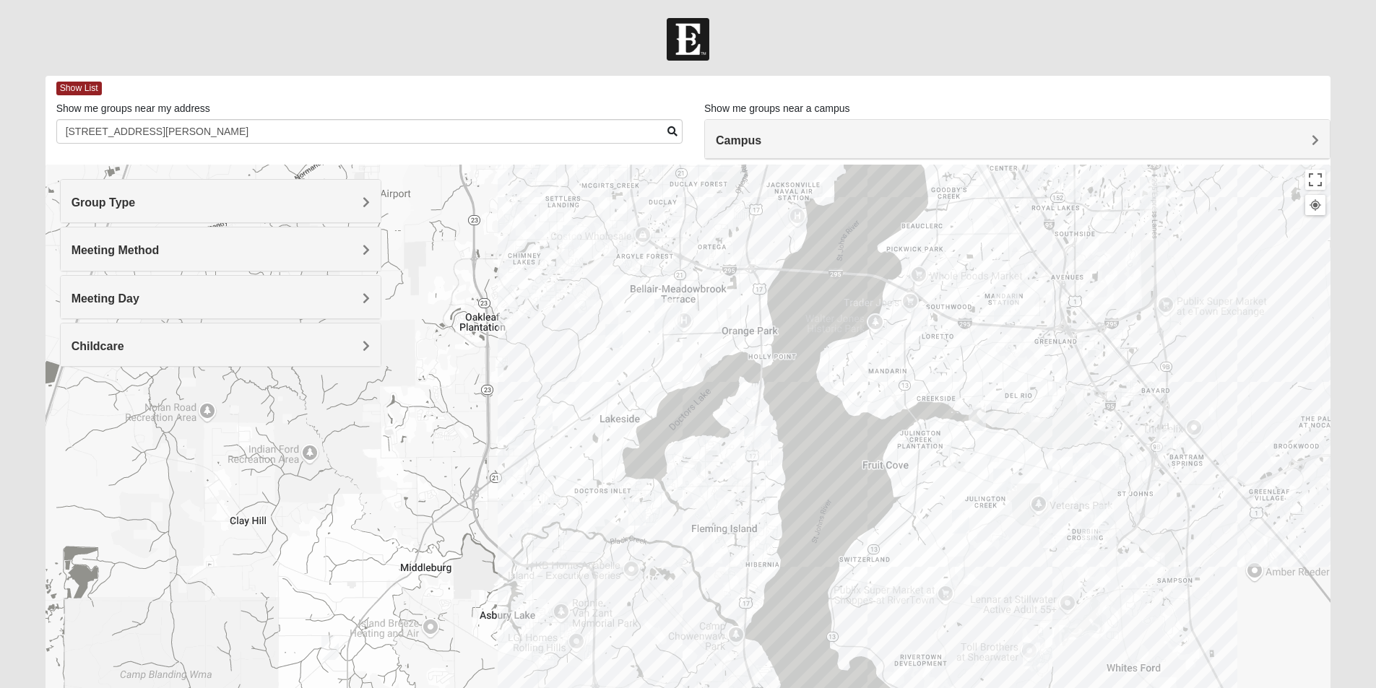
click at [100, 298] on span "Meeting Day" at bounding box center [105, 298] width 68 height 12
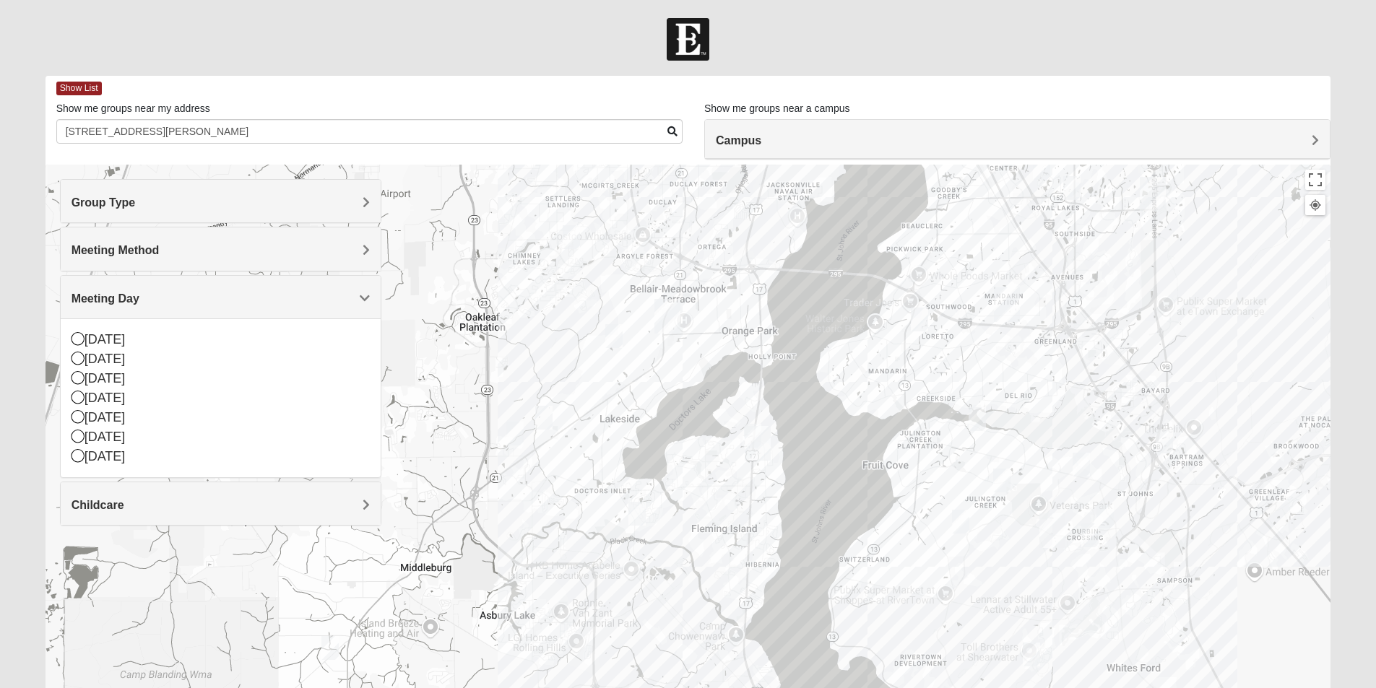
click at [230, 295] on h4 "Meeting Day" at bounding box center [220, 299] width 298 height 14
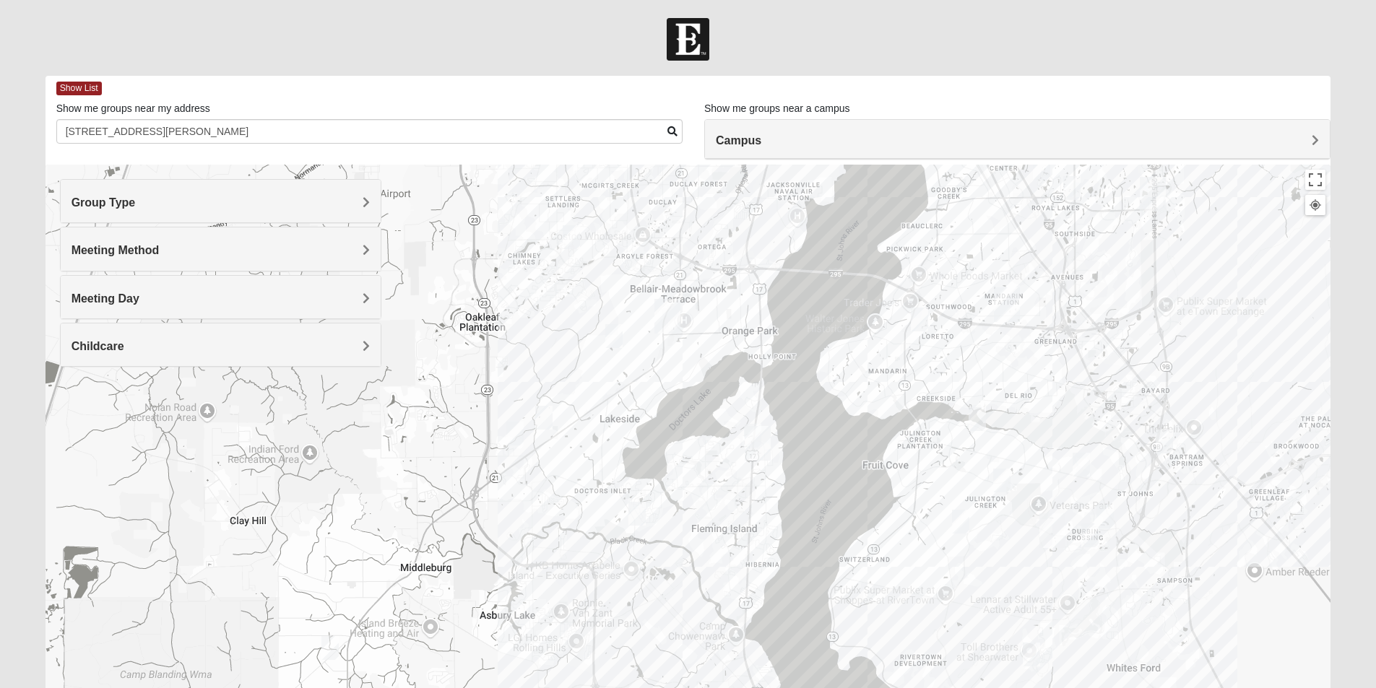
click at [226, 295] on h4 "Meeting Day" at bounding box center [220, 299] width 298 height 14
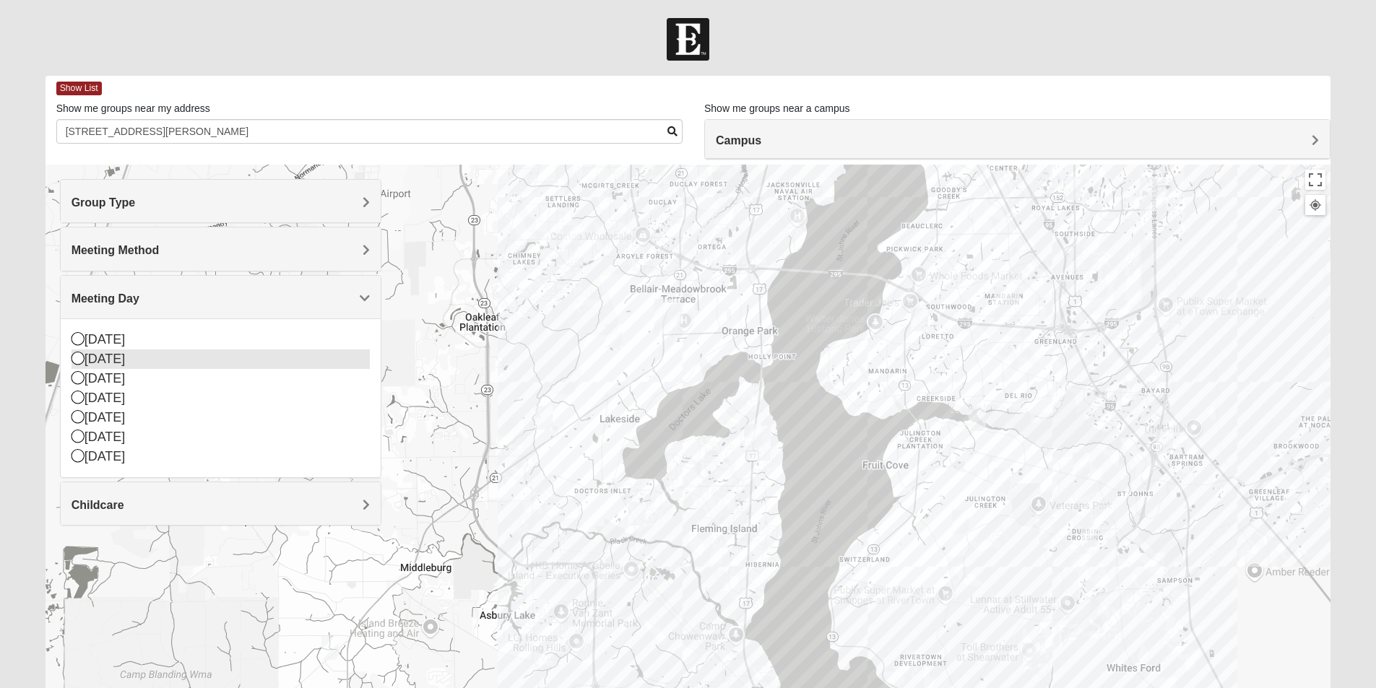
click at [78, 357] on icon at bounding box center [77, 358] width 13 height 13
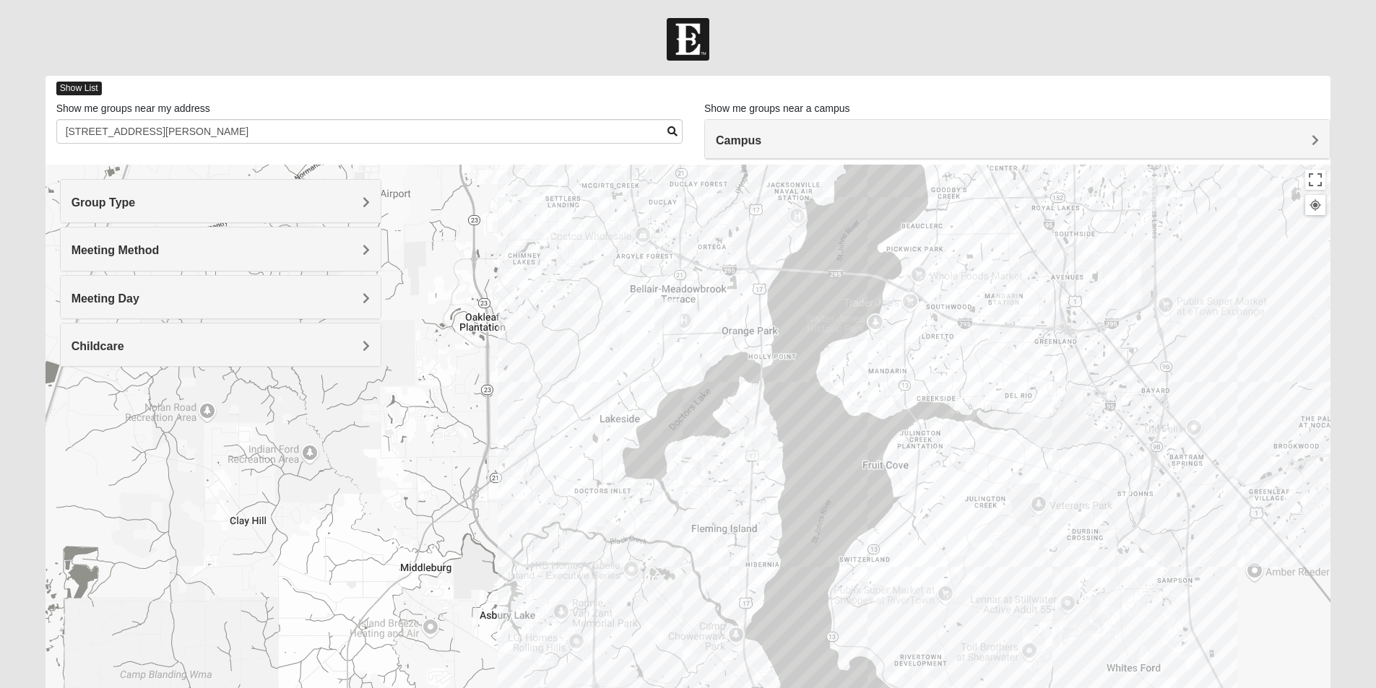
click at [81, 84] on span "Show List" at bounding box center [78, 89] width 45 height 14
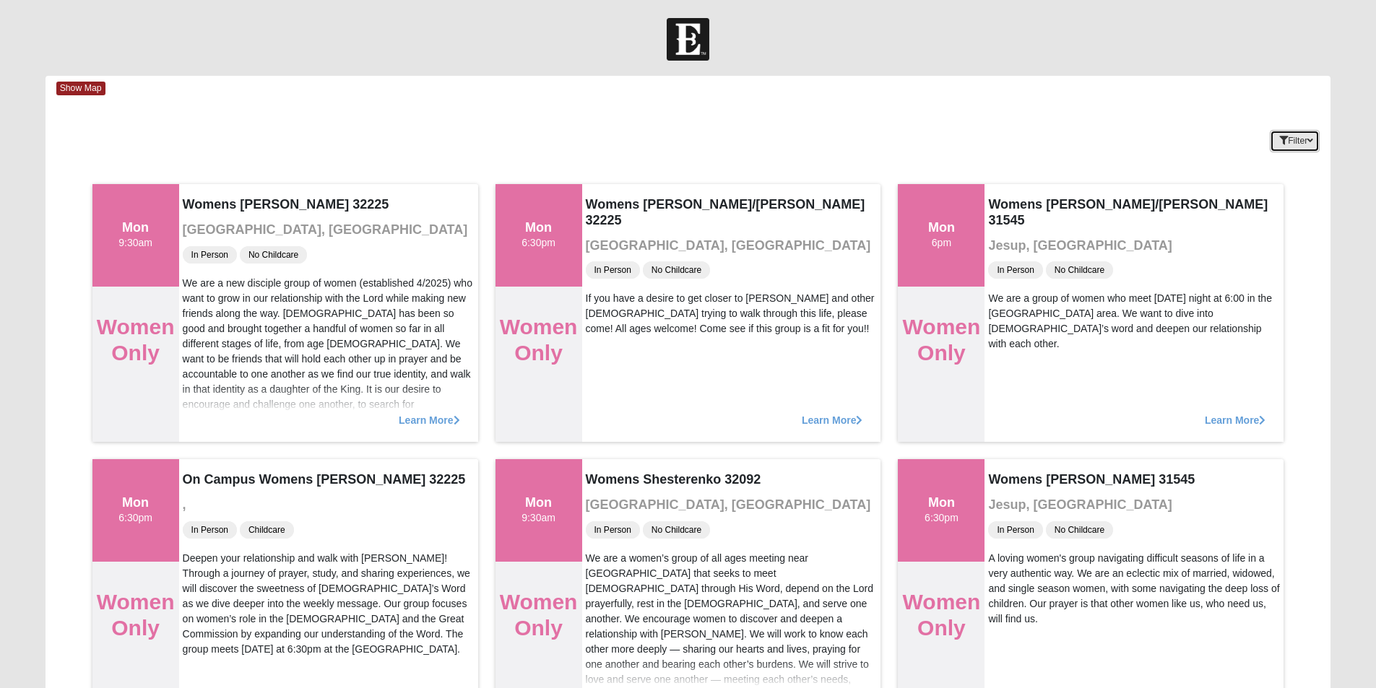
click at [1287, 142] on button "Filter" at bounding box center [1294, 141] width 50 height 22
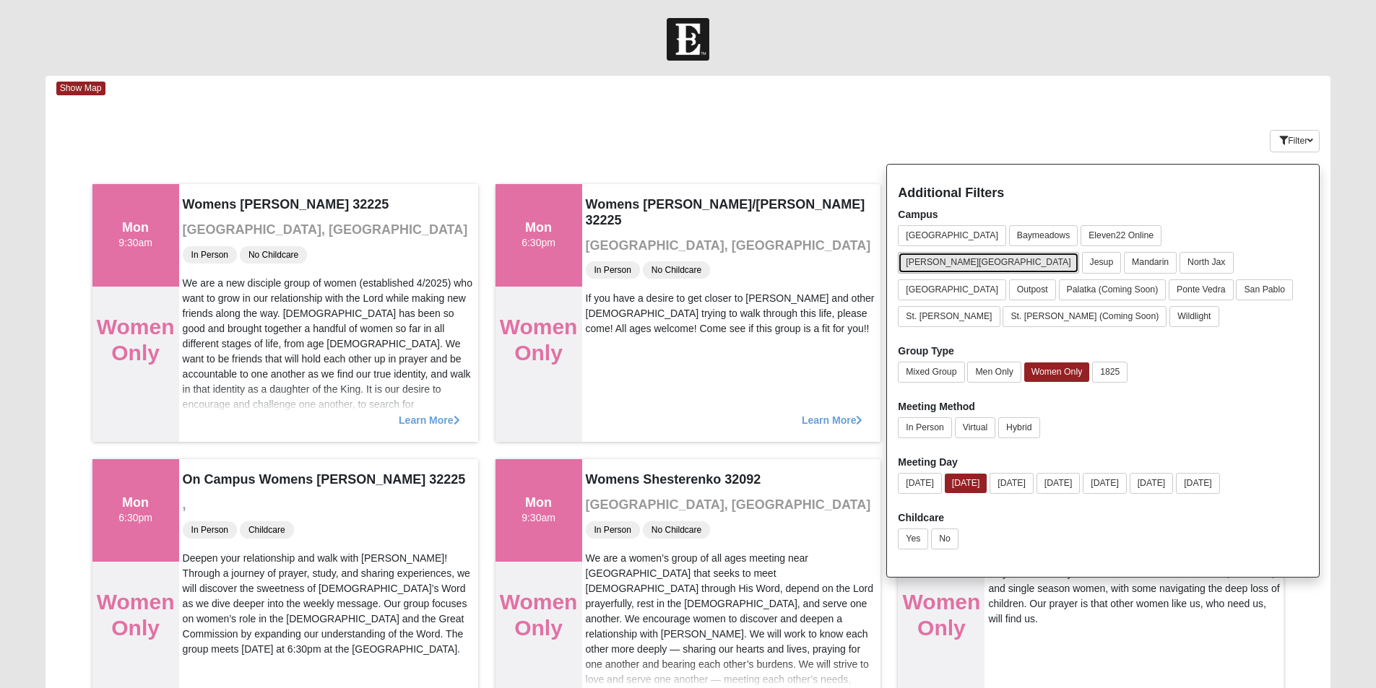
click at [1078, 252] on button "[PERSON_NAME][GEOGRAPHIC_DATA]" at bounding box center [988, 262] width 181 height 21
click at [1169, 417] on div "In Person Virtual Hybrid" at bounding box center [1103, 430] width 410 height 27
click at [932, 417] on button "In Person" at bounding box center [924, 427] width 53 height 21
click at [980, 417] on button "Virtual" at bounding box center [973, 427] width 41 height 21
click at [1016, 417] on button "Hybrid" at bounding box center [1015, 427] width 41 height 21
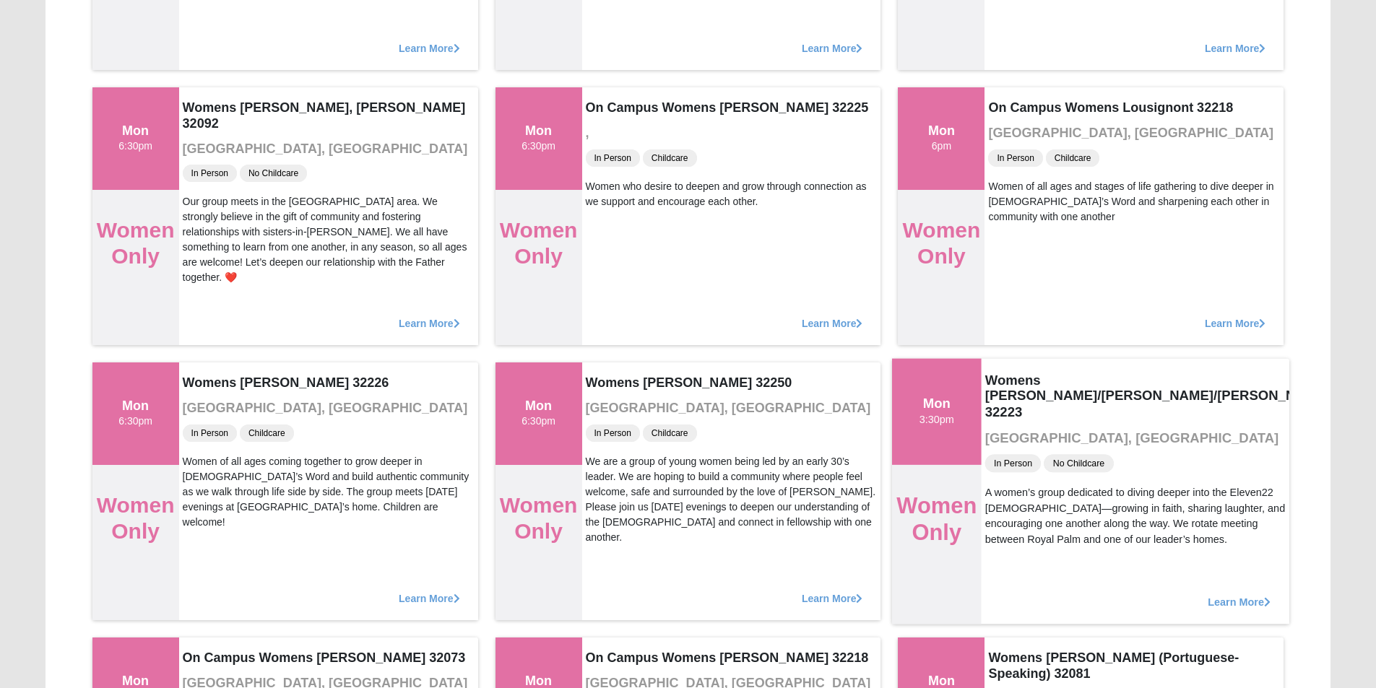
scroll to position [1516, 0]
